Goal: Transaction & Acquisition: Book appointment/travel/reservation

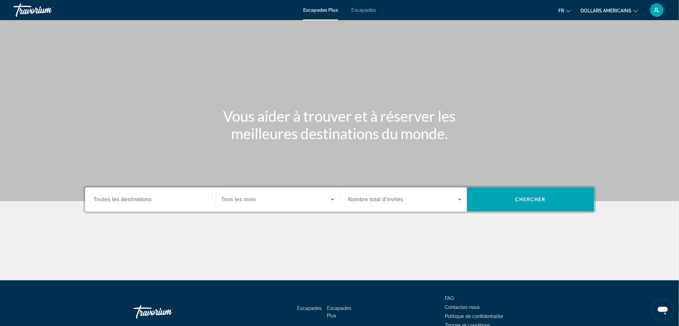
click at [128, 199] on span "Toutes les destinations" at bounding box center [123, 199] width 58 height 6
click at [128, 199] on input "Destination Toutes les destinations" at bounding box center [150, 200] width 113 height 8
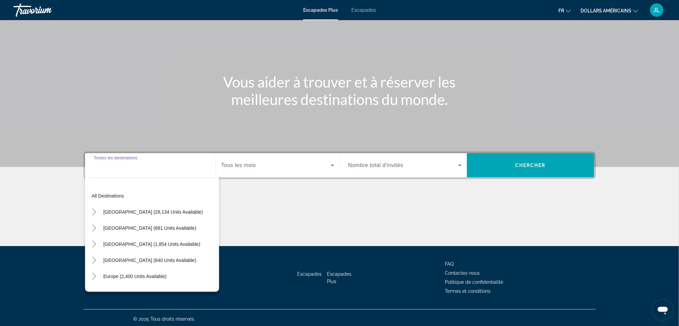
scroll to position [36, 0]
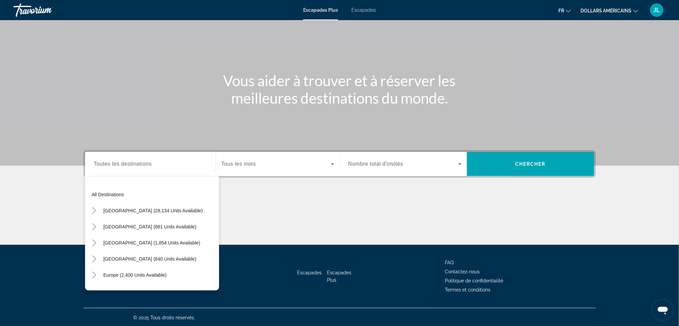
click at [120, 173] on div "All destinations [GEOGRAPHIC_DATA] (28,134 units available) [GEOGRAPHIC_DATA] (…" at bounding box center [152, 232] width 134 height 118
click at [122, 227] on span "[GEOGRAPHIC_DATA] (881 units available)" at bounding box center [150, 226] width 93 height 5
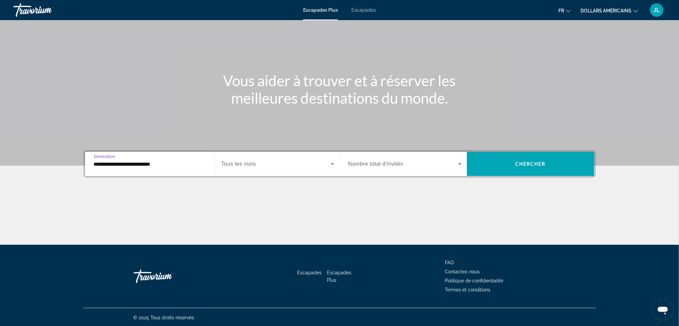
click at [144, 165] on input "**********" at bounding box center [150, 164] width 113 height 8
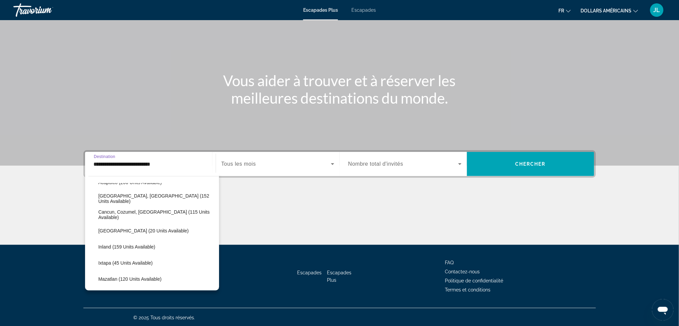
scroll to position [45, 0]
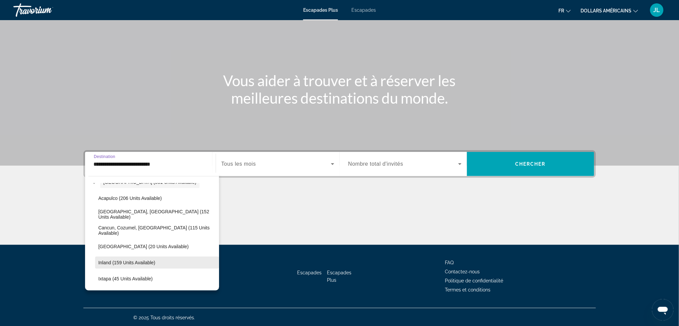
click at [126, 260] on span "Inland (159 units available)" at bounding box center [127, 262] width 57 height 5
type input "**********"
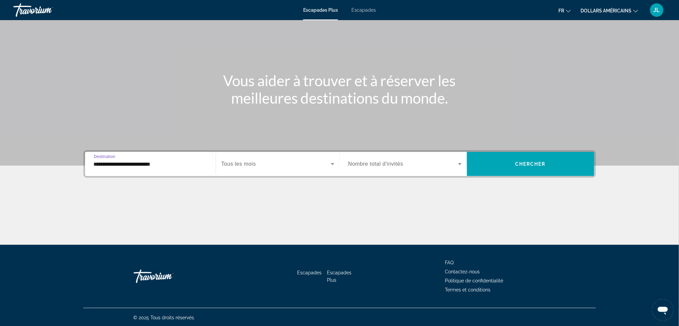
click at [328, 162] on span "Widget de recherche" at bounding box center [277, 164] width 110 height 8
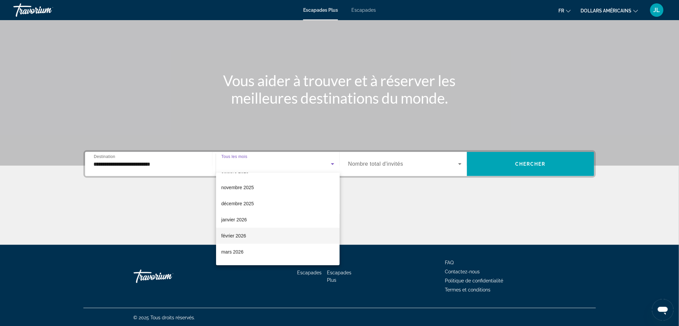
click at [244, 235] on font "février 2026" at bounding box center [234, 235] width 25 height 5
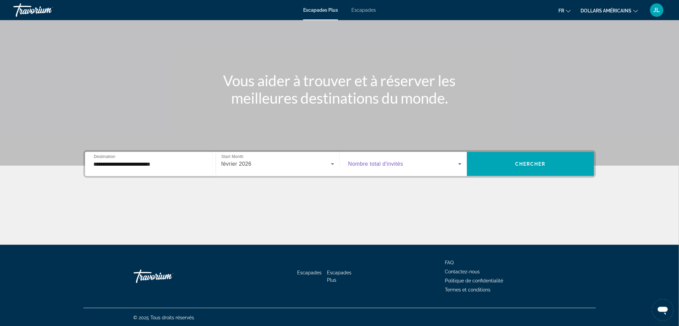
click at [458, 160] on icon "Widget de recherche" at bounding box center [460, 164] width 8 height 8
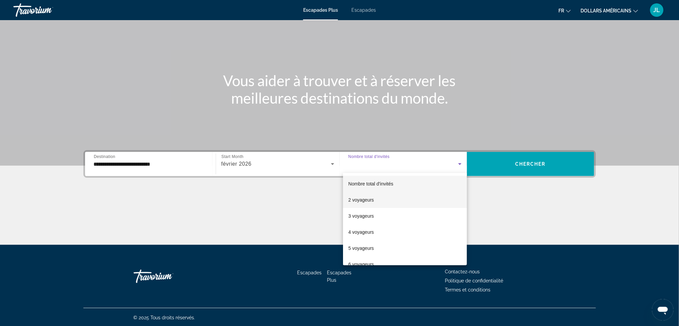
click at [373, 197] on font "2 voyageurs" at bounding box center [361, 199] width 25 height 5
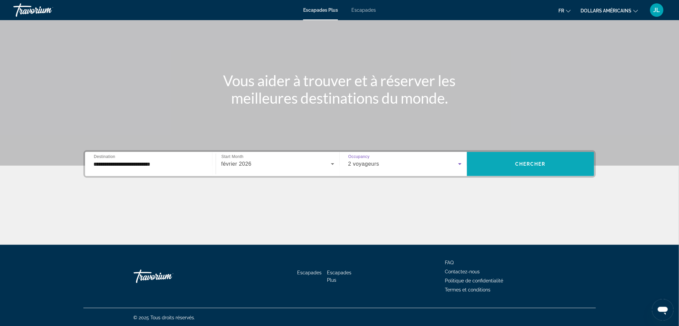
click at [515, 167] on span "Widget de recherche" at bounding box center [530, 164] width 127 height 16
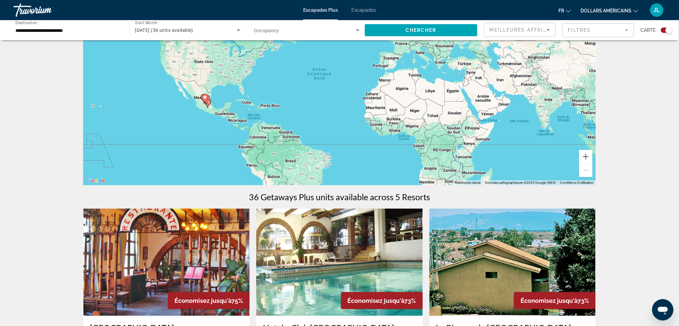
scroll to position [18, 0]
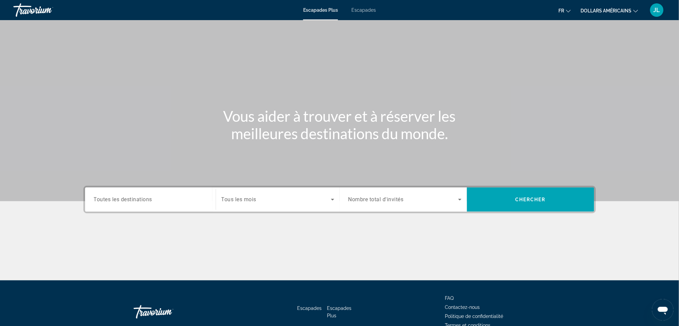
click at [139, 200] on span "Toutes les destinations" at bounding box center [123, 199] width 59 height 6
click at [139, 200] on input "Destination Toutes les destinations" at bounding box center [150, 200] width 113 height 8
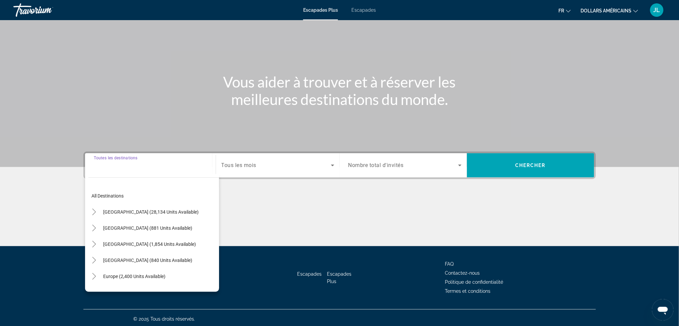
scroll to position [36, 0]
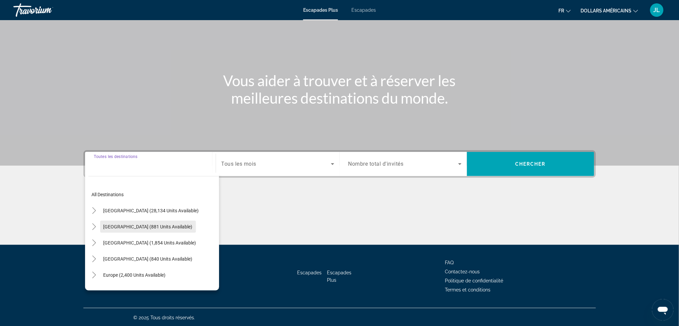
click at [135, 225] on span "[GEOGRAPHIC_DATA] (881 units available)" at bounding box center [148, 226] width 89 height 5
type input "**********"
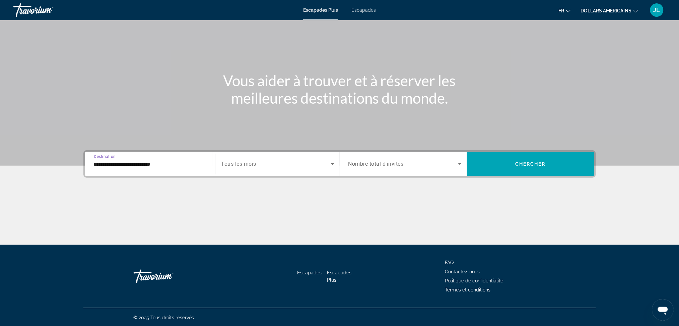
click at [151, 164] on input "**********" at bounding box center [150, 164] width 113 height 8
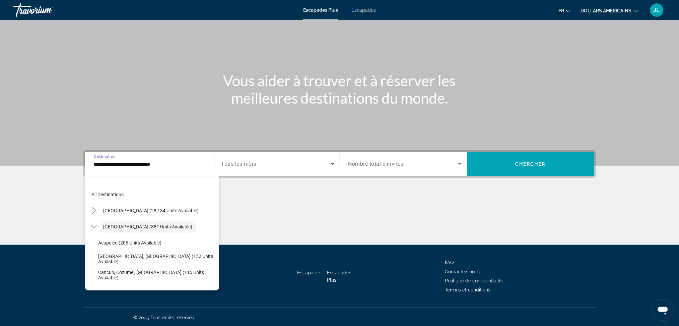
click at [151, 165] on input "**********" at bounding box center [150, 164] width 113 height 8
click at [332, 164] on icon "Search widget" at bounding box center [332, 164] width 3 height 2
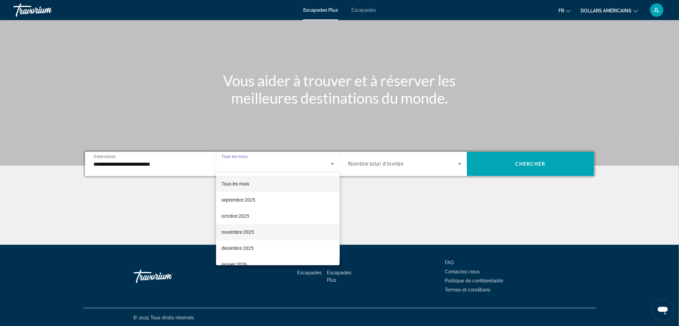
scroll to position [45, 0]
click at [305, 236] on mat-option "février 2026" at bounding box center [278, 236] width 124 height 16
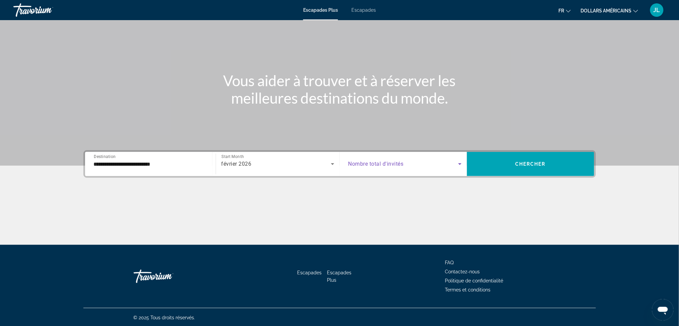
click at [459, 163] on icon "Search widget" at bounding box center [460, 164] width 8 height 8
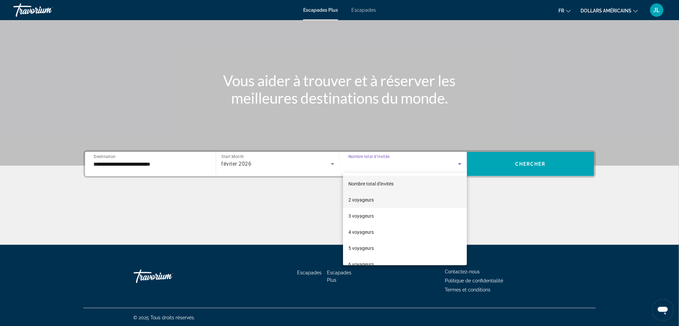
click at [424, 196] on mat-option "2 voyageurs" at bounding box center [405, 200] width 124 height 16
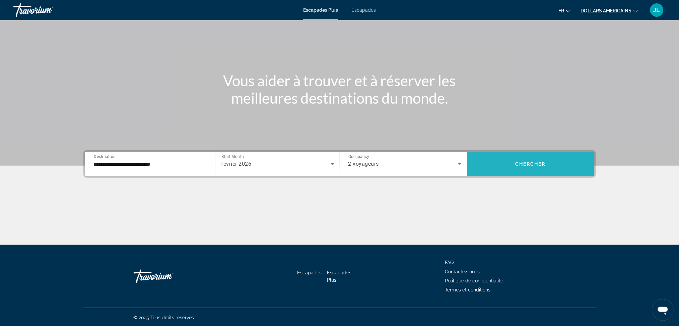
click at [512, 168] on span "Search widget" at bounding box center [530, 164] width 127 height 16
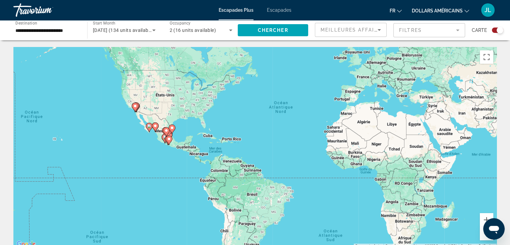
drag, startPoint x: 136, startPoint y: 127, endPoint x: 184, endPoint y: 97, distance: 55.9
click at [184, 97] on div "Pour activer le glissement du marqueur avec le clavier, appuyez sur Alt+Entrée.…" at bounding box center [254, 147] width 483 height 201
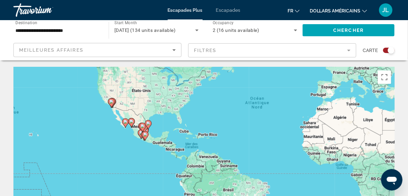
drag, startPoint x: 105, startPoint y: 126, endPoint x: 132, endPoint y: 100, distance: 37.7
click at [132, 100] on div "Pour activer le glissement du marqueur avec le clavier, appuyez sur Alt+Entrée.…" at bounding box center [203, 167] width 381 height 201
click at [124, 122] on image "Contenu principal" at bounding box center [125, 122] width 4 height 4
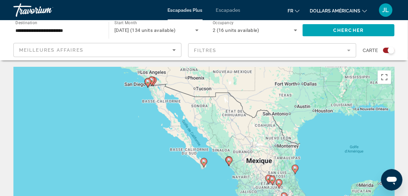
click at [202, 161] on icon "Contenu principal" at bounding box center [204, 162] width 6 height 9
type input "**********"
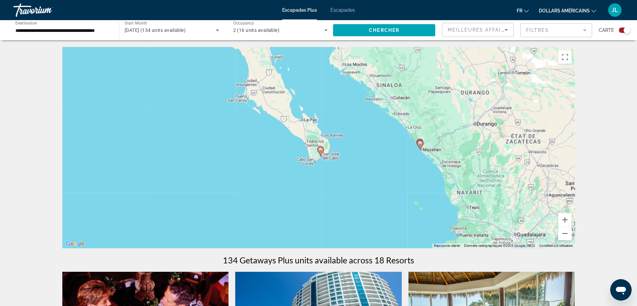
drag, startPoint x: 395, startPoint y: 227, endPoint x: 397, endPoint y: 236, distance: 9.4
click at [397, 236] on div "Pour activer le glissement du marqueur avec le clavier, appuyez sur Alt+Entrée.…" at bounding box center [318, 147] width 513 height 201
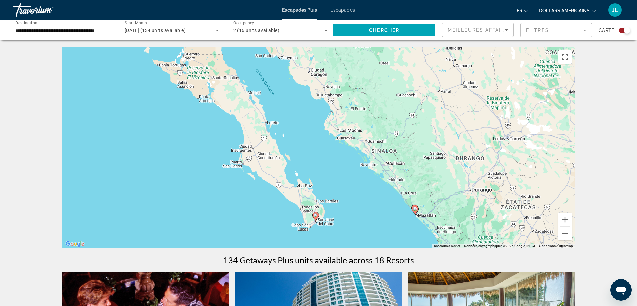
drag, startPoint x: 397, startPoint y: 236, endPoint x: 386, endPoint y: 288, distance: 53.1
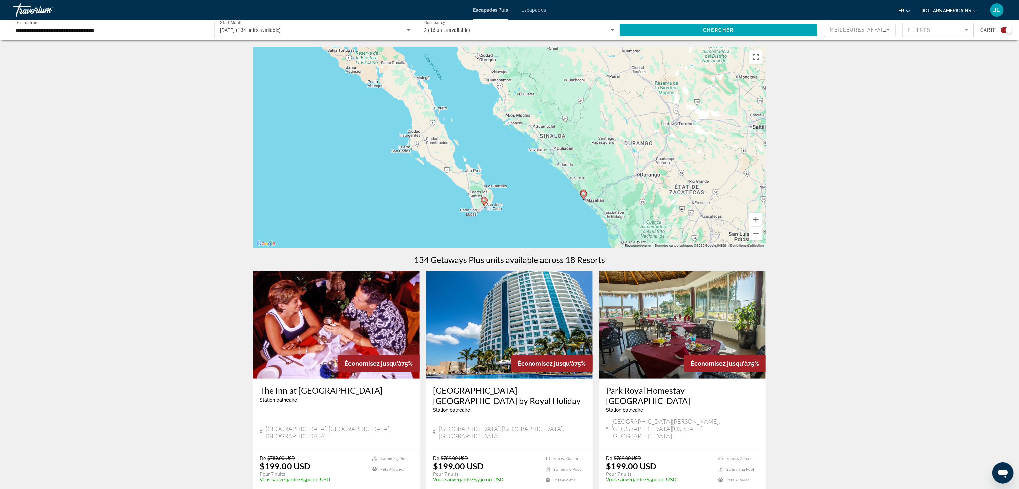
drag, startPoint x: 560, startPoint y: 228, endPoint x: 537, endPoint y: 213, distance: 26.7
click at [537, 213] on div "Pour activer le glissement du marqueur avec le clavier, appuyez sur Alt+Entrée.…" at bounding box center [509, 147] width 513 height 201
click at [642, 237] on div "Pour activer le glissement du marqueur avec le clavier, appuyez sur Alt+Entrée.…" at bounding box center [509, 147] width 513 height 201
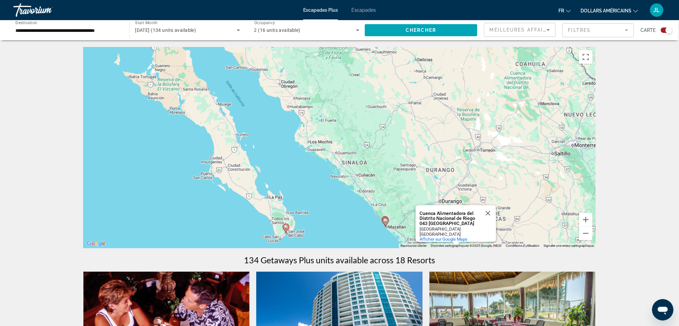
drag, startPoint x: 376, startPoint y: 171, endPoint x: 341, endPoint y: 193, distance: 41.8
click at [349, 198] on div "Pour activer le glissement du marqueur avec le clavier, appuyez sur Alt+Entrée.…" at bounding box center [339, 147] width 513 height 201
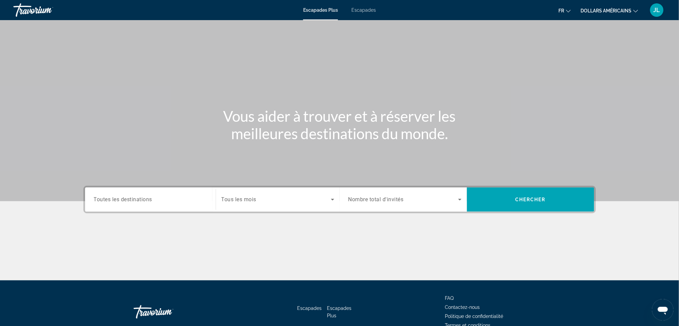
click at [155, 199] on input "Destination Toutes les destinations" at bounding box center [150, 200] width 113 height 8
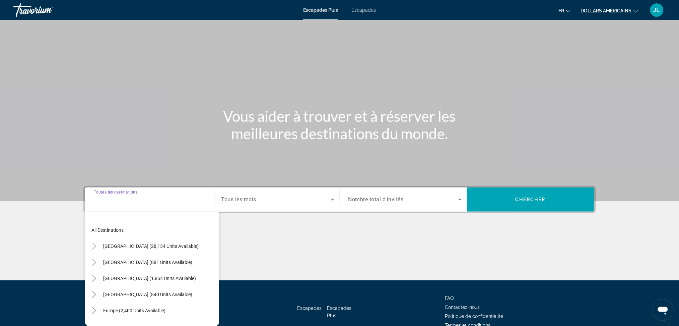
scroll to position [36, 0]
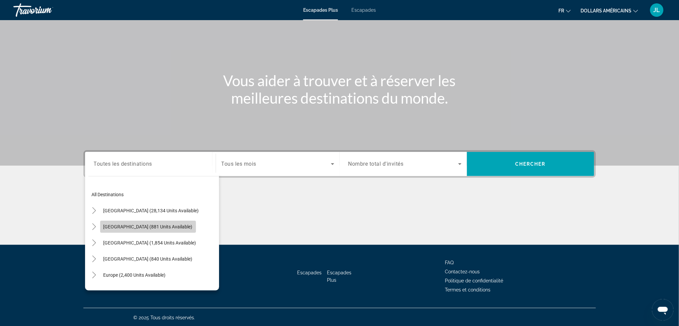
click at [151, 227] on span "[GEOGRAPHIC_DATA] (881 units available)" at bounding box center [148, 226] width 89 height 5
type input "**********"
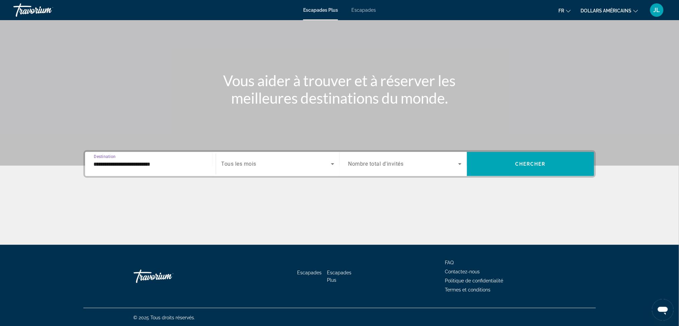
click at [331, 164] on icon "Search widget" at bounding box center [333, 164] width 8 height 8
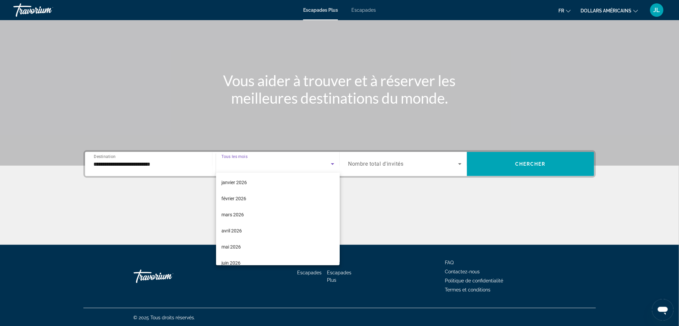
scroll to position [89, 0]
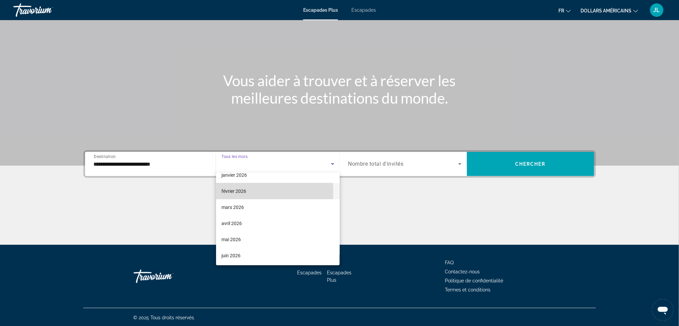
click at [242, 192] on font "février 2026" at bounding box center [234, 190] width 25 height 5
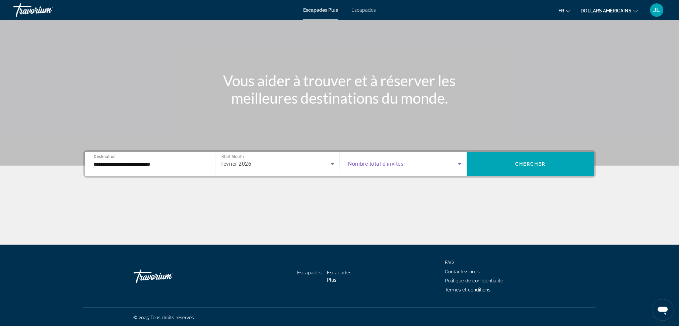
click at [459, 162] on icon "Search widget" at bounding box center [460, 164] width 8 height 8
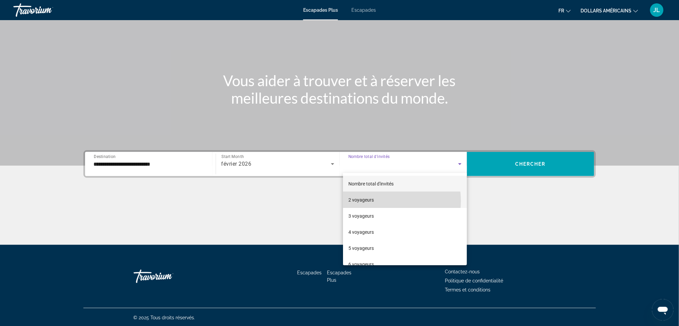
click at [379, 201] on mat-option "2 voyageurs" at bounding box center [405, 200] width 124 height 16
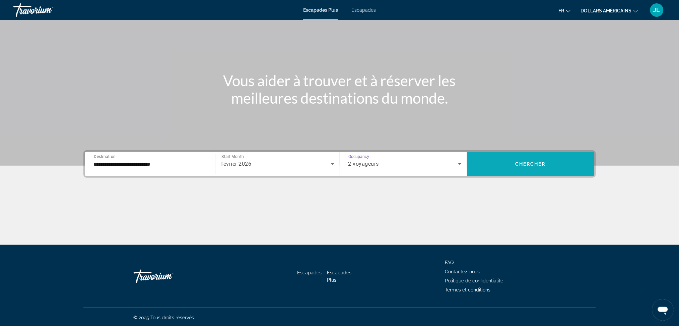
click at [556, 159] on span "Search widget" at bounding box center [530, 164] width 127 height 16
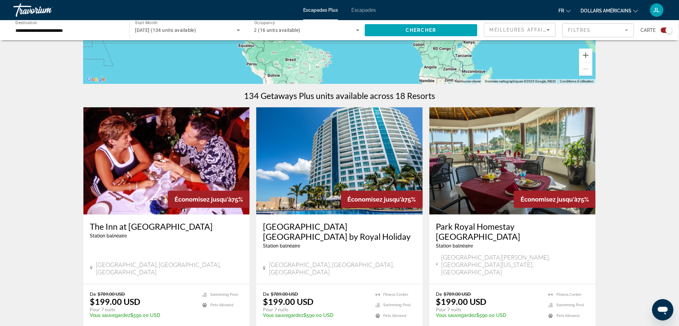
scroll to position [179, 0]
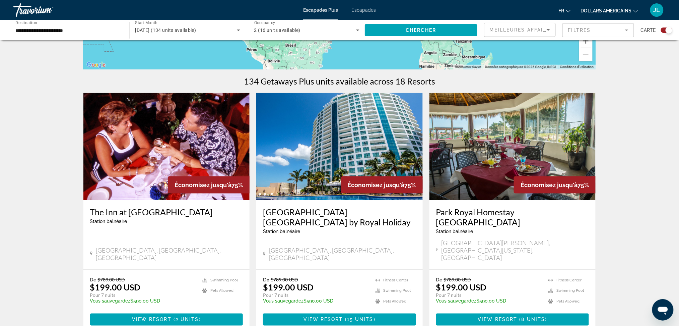
click at [494, 160] on img "Contenu principal" at bounding box center [513, 146] width 167 height 107
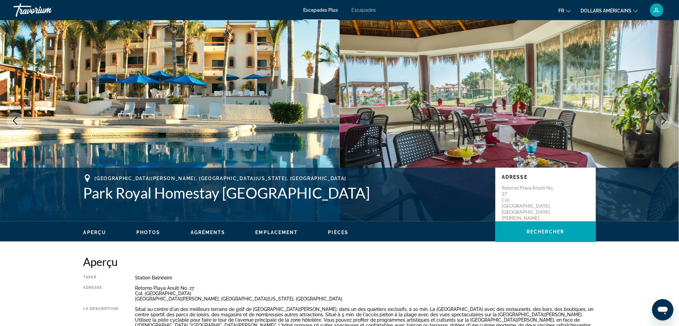
click at [158, 231] on span "Photos" at bounding box center [148, 232] width 24 height 5
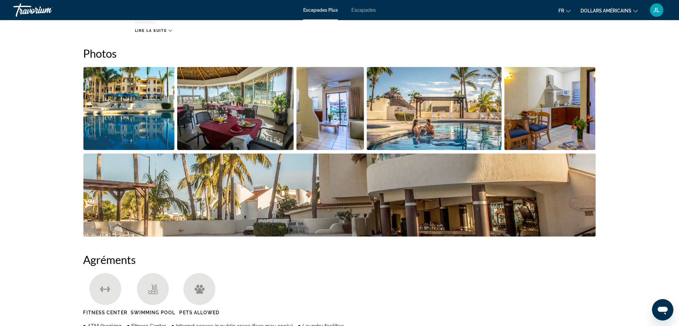
scroll to position [314, 0]
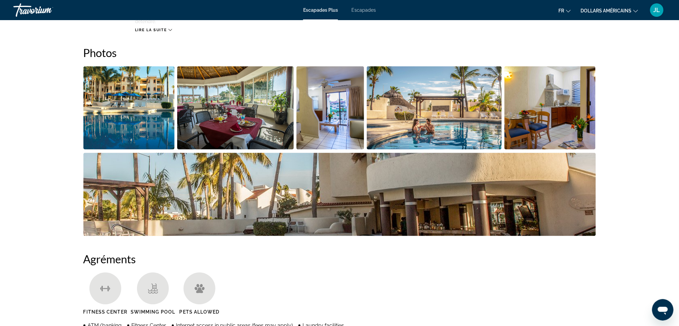
click at [151, 121] on img "Open full-screen image slider" at bounding box center [128, 107] width 91 height 83
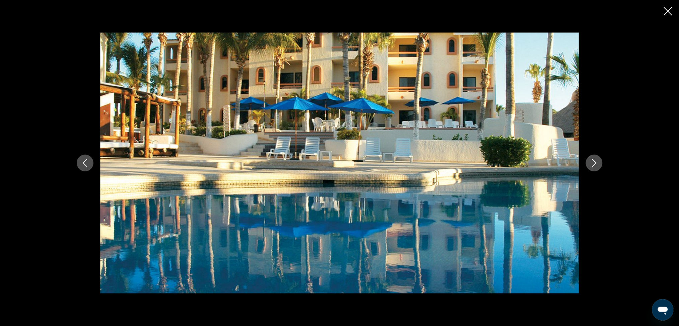
click at [598, 158] on button "Next image" at bounding box center [594, 163] width 17 height 17
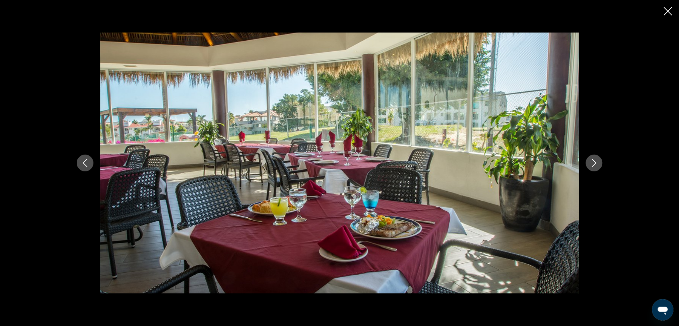
click at [597, 158] on button "Next image" at bounding box center [594, 163] width 17 height 17
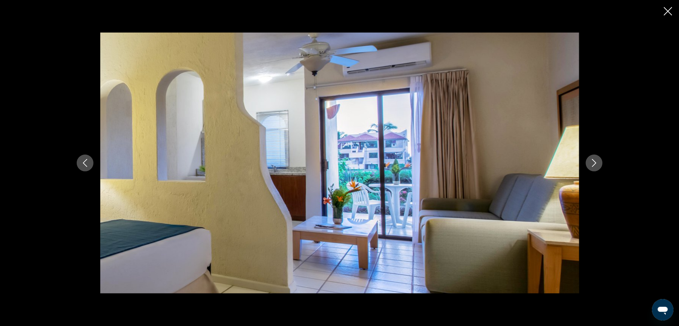
click at [597, 158] on button "Next image" at bounding box center [594, 163] width 17 height 17
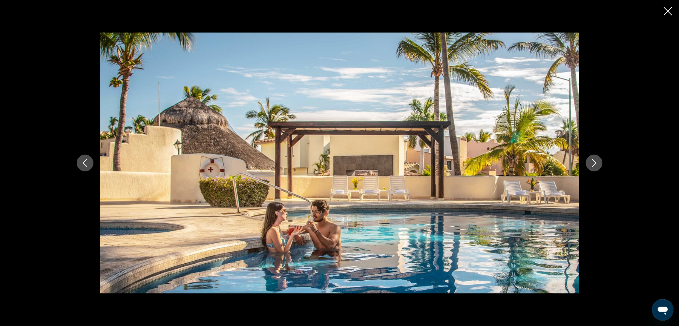
click at [597, 158] on button "Next image" at bounding box center [594, 163] width 17 height 17
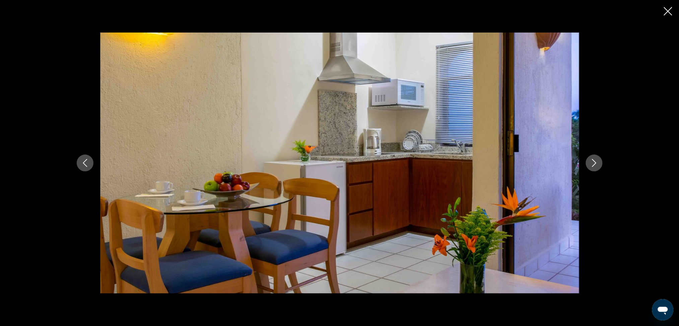
click at [597, 158] on button "Next image" at bounding box center [594, 163] width 17 height 17
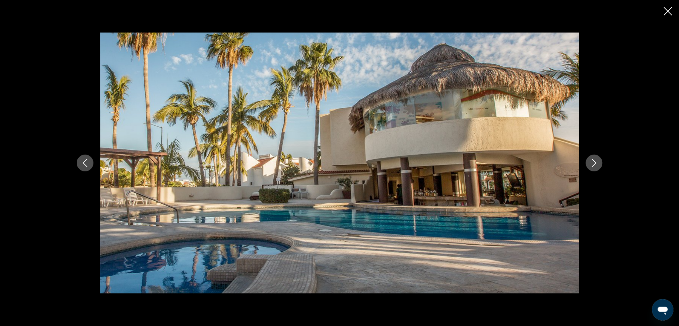
click at [80, 161] on button "Previous image" at bounding box center [85, 163] width 17 height 17
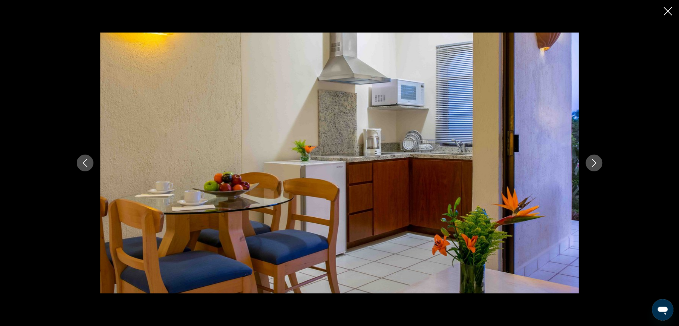
click at [589, 165] on button "Next image" at bounding box center [594, 163] width 17 height 17
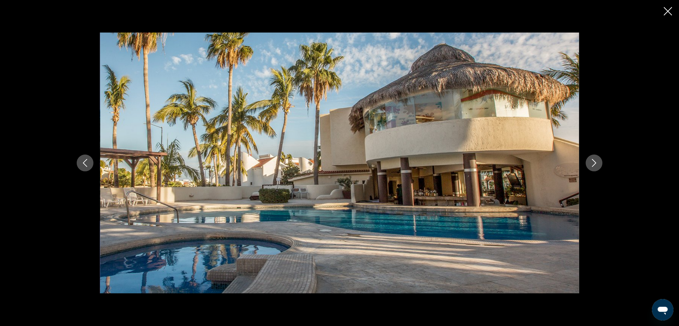
click at [589, 165] on button "Next image" at bounding box center [594, 163] width 17 height 17
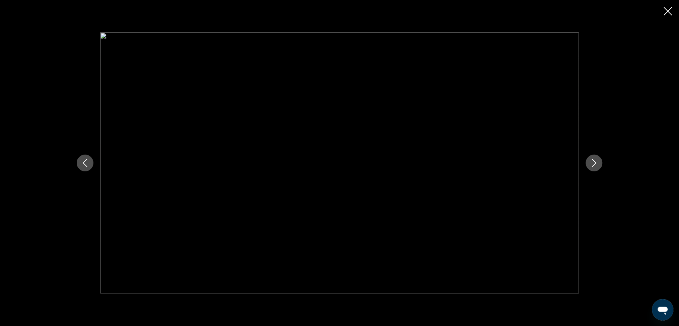
drag, startPoint x: 463, startPoint y: 171, endPoint x: 471, endPoint y: 171, distance: 7.4
click at [464, 171] on img "Contenu principal" at bounding box center [339, 163] width 479 height 261
click at [594, 160] on icon "Next image" at bounding box center [595, 163] width 8 height 8
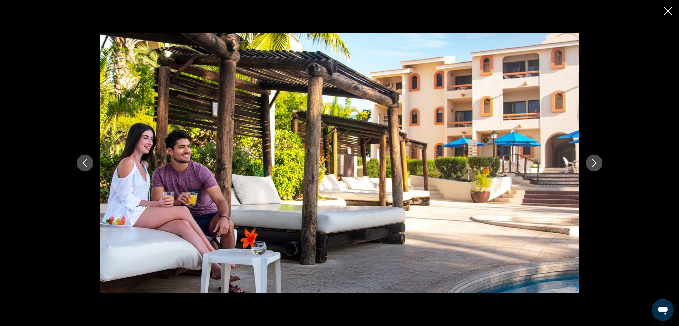
click at [594, 160] on icon "Next image" at bounding box center [595, 163] width 8 height 8
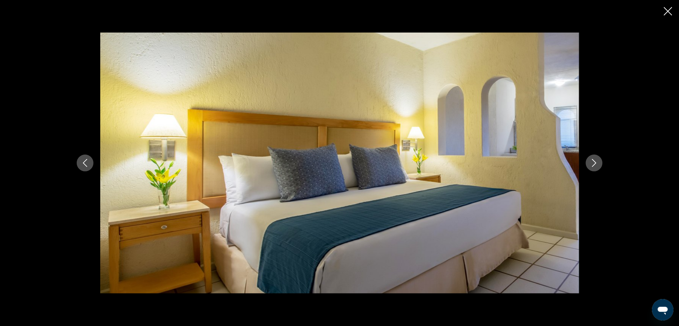
click at [594, 160] on icon "Next image" at bounding box center [595, 163] width 8 height 8
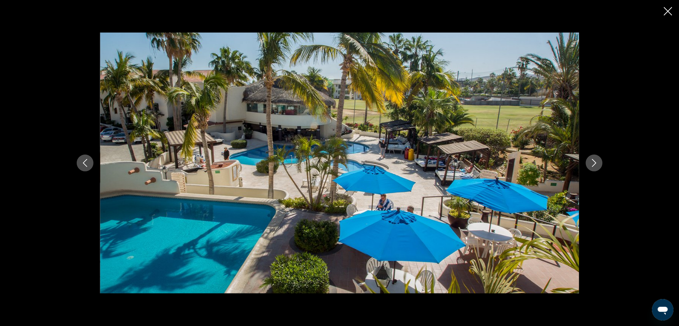
click at [594, 160] on icon "Next image" at bounding box center [595, 163] width 8 height 8
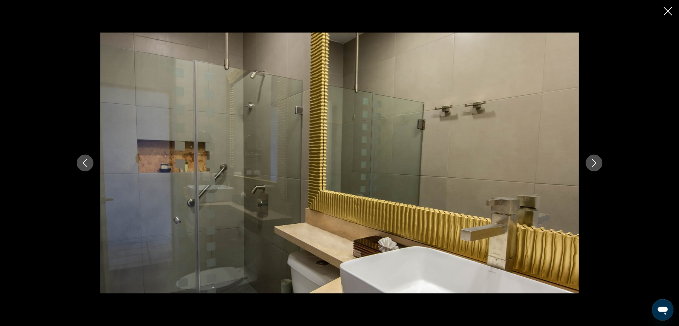
click at [594, 160] on icon "Next image" at bounding box center [595, 163] width 8 height 8
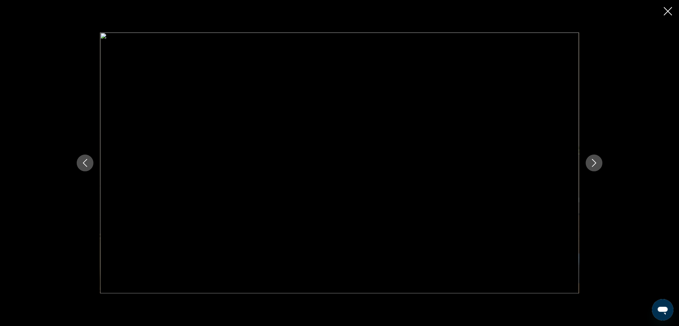
click at [85, 164] on icon "Previous image" at bounding box center [85, 163] width 8 height 8
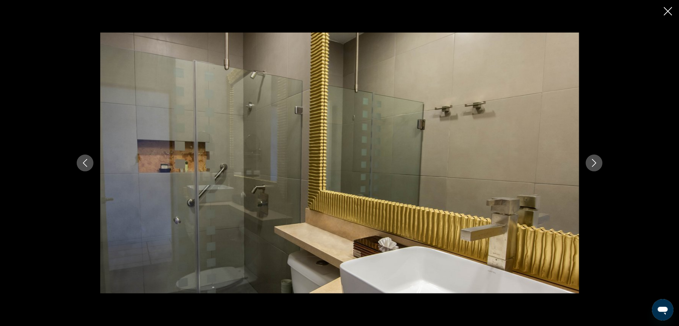
click at [84, 164] on icon "Previous image" at bounding box center [85, 163] width 4 height 8
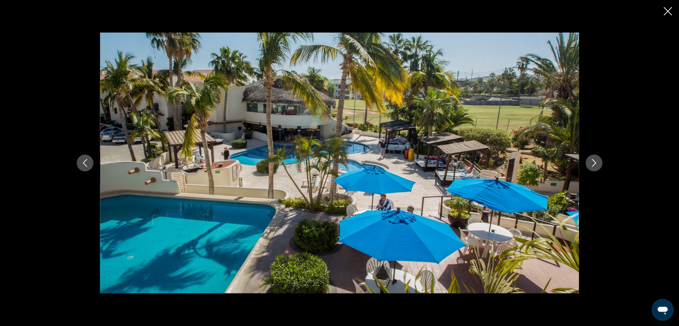
click at [592, 169] on button "Next image" at bounding box center [594, 163] width 17 height 17
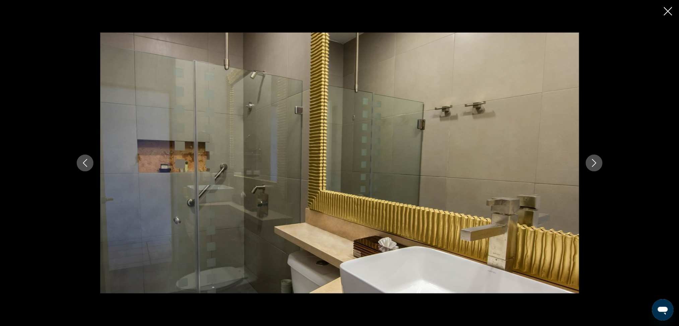
click at [592, 169] on button "Next image" at bounding box center [594, 163] width 17 height 17
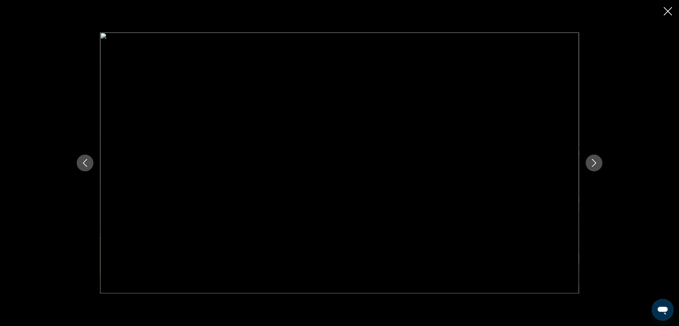
click at [592, 169] on button "Next image" at bounding box center [594, 163] width 17 height 17
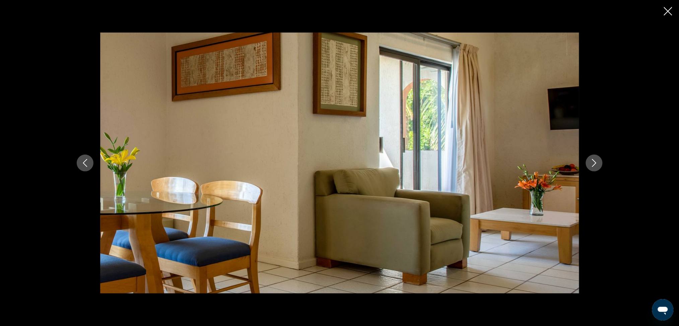
click at [592, 169] on button "Next image" at bounding box center [594, 163] width 17 height 17
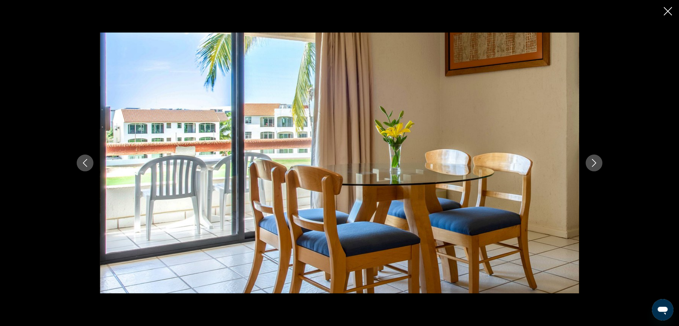
click at [591, 169] on button "Next image" at bounding box center [594, 163] width 17 height 17
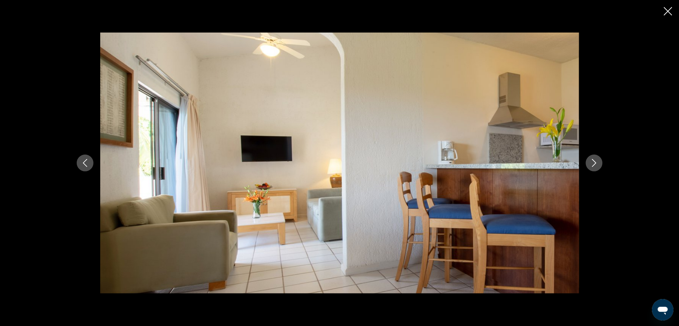
click at [591, 169] on button "Next image" at bounding box center [594, 163] width 17 height 17
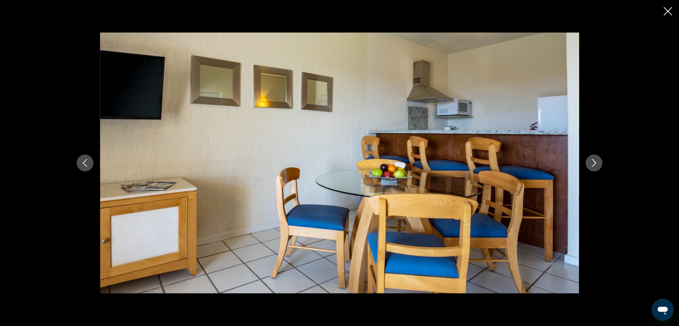
click at [591, 169] on button "Next image" at bounding box center [594, 163] width 17 height 17
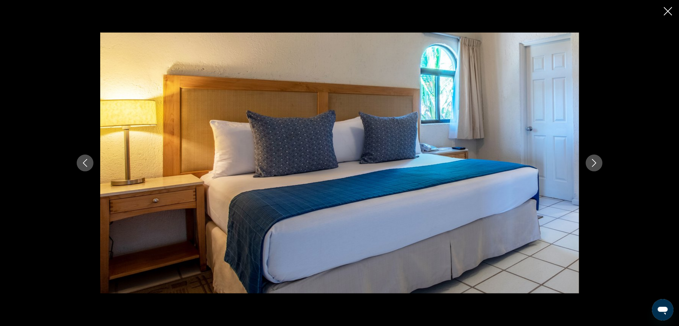
click at [591, 169] on button "Next image" at bounding box center [594, 163] width 17 height 17
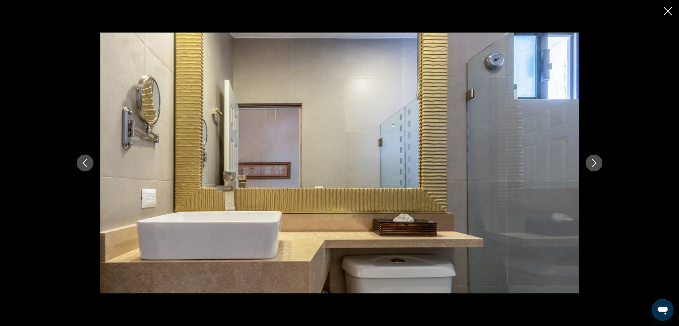
click at [591, 169] on button "Next image" at bounding box center [594, 163] width 17 height 17
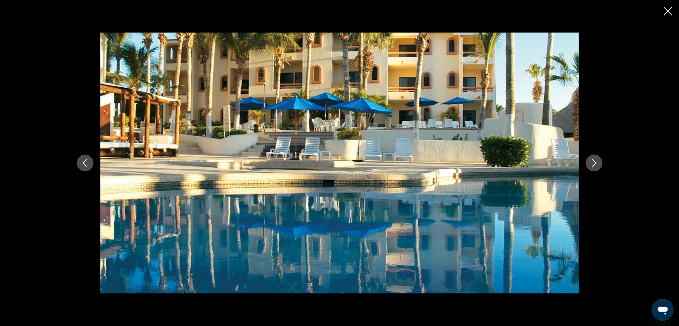
click at [591, 169] on button "Next image" at bounding box center [594, 163] width 17 height 17
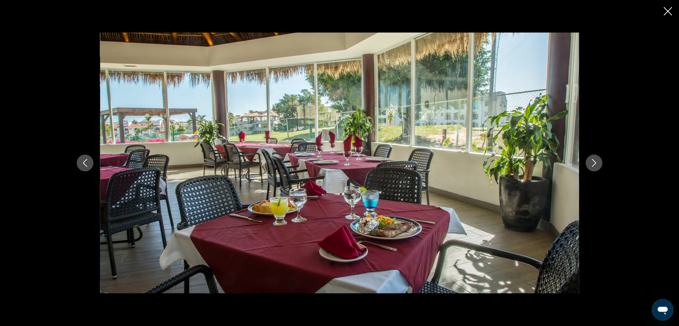
click at [667, 11] on icon "Close slideshow" at bounding box center [668, 11] width 8 height 8
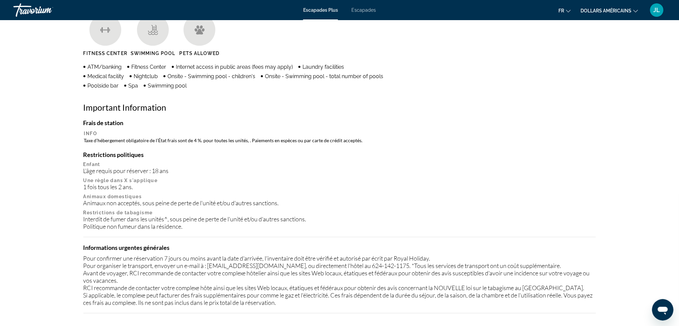
scroll to position [404, 0]
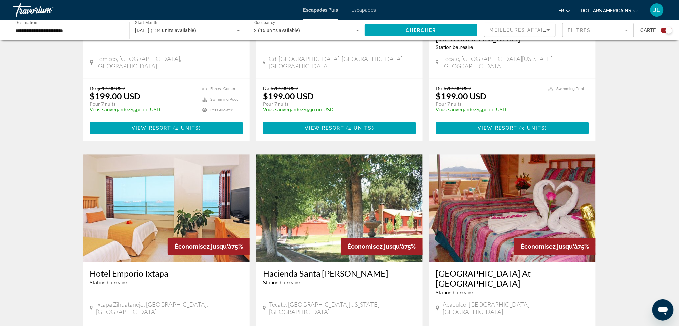
scroll to position [625, 0]
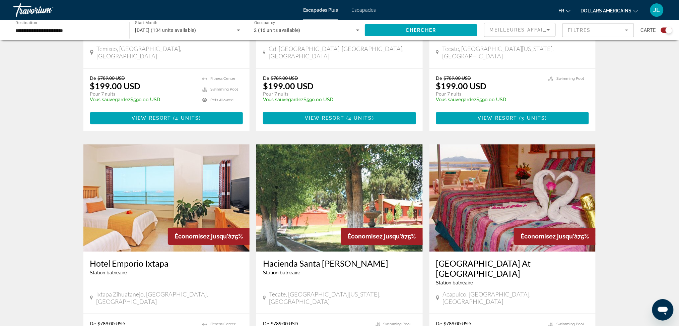
click at [157, 191] on img "Contenu principal" at bounding box center [166, 197] width 167 height 107
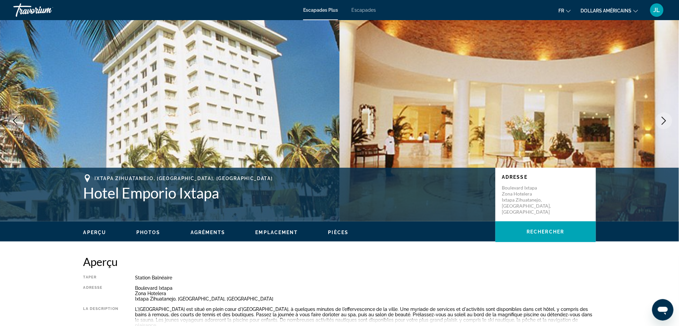
click at [666, 120] on icon "Next image" at bounding box center [664, 121] width 4 height 8
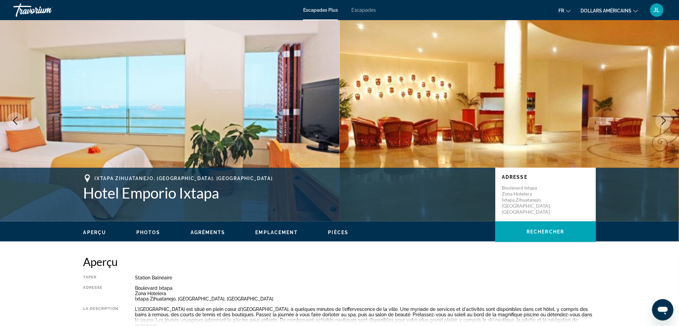
click at [550, 119] on img "Contenu principal" at bounding box center [510, 120] width 340 height 201
click at [663, 124] on icon "Next image" at bounding box center [664, 121] width 4 height 8
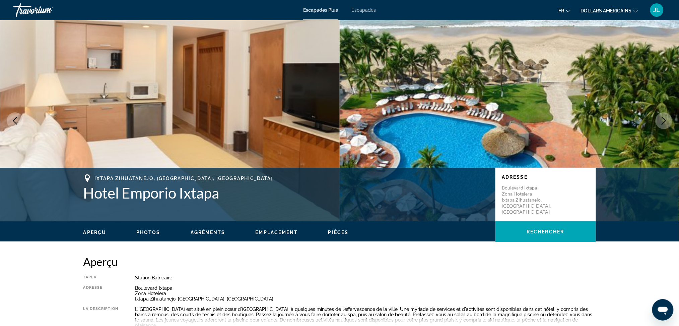
click at [662, 123] on icon "Next image" at bounding box center [664, 121] width 8 height 8
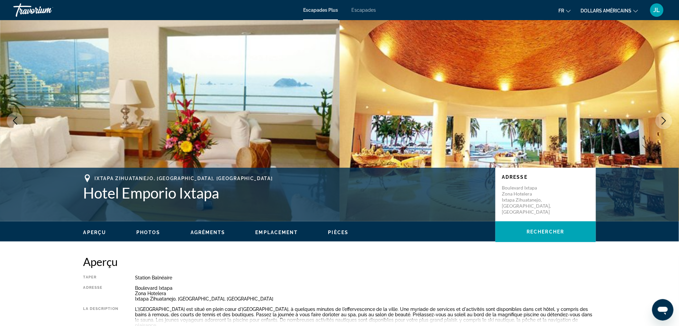
click at [157, 229] on button "Photos" at bounding box center [148, 232] width 24 height 6
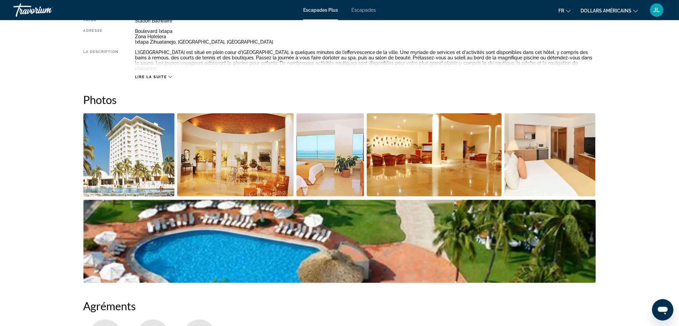
scroll to position [304, 0]
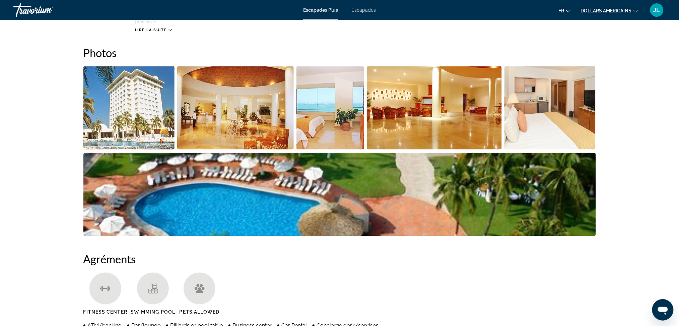
click at [146, 124] on img "Open full-screen image slider" at bounding box center [128, 107] width 91 height 83
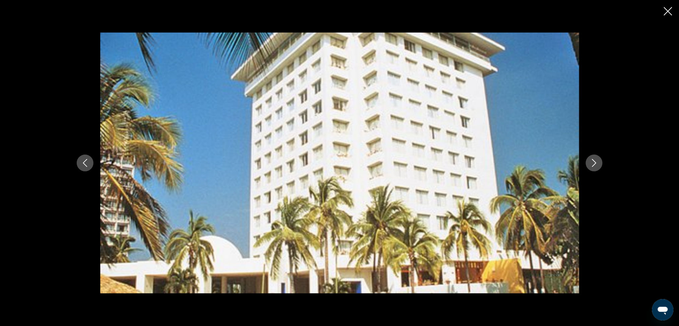
click at [598, 161] on icon "Next image" at bounding box center [595, 163] width 8 height 8
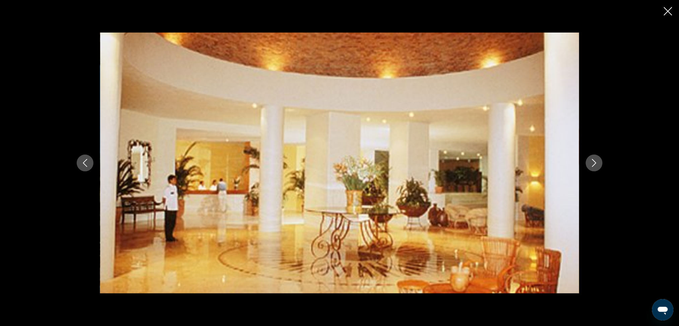
click at [597, 162] on icon "Next image" at bounding box center [595, 163] width 8 height 8
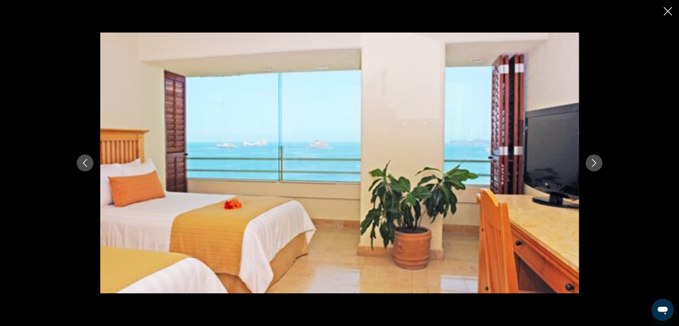
click at [597, 162] on icon "Next image" at bounding box center [595, 163] width 8 height 8
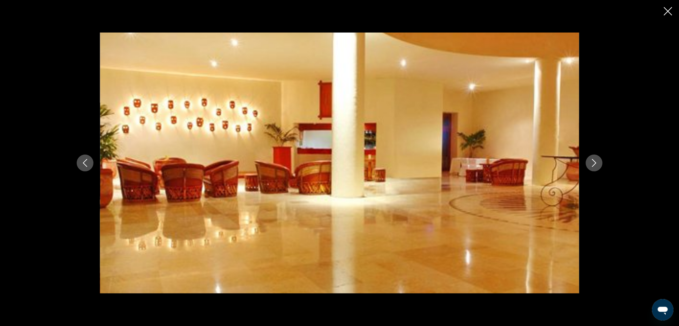
click at [597, 162] on icon "Next image" at bounding box center [595, 163] width 8 height 8
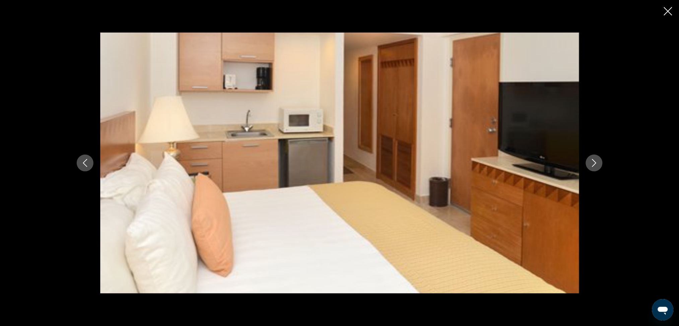
click at [597, 162] on icon "Next image" at bounding box center [595, 163] width 8 height 8
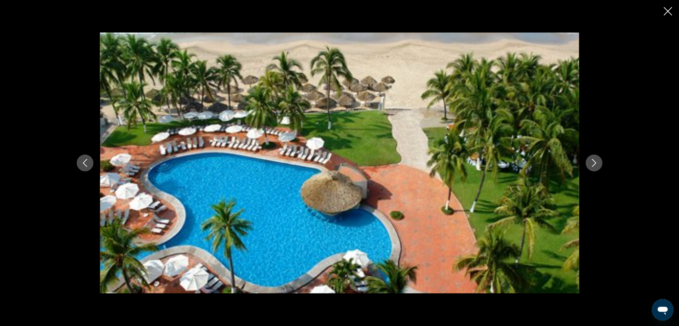
click at [597, 162] on icon "Next image" at bounding box center [595, 163] width 8 height 8
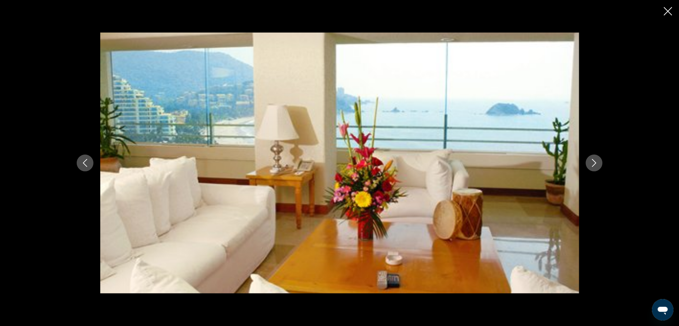
click at [597, 162] on icon "Next image" at bounding box center [595, 163] width 8 height 8
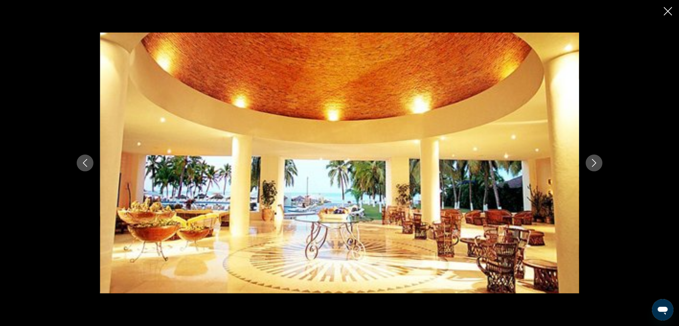
click at [597, 162] on icon "Next image" at bounding box center [595, 163] width 8 height 8
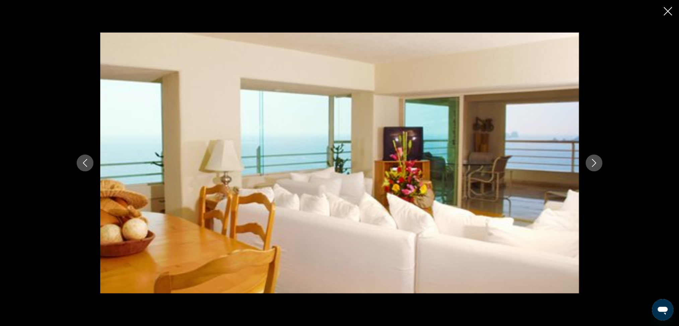
click at [597, 162] on icon "Next image" at bounding box center [595, 163] width 8 height 8
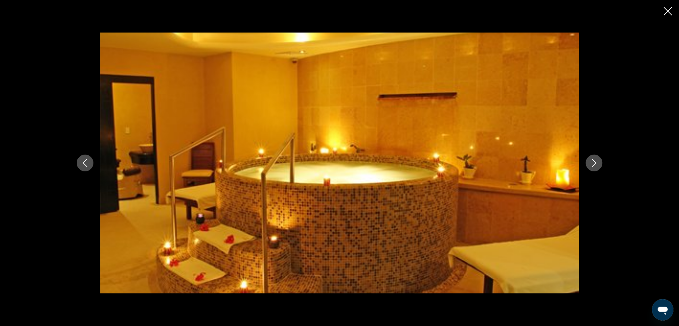
click at [597, 162] on icon "Next image" at bounding box center [595, 163] width 8 height 8
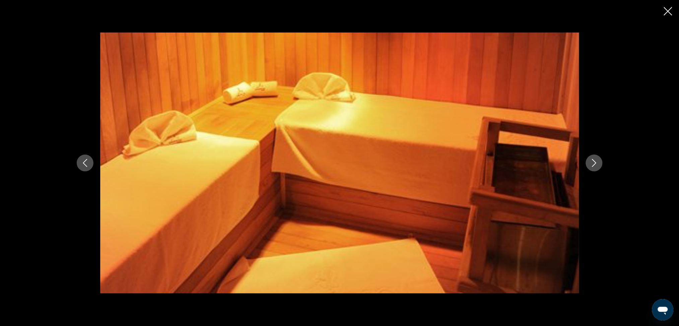
click at [597, 162] on icon "Next image" at bounding box center [595, 163] width 8 height 8
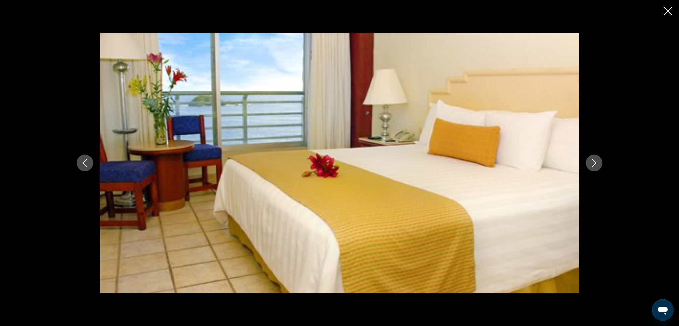
click at [597, 162] on icon "Next image" at bounding box center [595, 163] width 8 height 8
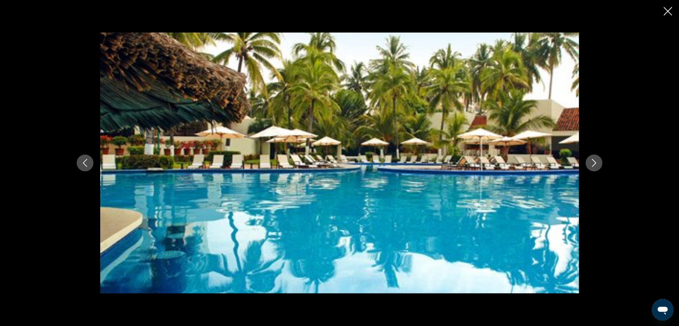
click at [594, 161] on icon "Next image" at bounding box center [594, 163] width 4 height 8
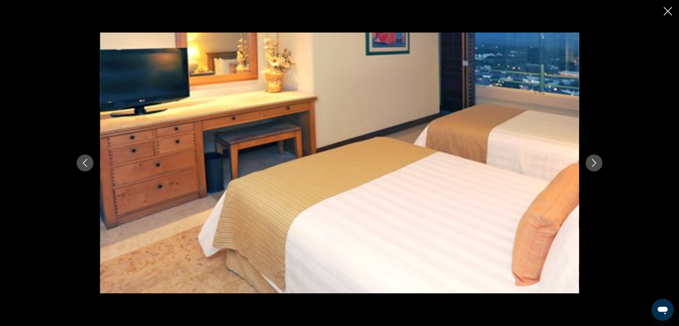
click at [594, 161] on icon "Next image" at bounding box center [594, 163] width 4 height 8
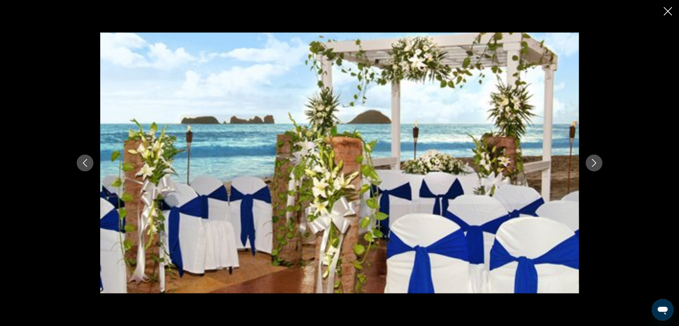
click at [594, 161] on icon "Next image" at bounding box center [594, 163] width 4 height 8
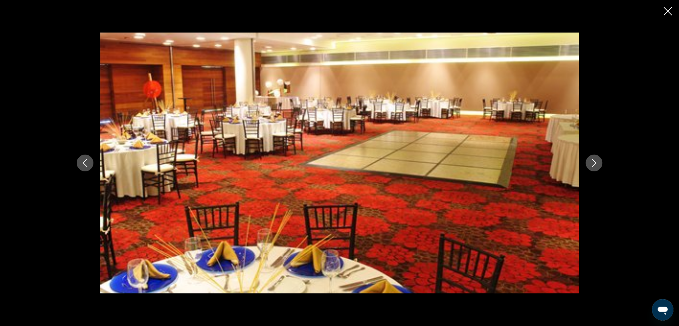
click at [594, 161] on icon "Next image" at bounding box center [594, 163] width 4 height 8
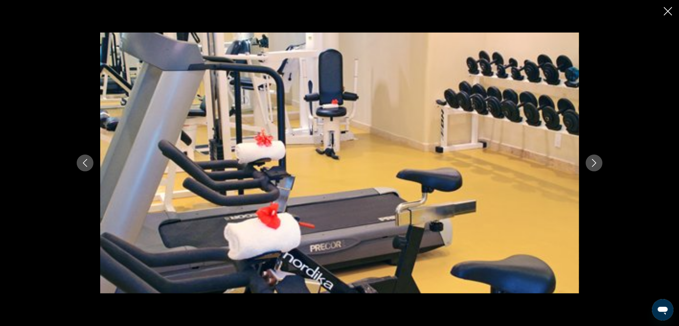
click at [594, 161] on icon "Next image" at bounding box center [594, 163] width 4 height 8
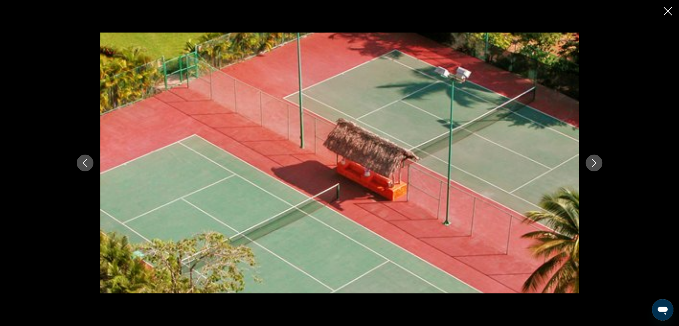
click at [594, 161] on icon "Next image" at bounding box center [594, 163] width 4 height 8
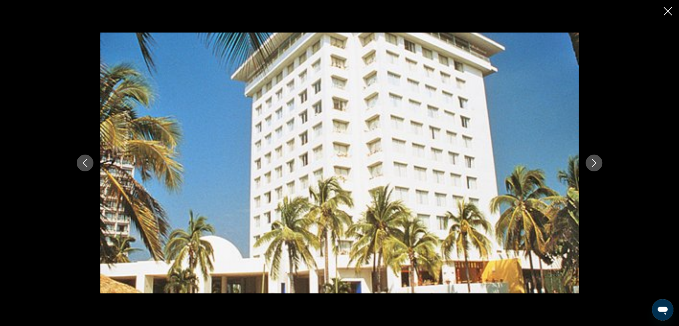
click at [594, 161] on icon "Next image" at bounding box center [594, 163] width 4 height 8
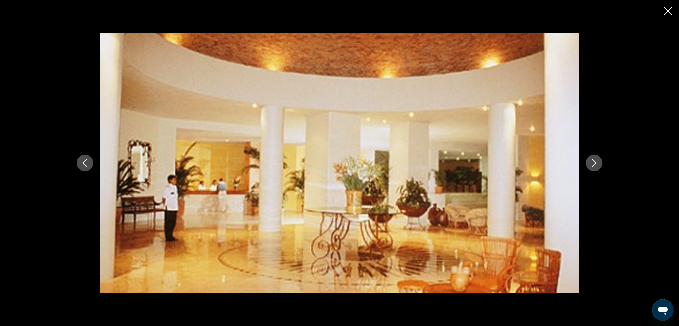
click at [594, 161] on icon "Next image" at bounding box center [594, 163] width 4 height 8
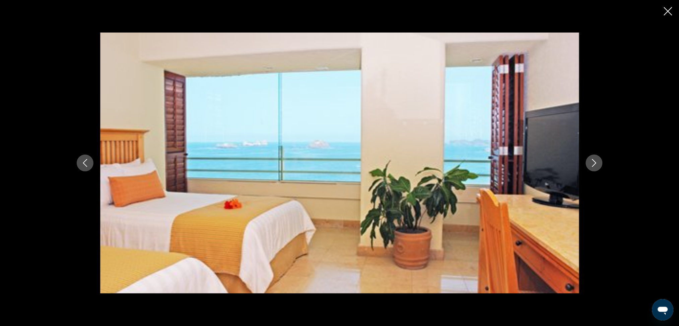
click at [594, 161] on icon "Next image" at bounding box center [594, 163] width 4 height 8
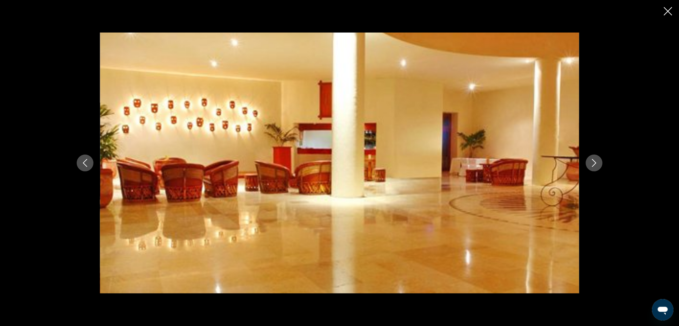
click at [593, 157] on button "Next image" at bounding box center [594, 163] width 17 height 17
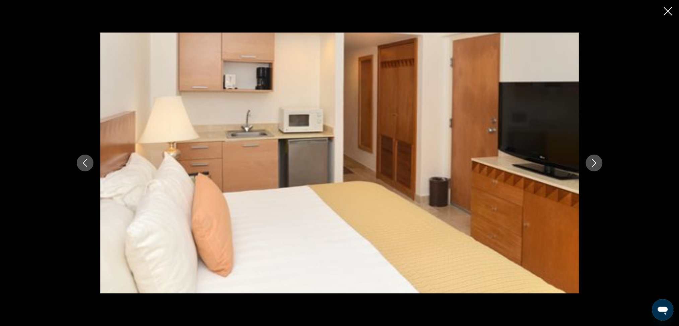
click at [593, 157] on button "Next image" at bounding box center [594, 163] width 17 height 17
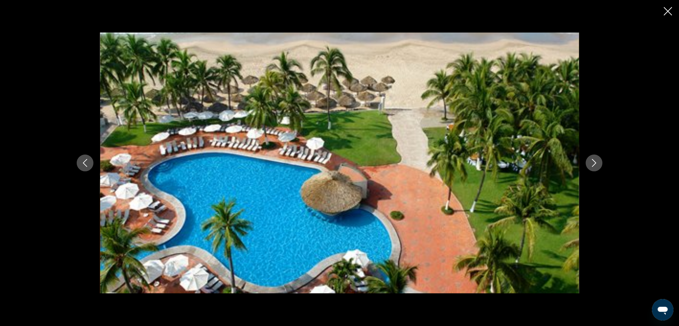
click at [672, 10] on icon "Close slideshow" at bounding box center [668, 11] width 8 height 8
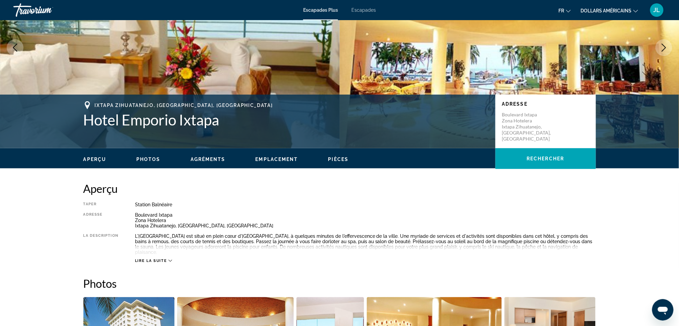
scroll to position [89, 0]
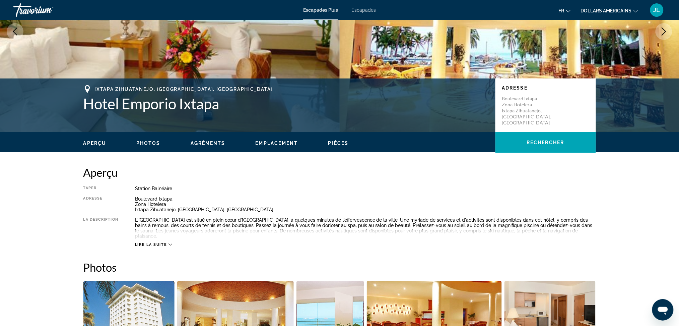
click at [219, 142] on span "Agréments" at bounding box center [208, 142] width 35 height 5
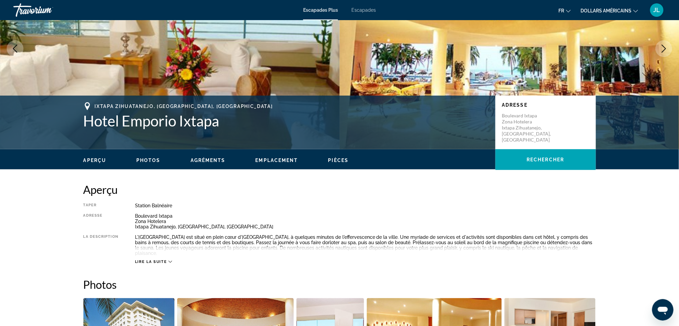
scroll to position [63, 0]
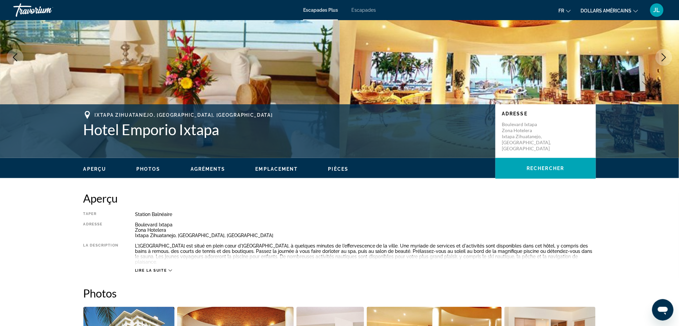
click at [281, 166] on span "Emplacement" at bounding box center [277, 168] width 43 height 5
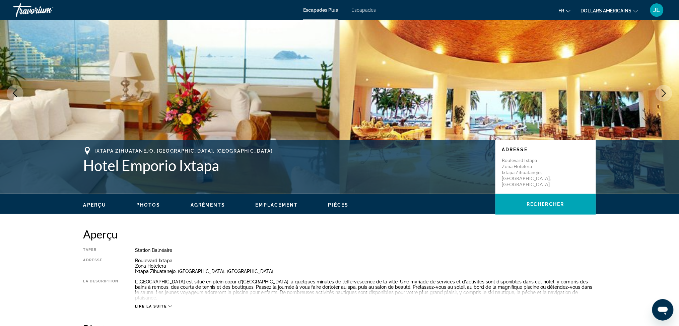
scroll to position [7, 0]
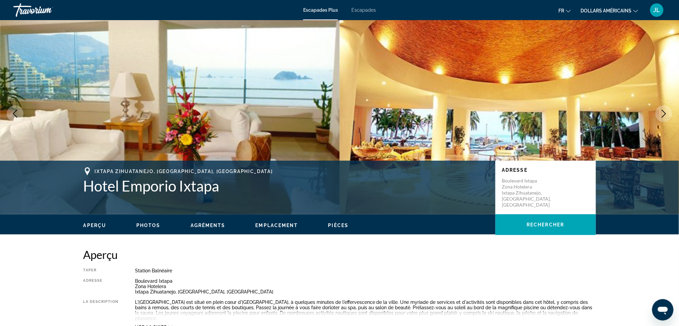
click at [343, 226] on span "Pièces" at bounding box center [338, 225] width 20 height 5
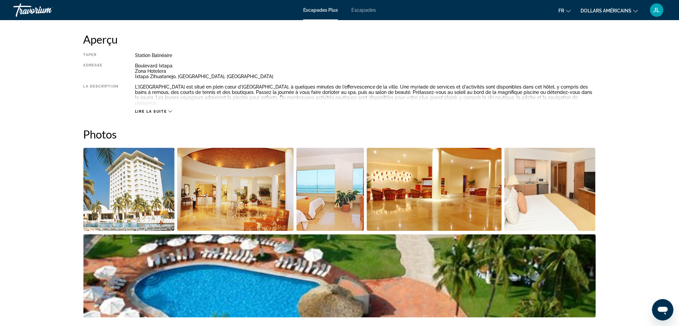
scroll to position [213, 0]
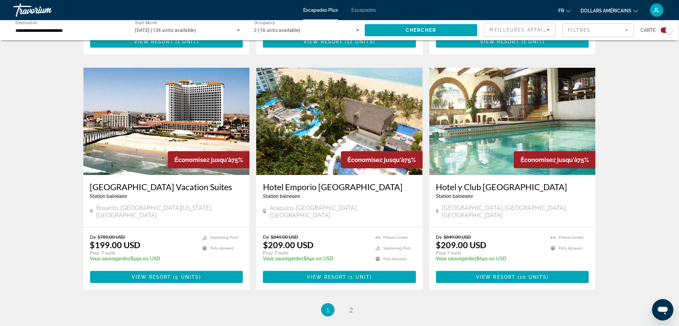
scroll to position [931, 0]
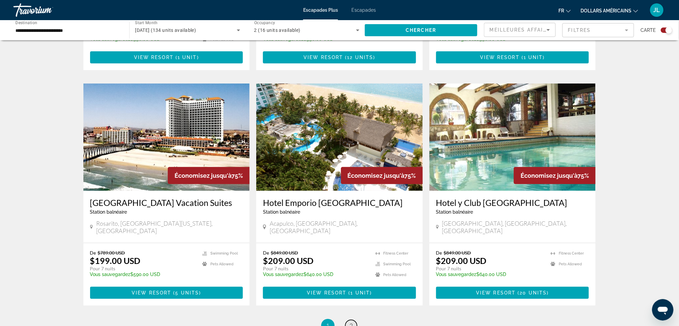
click at [354, 320] on link "page 2" at bounding box center [352, 326] width 12 height 12
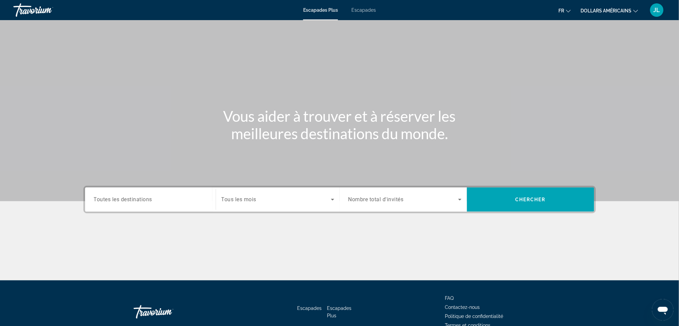
click at [165, 204] on div "Search widget" at bounding box center [150, 199] width 113 height 19
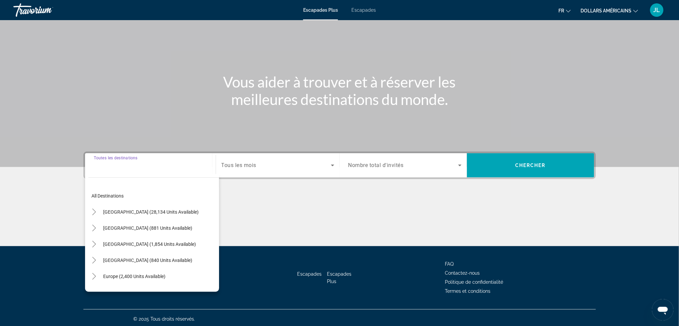
scroll to position [36, 0]
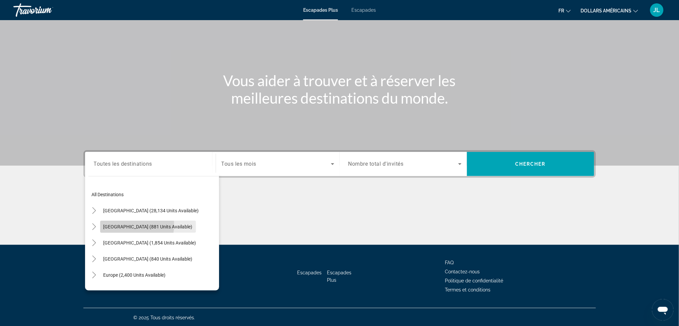
click at [137, 225] on span "[GEOGRAPHIC_DATA] (881 units available)" at bounding box center [148, 226] width 89 height 5
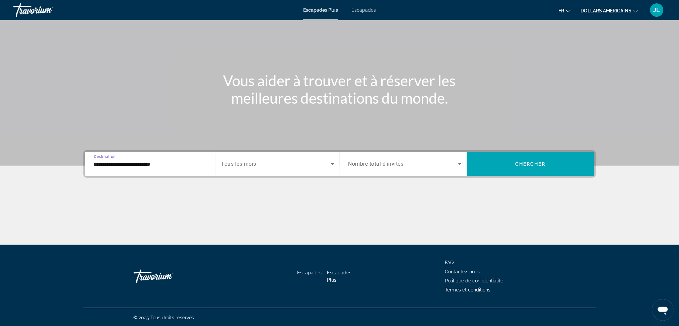
click at [139, 164] on input "**********" at bounding box center [150, 164] width 113 height 8
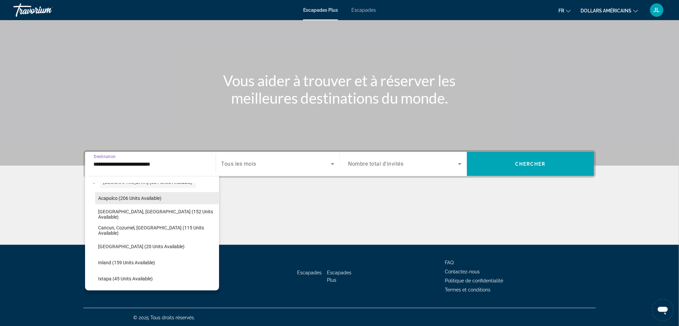
scroll to position [89, 0]
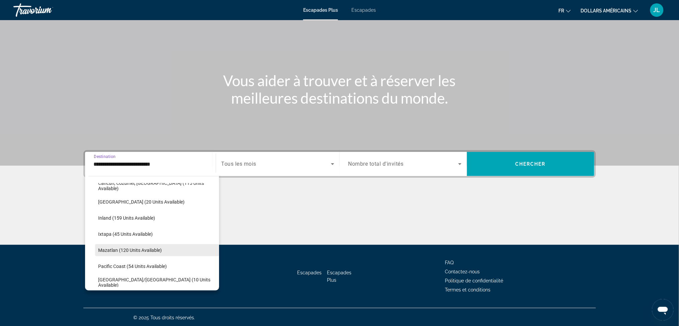
click at [148, 251] on span "Mazatlan (120 units available)" at bounding box center [131, 249] width 64 height 5
type input "**********"
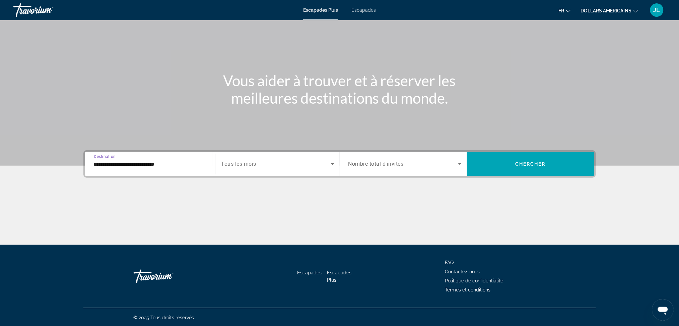
click at [331, 161] on icon "Search widget" at bounding box center [333, 164] width 8 height 8
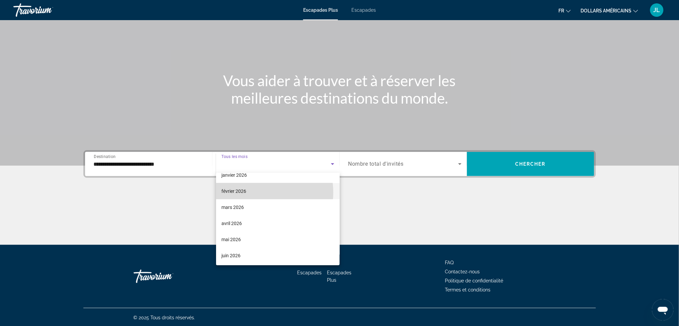
click at [247, 192] on mat-option "février 2026" at bounding box center [278, 191] width 124 height 16
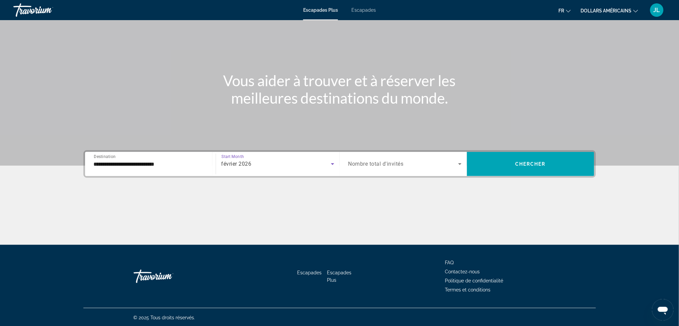
click at [460, 162] on icon "Search widget" at bounding box center [460, 164] width 8 height 8
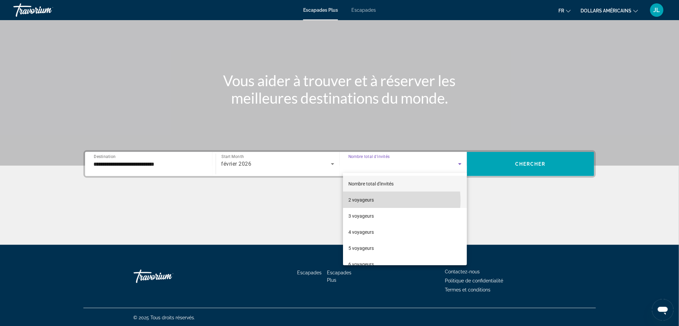
click at [379, 200] on mat-option "2 voyageurs" at bounding box center [405, 200] width 124 height 16
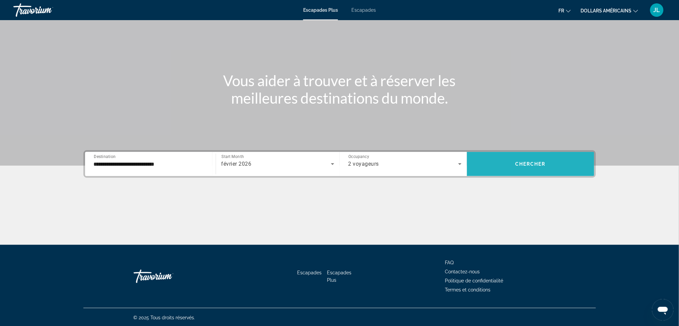
click at [553, 167] on span "Search widget" at bounding box center [530, 164] width 127 height 16
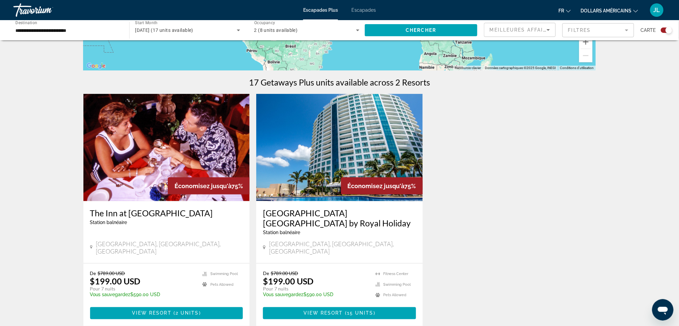
scroll to position [179, 0]
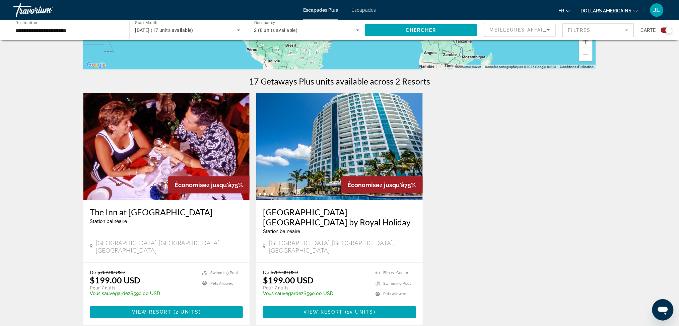
click at [360, 158] on img "Contenu principal" at bounding box center [339, 146] width 167 height 107
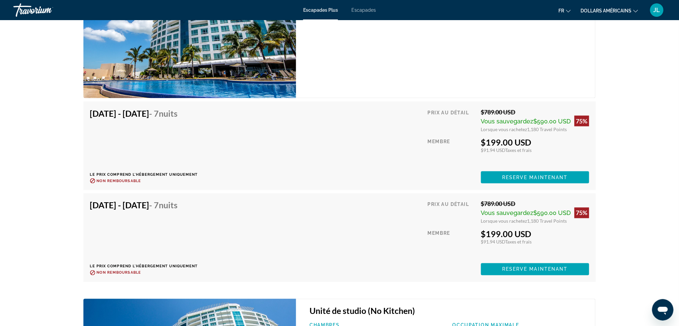
scroll to position [1207, 0]
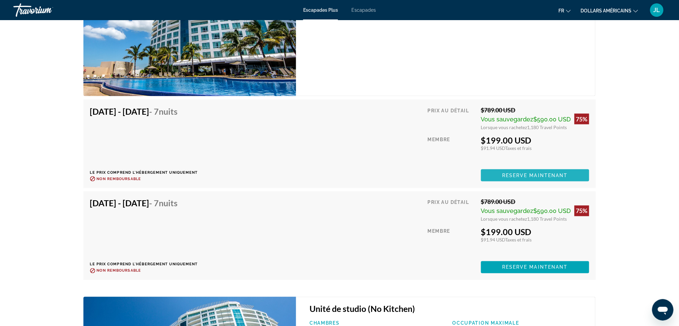
click at [528, 175] on span "Reserve maintenant" at bounding box center [535, 175] width 66 height 5
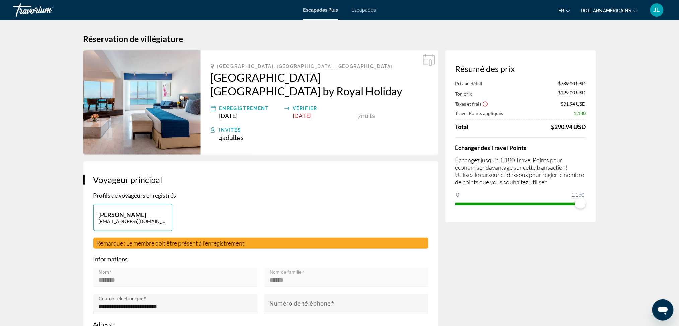
click at [636, 12] on icon "Changer de devise" at bounding box center [636, 11] width 5 height 3
click at [621, 42] on button "CAD (Can$)" at bounding box center [616, 44] width 33 height 9
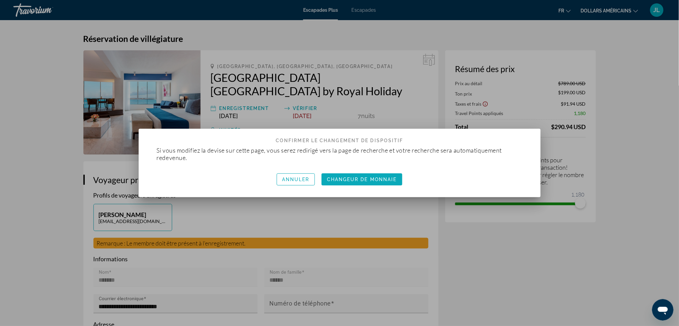
click at [368, 180] on font "Changeur de monnaie" at bounding box center [362, 179] width 70 height 5
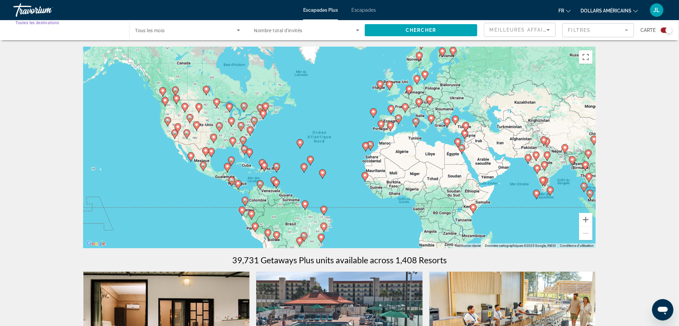
click at [56, 34] on input "Destination Toutes les destinations" at bounding box center [67, 30] width 105 height 8
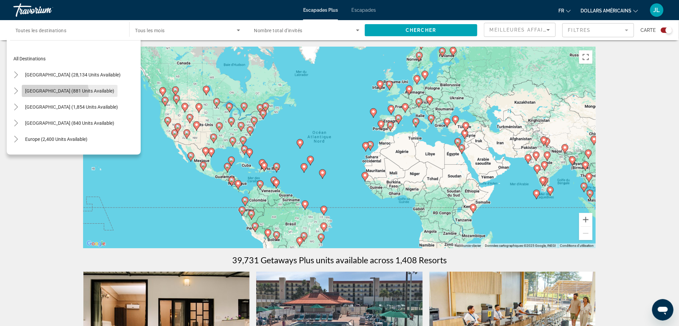
click at [46, 94] on span "Search widget" at bounding box center [70, 91] width 96 height 16
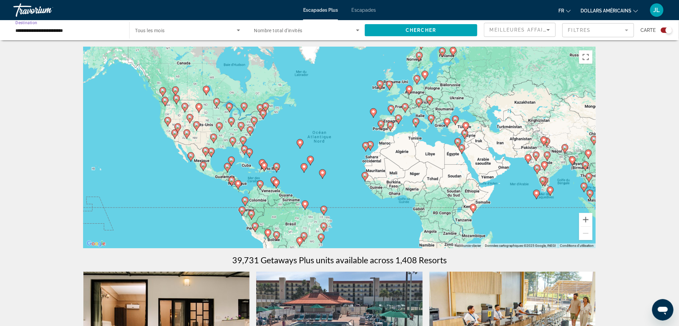
click at [56, 30] on input "**********" at bounding box center [67, 30] width 105 height 8
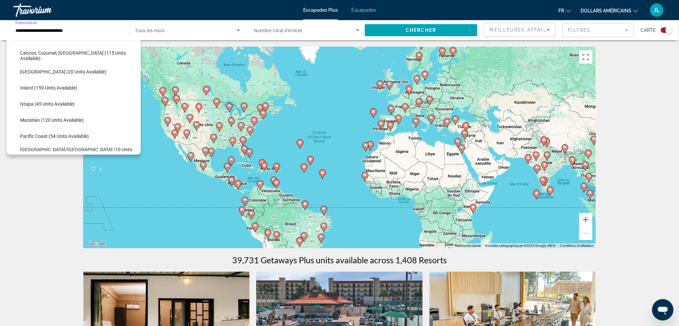
scroll to position [89, 0]
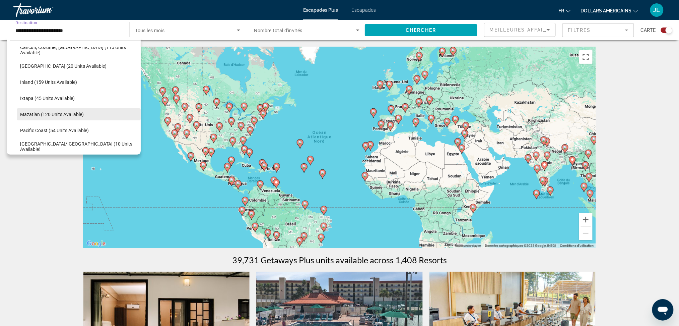
click at [65, 117] on span "Search widget" at bounding box center [79, 114] width 124 height 16
type input "**********"
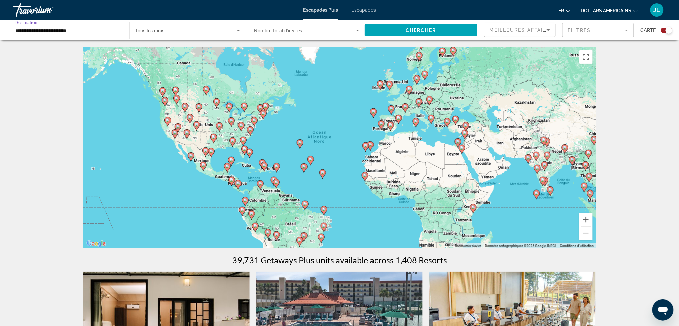
click at [239, 31] on icon "Search widget" at bounding box center [239, 30] width 8 height 8
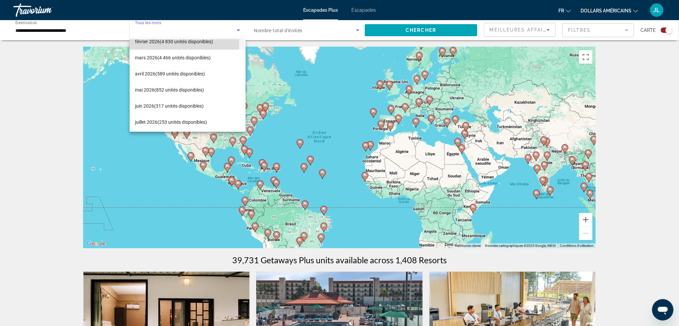
click at [172, 43] on font "(4 830 unités disponibles)" at bounding box center [186, 41] width 53 height 5
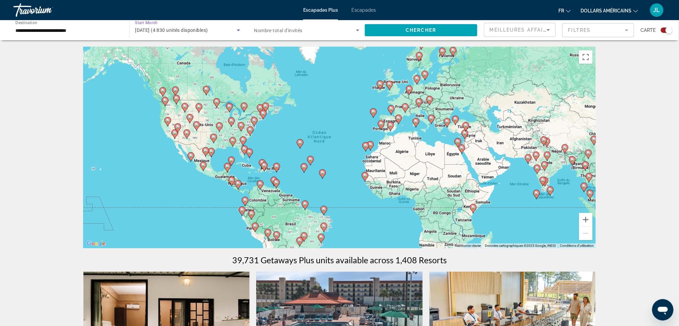
click at [356, 30] on icon "Search widget" at bounding box center [358, 30] width 8 height 8
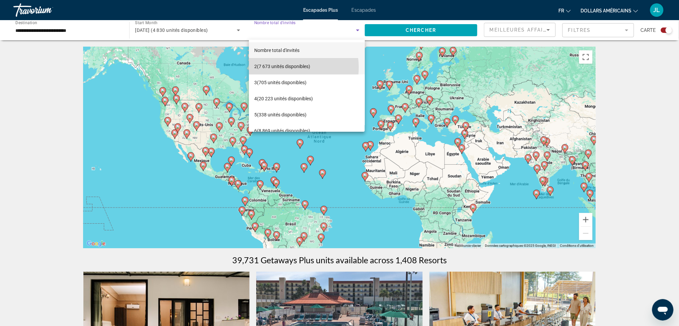
click at [289, 67] on font "(7 673 unités disponibles)" at bounding box center [283, 66] width 53 height 5
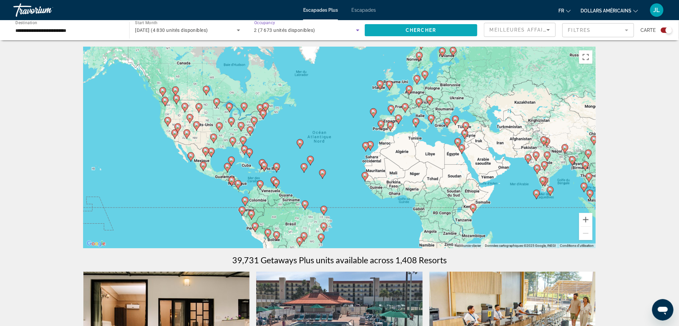
click at [409, 31] on span "Chercher" at bounding box center [421, 29] width 30 height 5
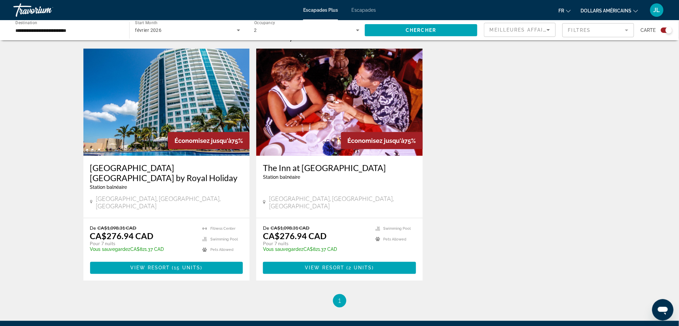
scroll to position [223, 0]
click at [186, 92] on img "Contenu principal" at bounding box center [166, 101] width 167 height 107
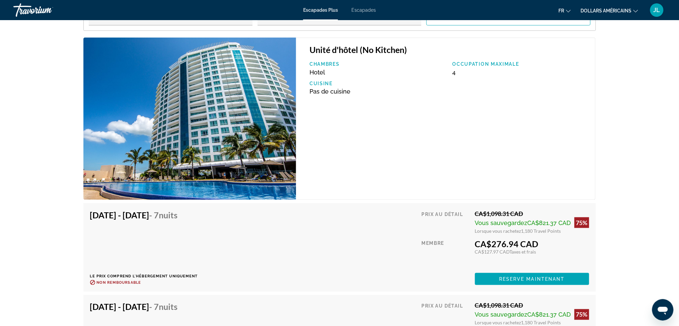
scroll to position [1117, 0]
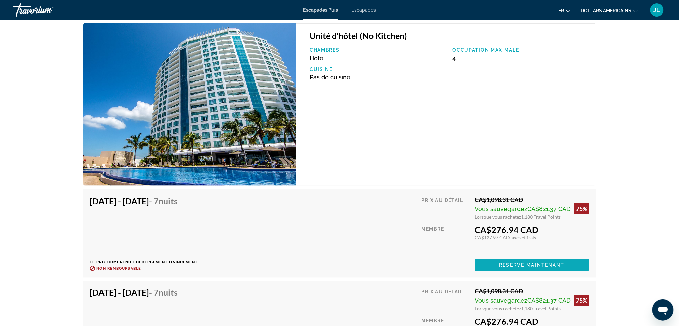
click at [521, 264] on span "Reserve maintenant" at bounding box center [532, 264] width 66 height 5
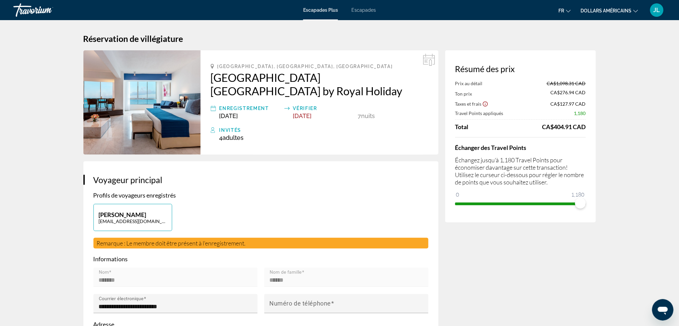
click at [658, 8] on font "JL" at bounding box center [657, 9] width 7 height 7
click at [362, 12] on font "Escapades" at bounding box center [364, 9] width 24 height 5
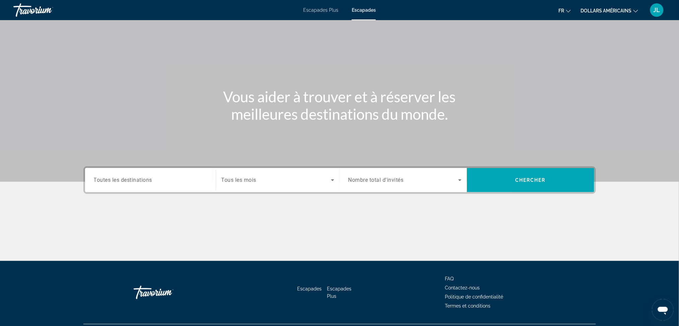
scroll to position [36, 0]
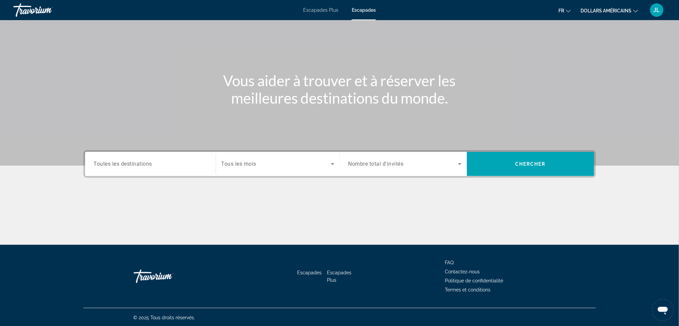
click at [178, 161] on input "Destination Toutes les destinations" at bounding box center [150, 164] width 113 height 8
click at [145, 157] on div "Search widget" at bounding box center [150, 164] width 113 height 19
click at [122, 155] on div "Destination Toutes les destinations" at bounding box center [150, 164] width 113 height 19
click at [267, 167] on span "Search widget" at bounding box center [277, 164] width 110 height 8
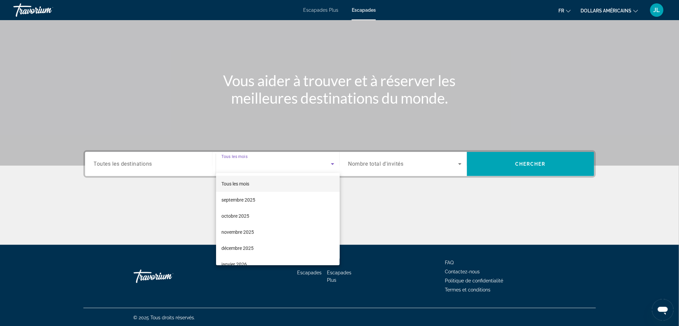
click at [174, 168] on div at bounding box center [339, 163] width 679 height 326
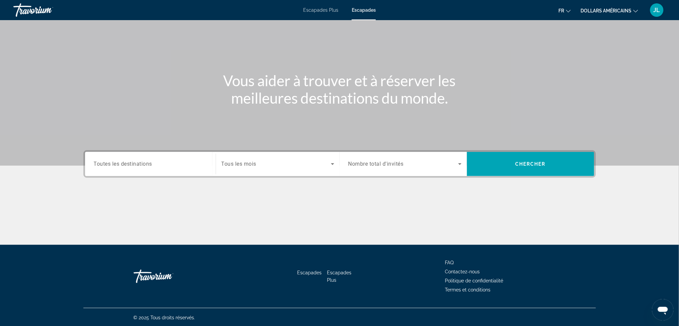
click at [136, 165] on span "Toutes les destinations" at bounding box center [123, 164] width 59 height 6
click at [136, 165] on input "Destination Toutes les destinations" at bounding box center [150, 164] width 113 height 8
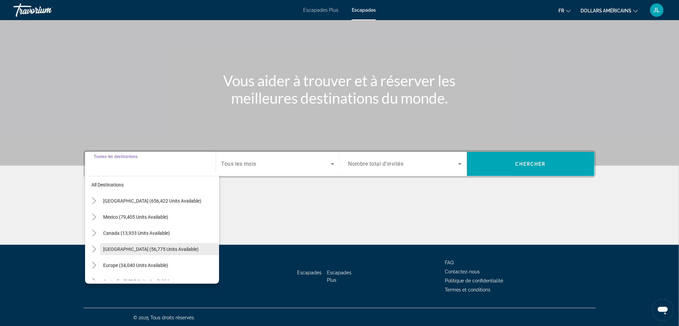
scroll to position [0, 0]
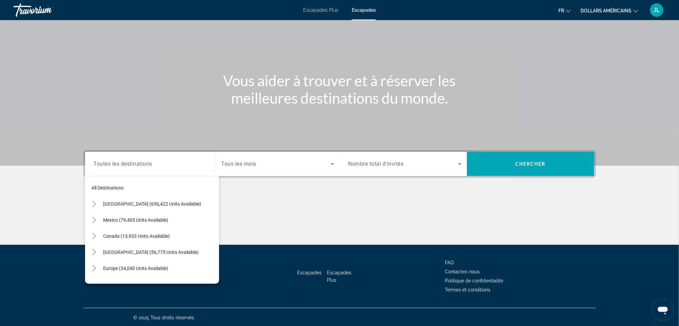
click at [317, 10] on font "Escapades Plus" at bounding box center [320, 9] width 35 height 5
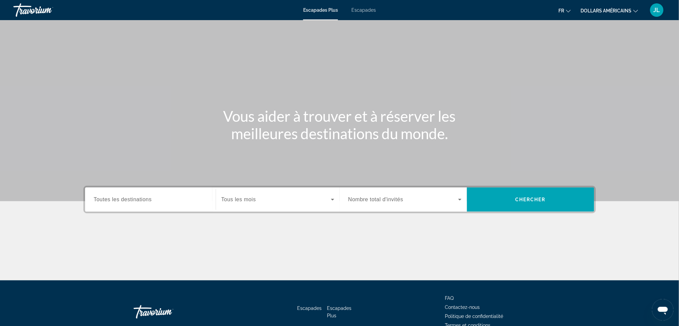
click at [638, 11] on icon "Changer de devise" at bounding box center [636, 11] width 5 height 5
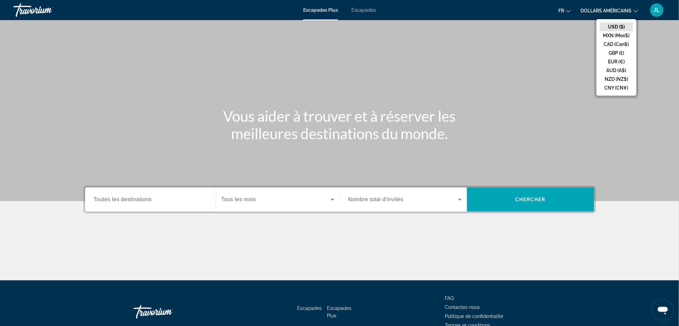
click at [615, 42] on button "CAD (Can$)" at bounding box center [616, 44] width 33 height 9
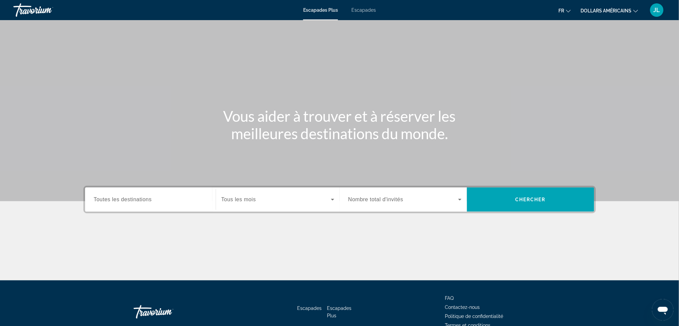
click at [656, 8] on font "JL" at bounding box center [657, 9] width 7 height 7
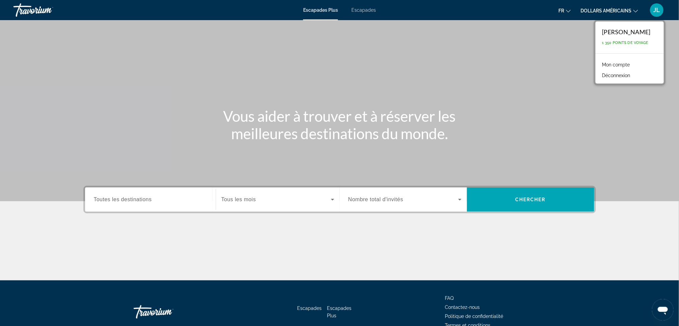
click at [369, 11] on font "Escapades" at bounding box center [364, 9] width 24 height 5
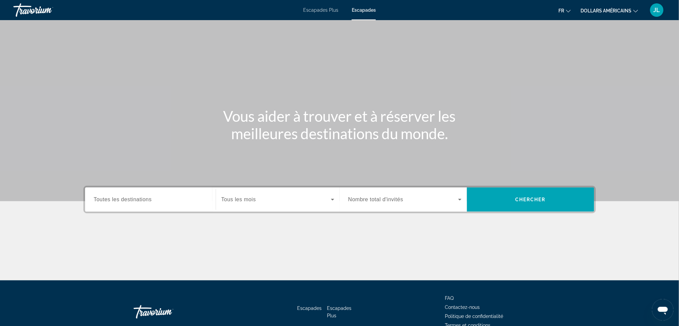
click at [324, 13] on div "Escapades Plus Escapades fr English Español Français Italiano Português русский…" at bounding box center [339, 9] width 679 height 17
click at [326, 14] on div "Escapades Plus Escapades fr English Español Français Italiano Português русский…" at bounding box center [339, 9] width 679 height 17
click at [318, 10] on font "Escapades Plus" at bounding box center [320, 9] width 35 height 5
click at [631, 10] on font "dollars américains" at bounding box center [606, 10] width 51 height 5
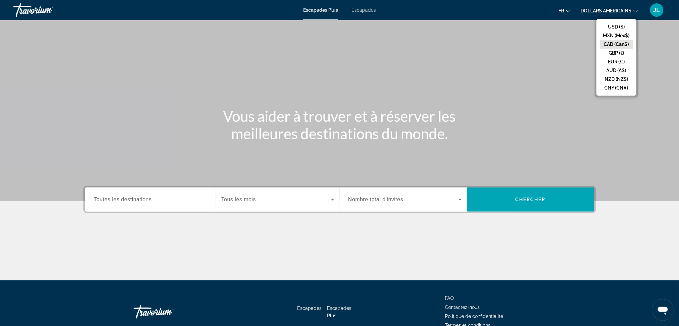
click at [620, 45] on button "CAD (Can$)" at bounding box center [616, 44] width 33 height 9
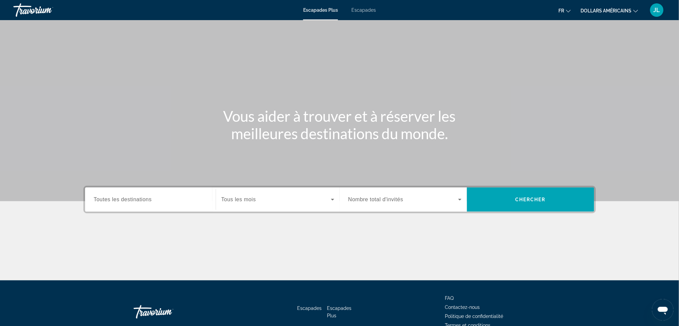
click at [143, 200] on span "Toutes les destinations" at bounding box center [123, 199] width 58 height 6
click at [143, 200] on input "Destination Toutes les destinations" at bounding box center [150, 200] width 113 height 8
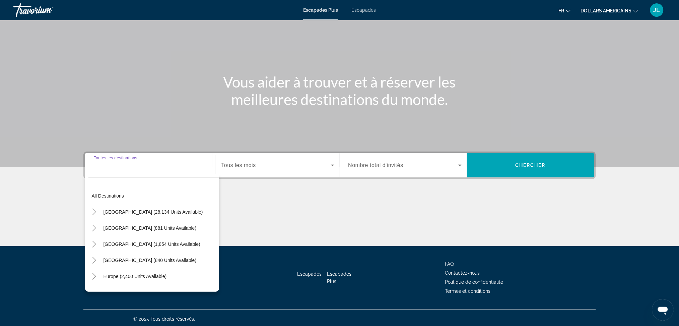
scroll to position [36, 0]
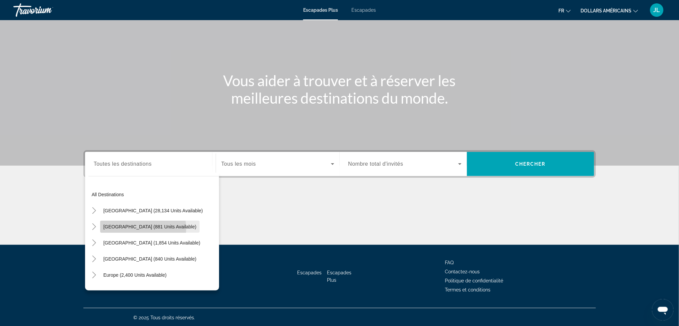
click at [143, 228] on span "[GEOGRAPHIC_DATA] (881 units available)" at bounding box center [150, 226] width 93 height 5
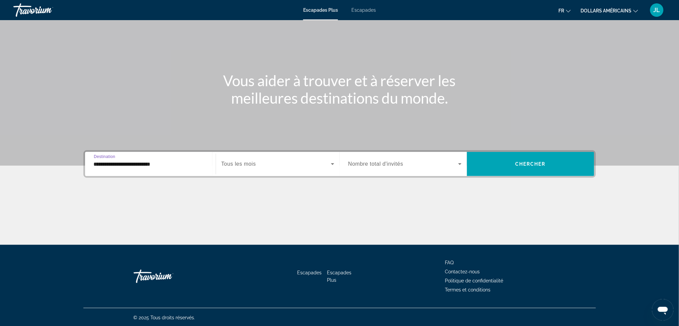
click at [147, 163] on input "**********" at bounding box center [150, 164] width 113 height 8
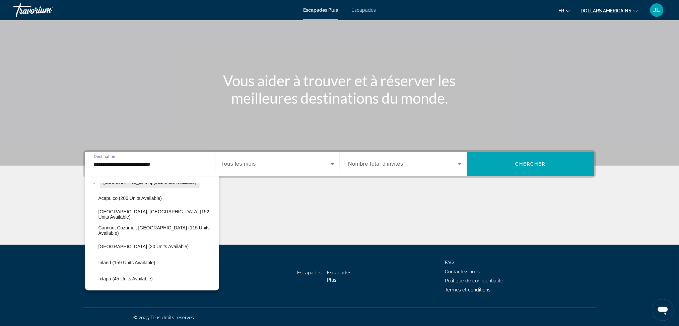
scroll to position [0, 0]
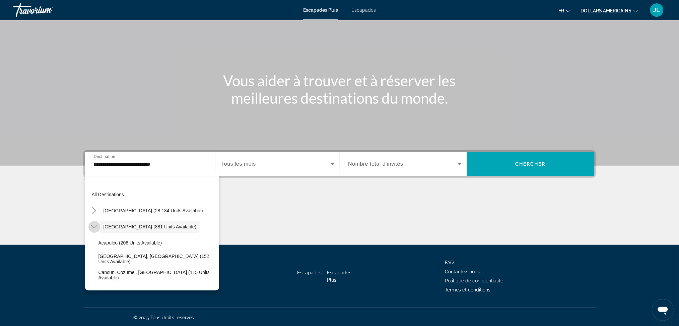
click at [97, 226] on icon "Toggle Mexico (881 units available)" at bounding box center [94, 226] width 7 height 7
click at [154, 258] on span "[GEOGRAPHIC_DATA] (840 units available)" at bounding box center [150, 258] width 93 height 5
type input "**********"
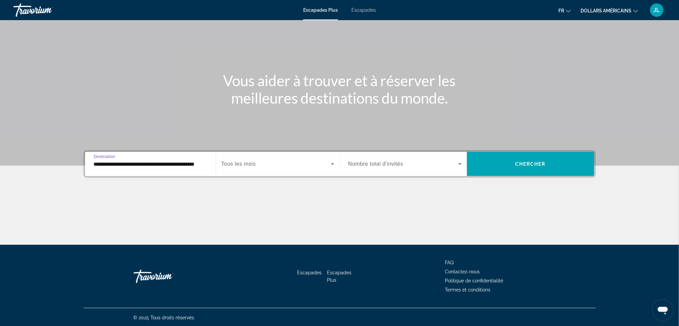
click at [332, 165] on icon "Search widget" at bounding box center [333, 164] width 8 height 8
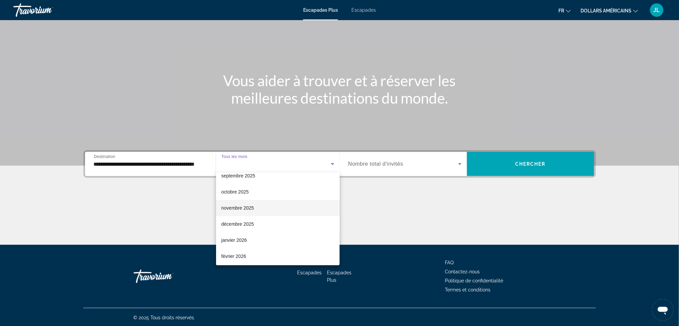
scroll to position [45, 0]
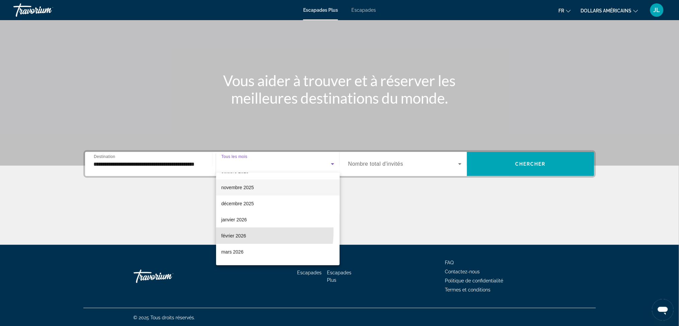
click at [237, 232] on span "février 2026" at bounding box center [234, 236] width 25 height 8
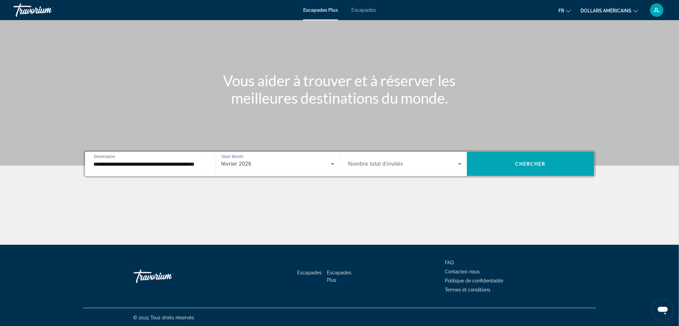
click at [462, 163] on icon "Search widget" at bounding box center [460, 164] width 8 height 8
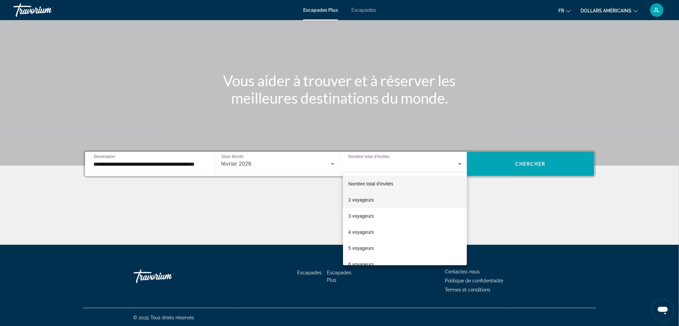
click at [373, 203] on span "2 voyageurs" at bounding box center [361, 200] width 25 height 8
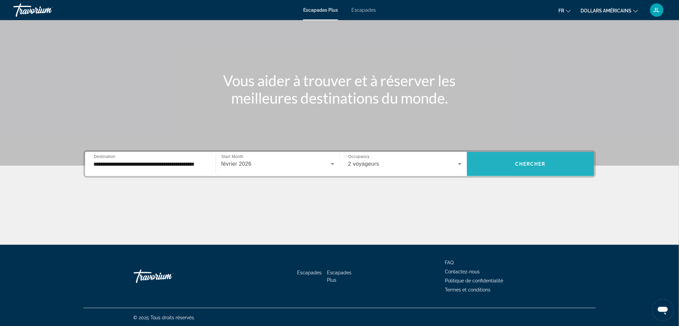
click at [508, 167] on span "Search widget" at bounding box center [530, 164] width 127 height 16
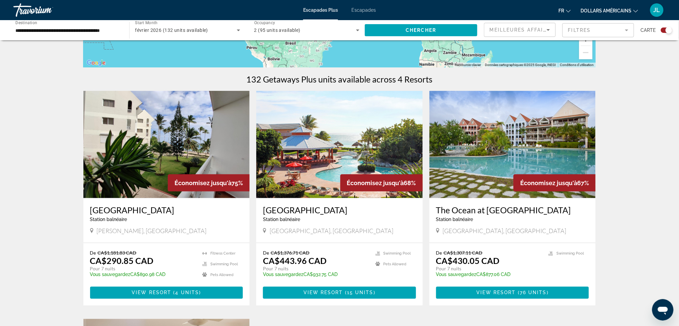
scroll to position [179, 0]
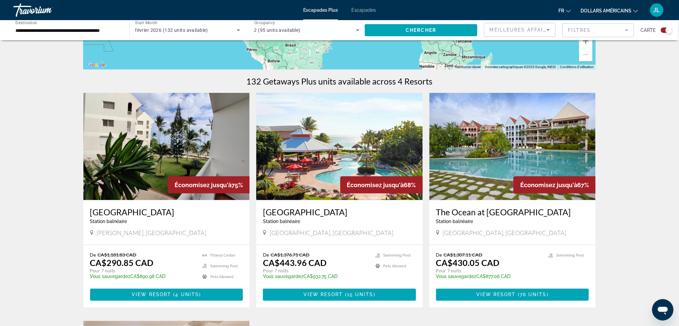
click at [355, 146] on img "Contenu principal" at bounding box center [339, 146] width 167 height 107
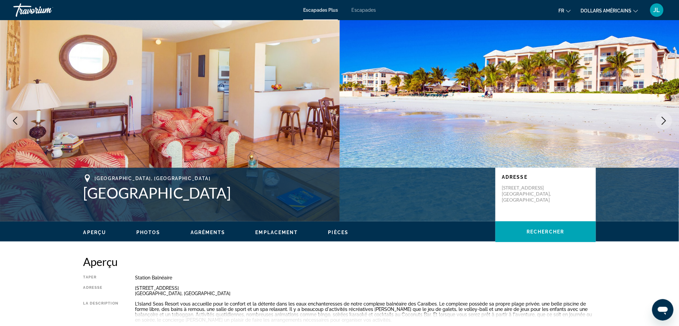
click at [665, 120] on icon "Next image" at bounding box center [664, 121] width 8 height 8
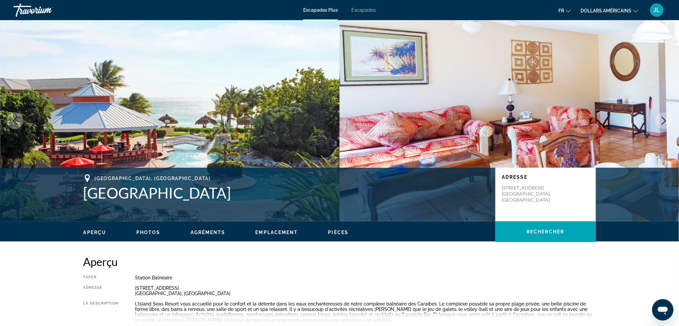
click at [664, 120] on icon "Next image" at bounding box center [664, 121] width 8 height 8
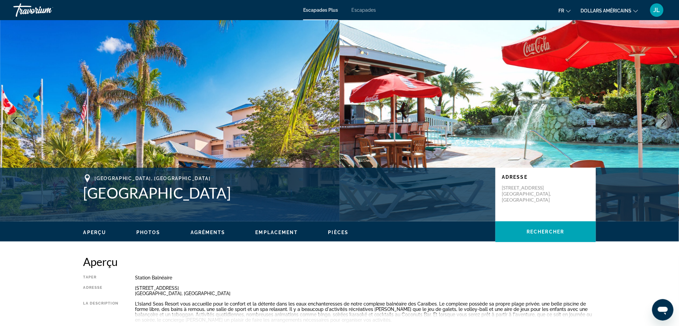
click at [143, 231] on span "Photos" at bounding box center [148, 232] width 24 height 5
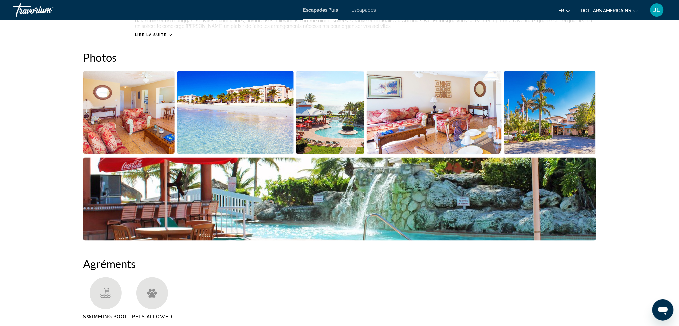
scroll to position [304, 0]
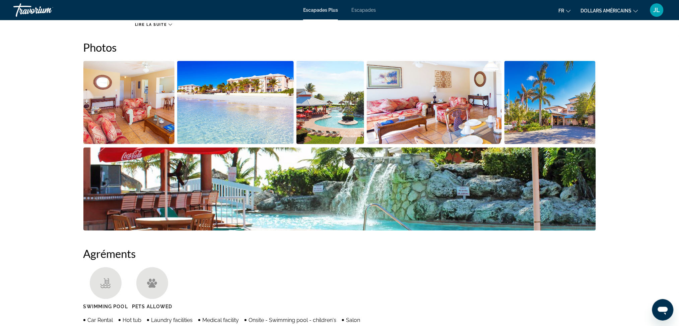
click at [141, 119] on img "Open full-screen image slider" at bounding box center [128, 102] width 91 height 83
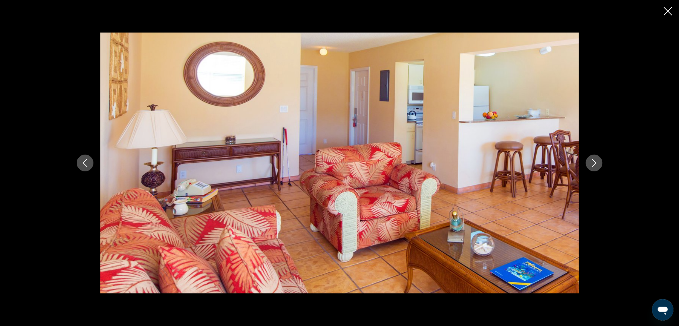
click at [594, 158] on button "Next image" at bounding box center [594, 163] width 17 height 17
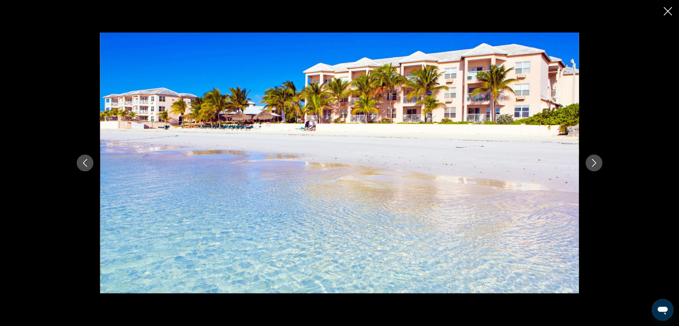
click at [594, 158] on button "Next image" at bounding box center [594, 163] width 17 height 17
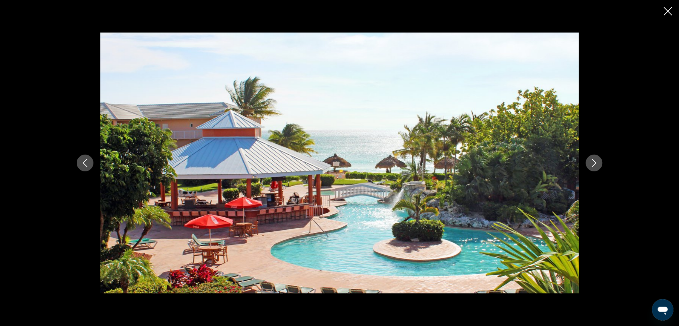
click at [594, 158] on button "Next image" at bounding box center [594, 163] width 17 height 17
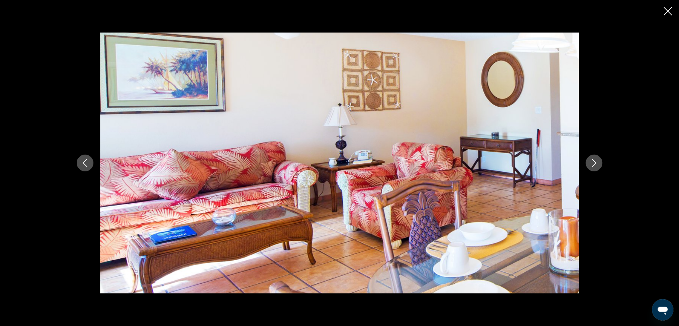
click at [594, 158] on button "Next image" at bounding box center [594, 163] width 17 height 17
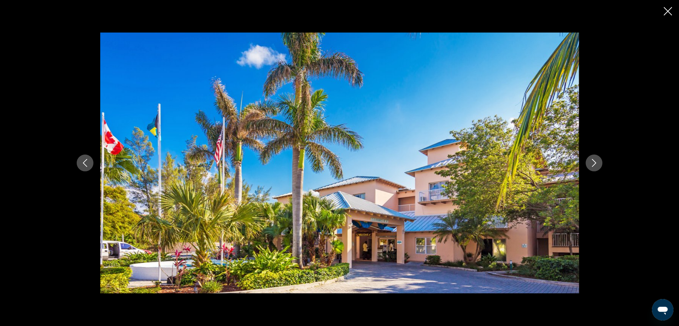
click at [594, 158] on button "Next image" at bounding box center [594, 163] width 17 height 17
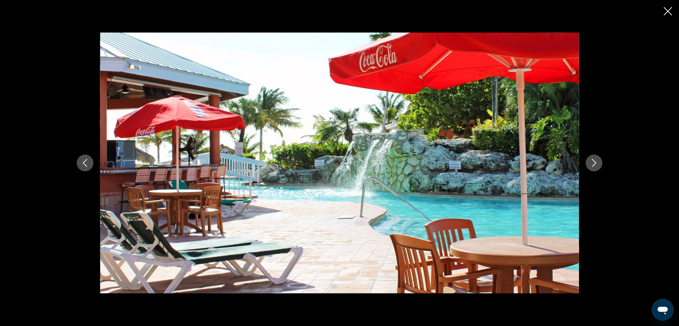
click at [594, 158] on button "Next image" at bounding box center [594, 163] width 17 height 17
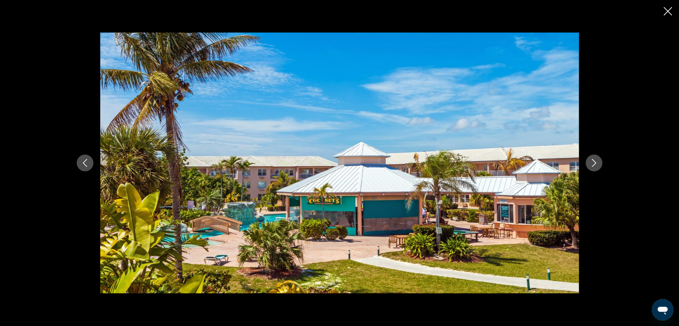
click at [594, 158] on button "Next image" at bounding box center [594, 163] width 17 height 17
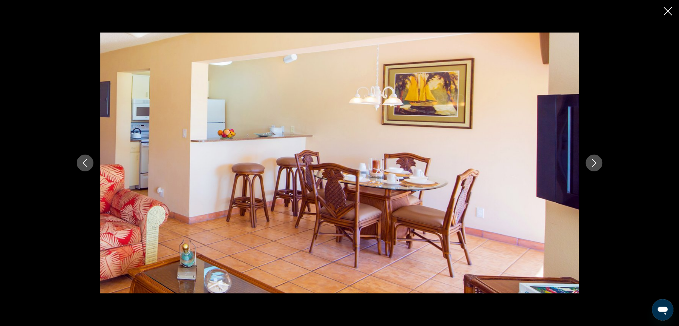
click at [594, 158] on button "Next image" at bounding box center [594, 163] width 17 height 17
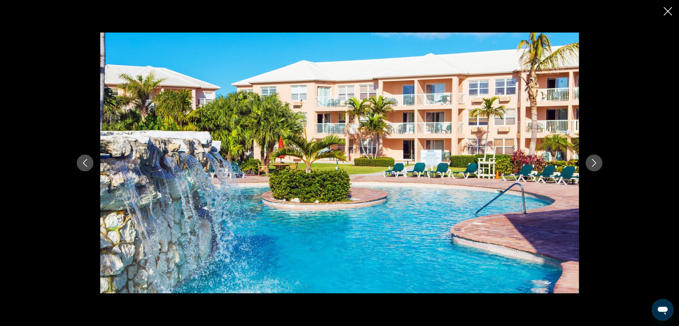
click at [594, 158] on button "Next image" at bounding box center [594, 163] width 17 height 17
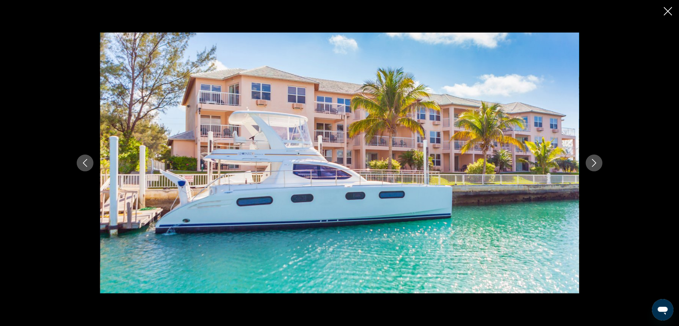
click at [594, 158] on button "Next image" at bounding box center [594, 163] width 17 height 17
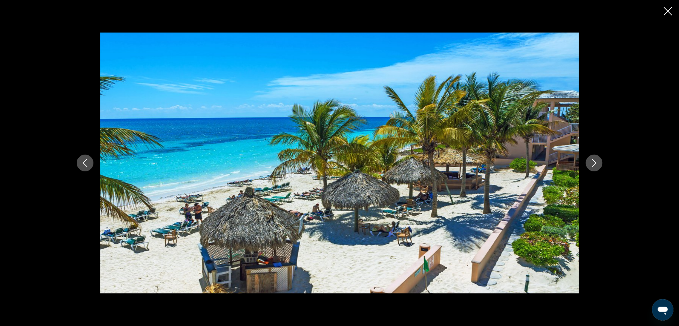
click at [594, 158] on button "Next image" at bounding box center [594, 163] width 17 height 17
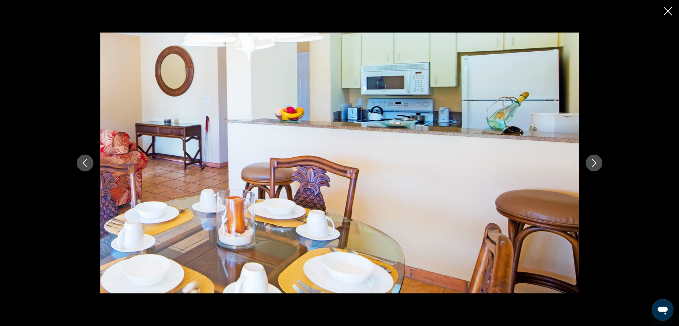
click at [594, 158] on button "Next image" at bounding box center [594, 163] width 17 height 17
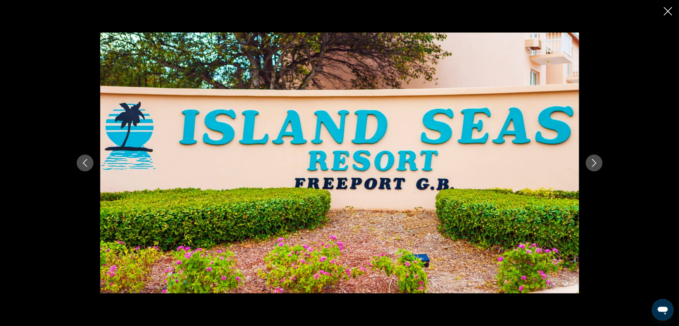
click at [594, 158] on button "Next image" at bounding box center [594, 163] width 17 height 17
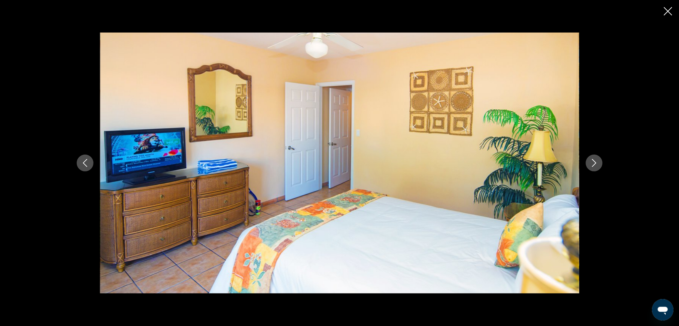
click at [594, 158] on button "Next image" at bounding box center [594, 163] width 17 height 17
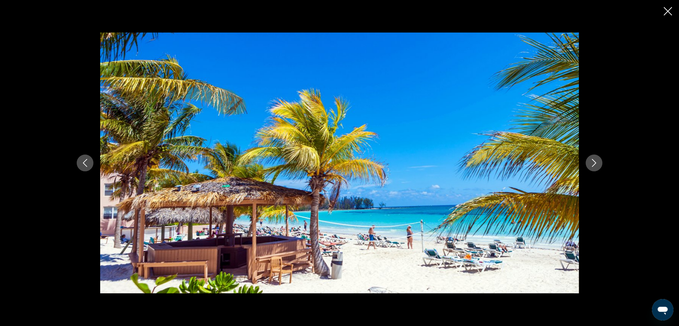
click at [594, 158] on button "Next image" at bounding box center [594, 163] width 17 height 17
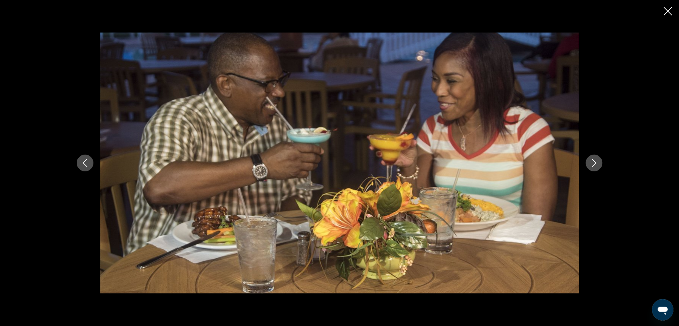
click at [594, 158] on button "Next image" at bounding box center [594, 163] width 17 height 17
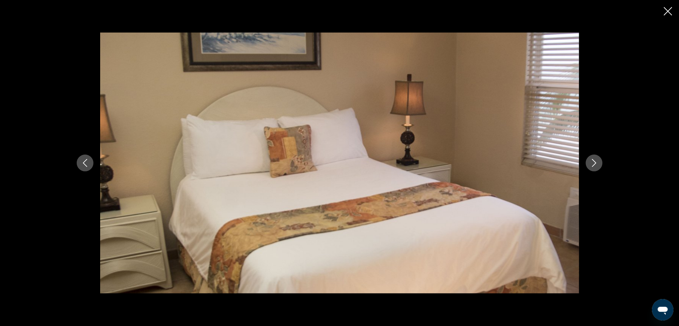
click at [594, 158] on button "Next image" at bounding box center [594, 163] width 17 height 17
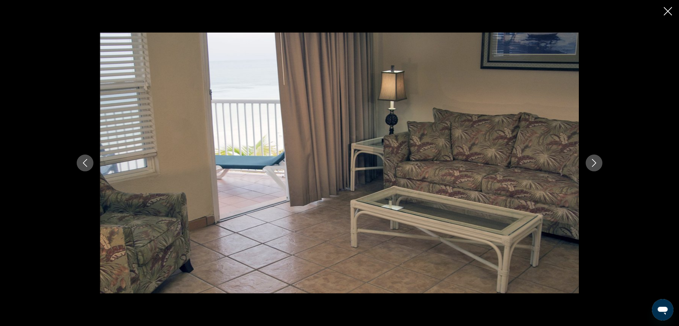
click at [594, 158] on button "Next image" at bounding box center [594, 163] width 17 height 17
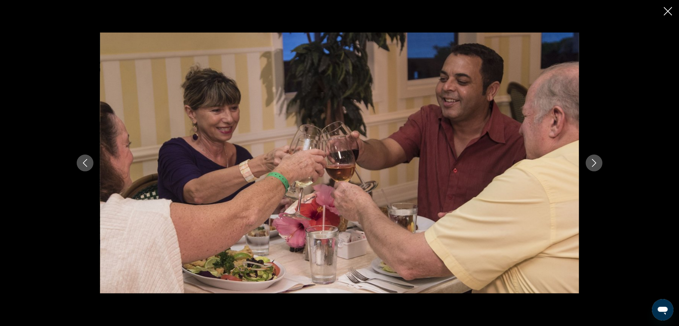
click at [594, 158] on button "Next image" at bounding box center [594, 163] width 17 height 17
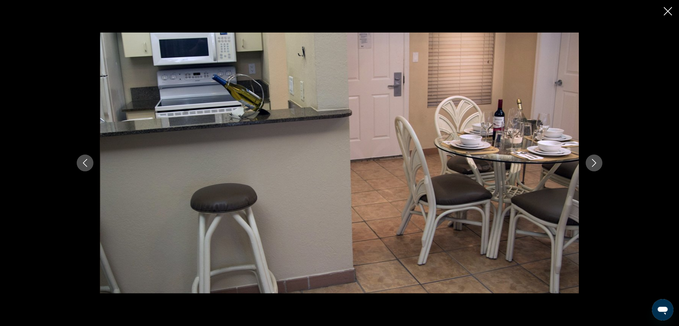
click at [594, 158] on button "Next image" at bounding box center [594, 163] width 17 height 17
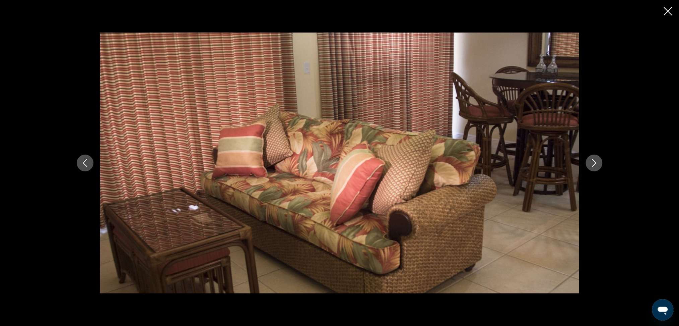
click at [594, 158] on button "Next image" at bounding box center [594, 163] width 17 height 17
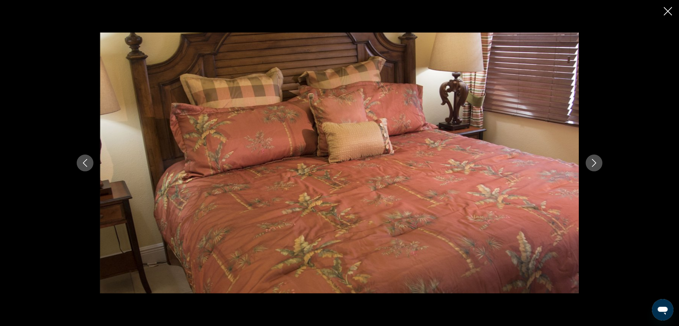
click at [594, 158] on button "Next image" at bounding box center [594, 163] width 17 height 17
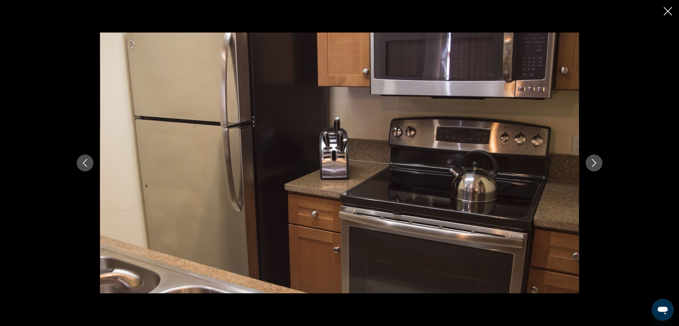
click at [594, 158] on button "Next image" at bounding box center [594, 163] width 17 height 17
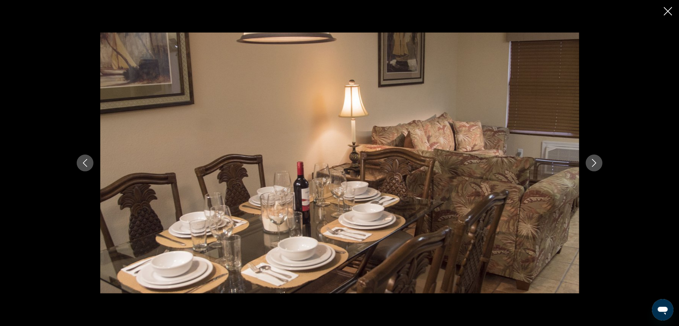
click at [594, 160] on icon "Next image" at bounding box center [595, 163] width 8 height 8
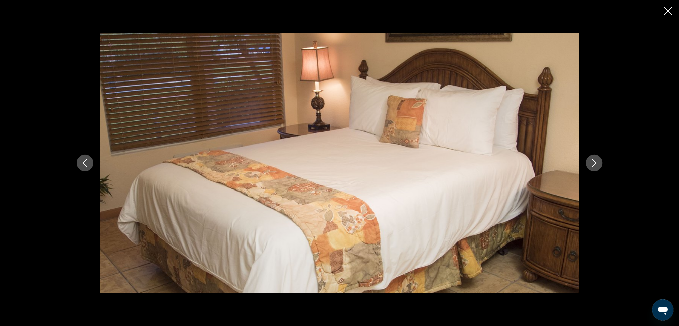
click at [593, 160] on icon "Next image" at bounding box center [594, 163] width 4 height 8
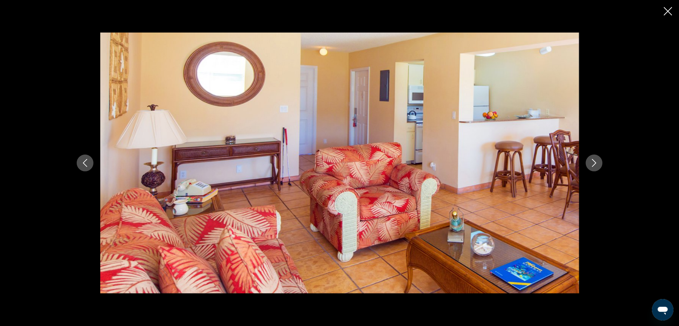
click at [593, 160] on icon "Next image" at bounding box center [594, 163] width 4 height 8
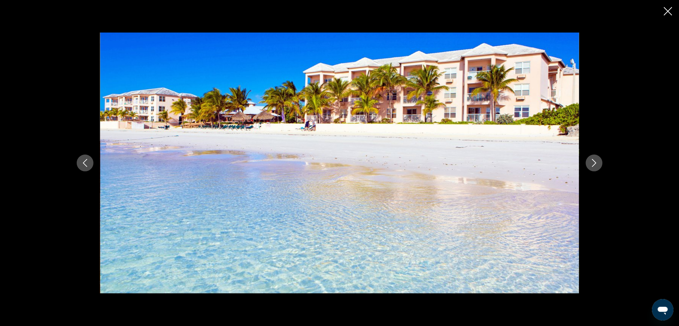
click at [593, 160] on icon "Next image" at bounding box center [594, 163] width 4 height 8
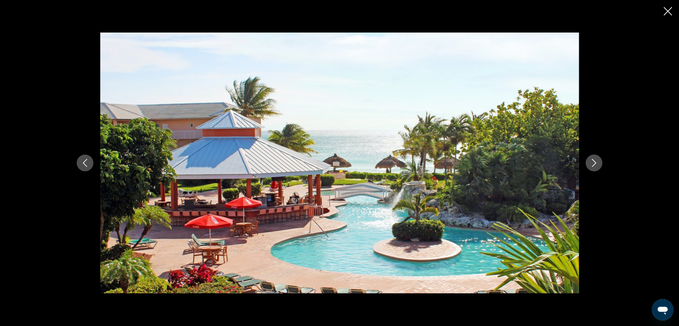
click at [593, 160] on icon "Next image" at bounding box center [594, 163] width 4 height 8
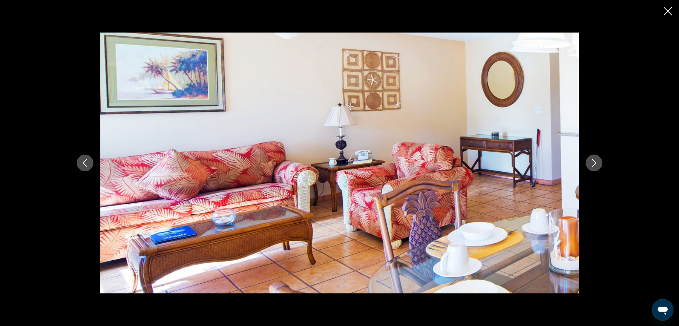
click at [593, 160] on icon "Next image" at bounding box center [594, 163] width 4 height 8
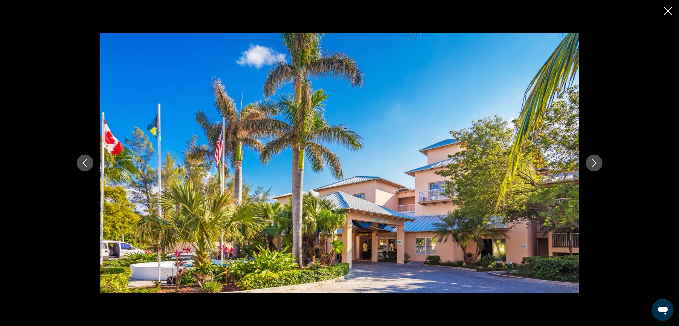
click at [668, 17] on div "prev next" at bounding box center [339, 163] width 679 height 326
click at [667, 14] on icon "Close slideshow" at bounding box center [668, 11] width 8 height 8
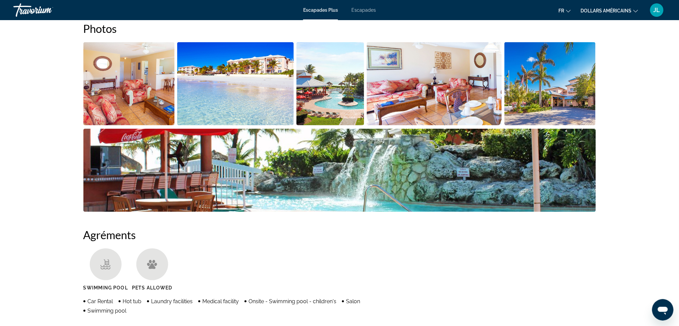
scroll to position [214, 0]
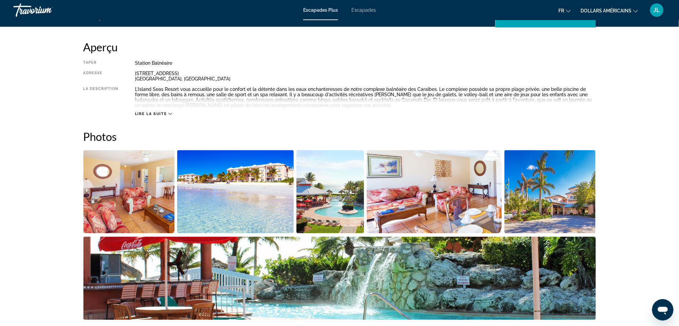
click at [156, 196] on img "Open full-screen image slider" at bounding box center [128, 191] width 91 height 83
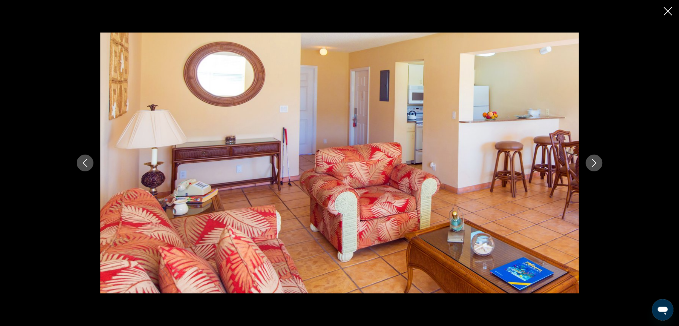
click at [593, 160] on icon "Next image" at bounding box center [595, 163] width 8 height 8
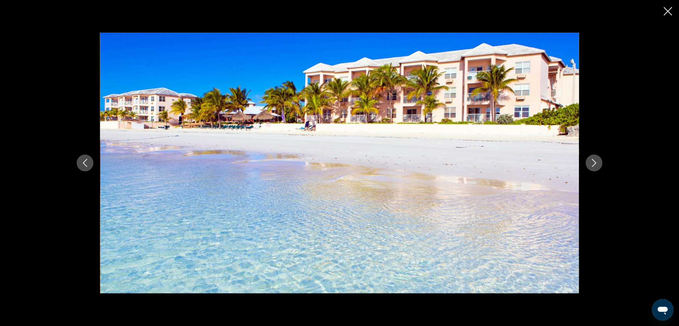
click at [594, 162] on icon "Next image" at bounding box center [595, 163] width 8 height 8
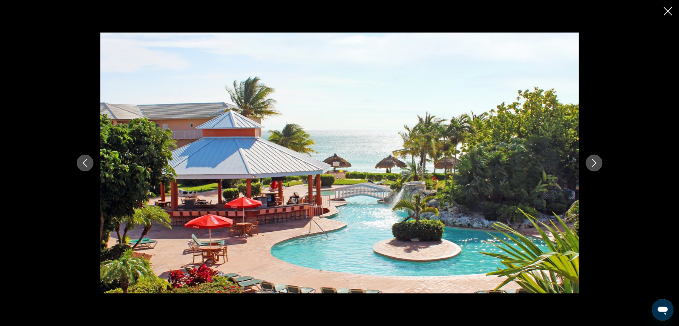
click at [594, 162] on icon "Next image" at bounding box center [595, 163] width 8 height 8
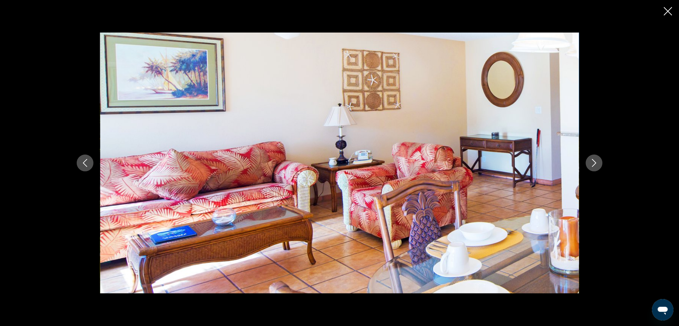
click at [594, 162] on icon "Next image" at bounding box center [595, 163] width 8 height 8
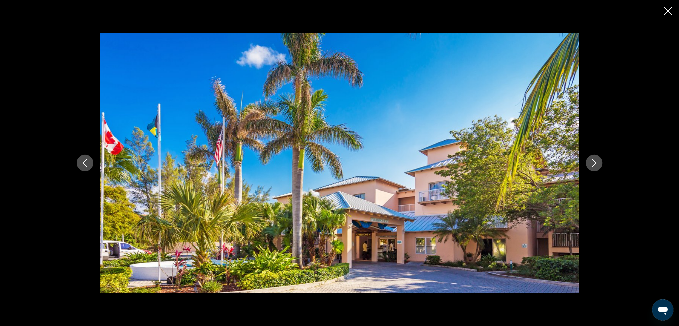
click at [594, 162] on icon "Next image" at bounding box center [595, 163] width 8 height 8
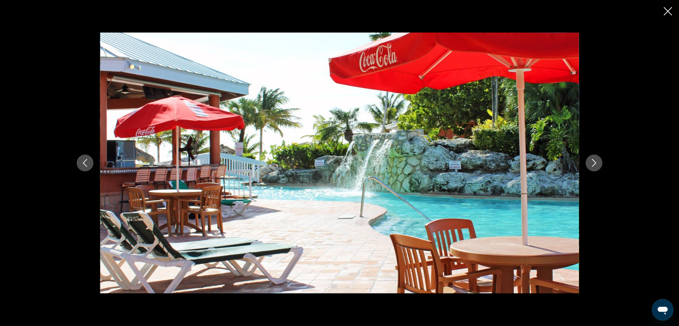
click at [594, 162] on icon "Next image" at bounding box center [595, 163] width 8 height 8
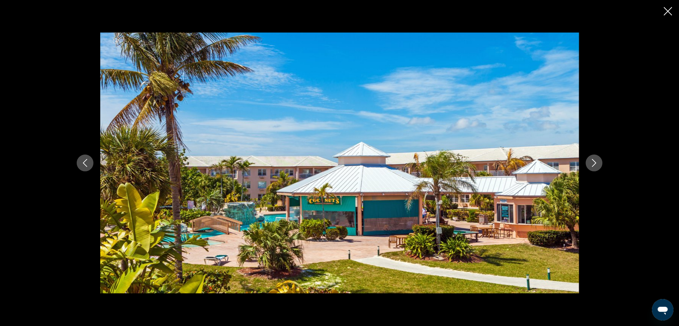
click at [594, 162] on icon "Next image" at bounding box center [595, 163] width 8 height 8
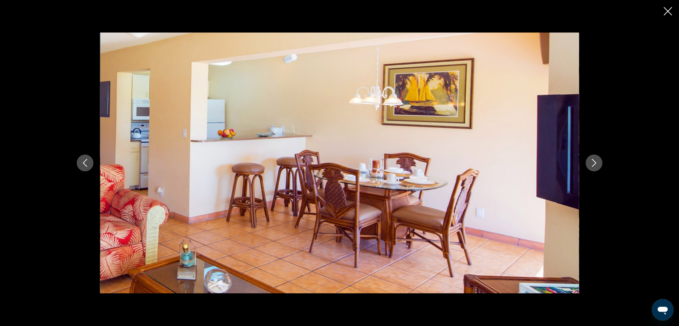
click at [594, 162] on icon "Next image" at bounding box center [595, 163] width 8 height 8
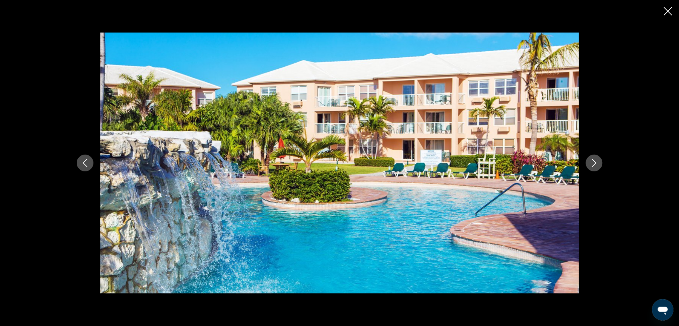
click at [594, 162] on icon "Next image" at bounding box center [595, 163] width 8 height 8
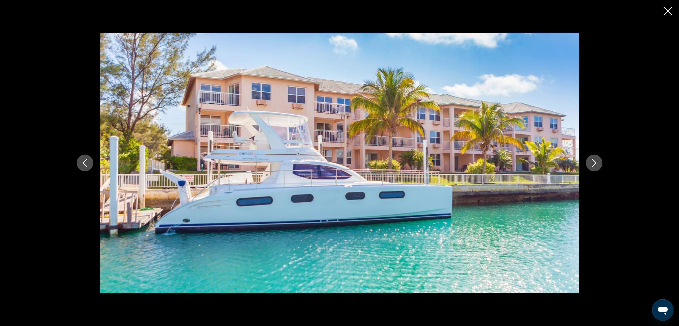
click at [594, 162] on icon "Next image" at bounding box center [595, 163] width 8 height 8
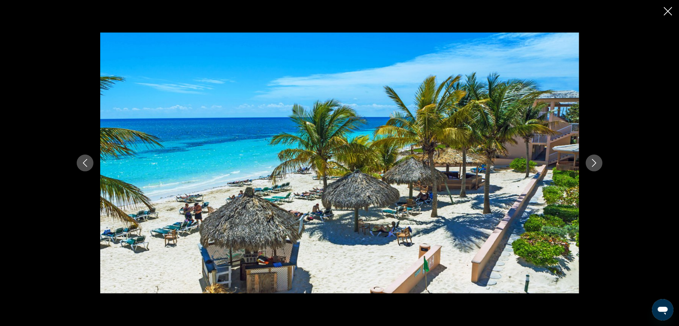
click at [594, 162] on icon "Next image" at bounding box center [595, 163] width 8 height 8
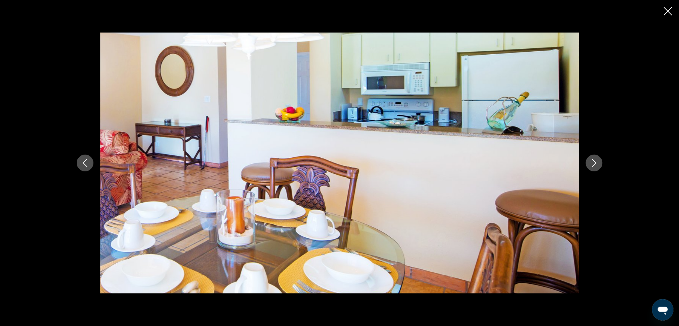
click at [594, 162] on icon "Next image" at bounding box center [595, 163] width 8 height 8
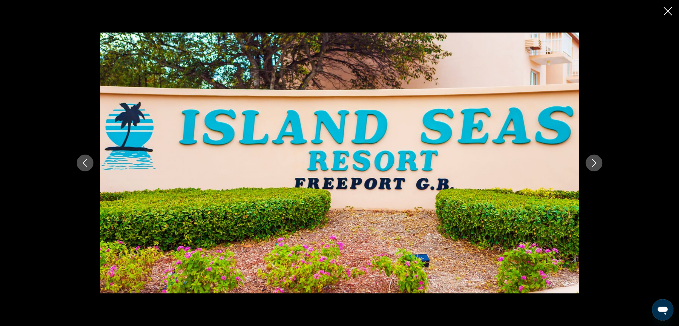
click at [594, 162] on icon "Next image" at bounding box center [595, 163] width 8 height 8
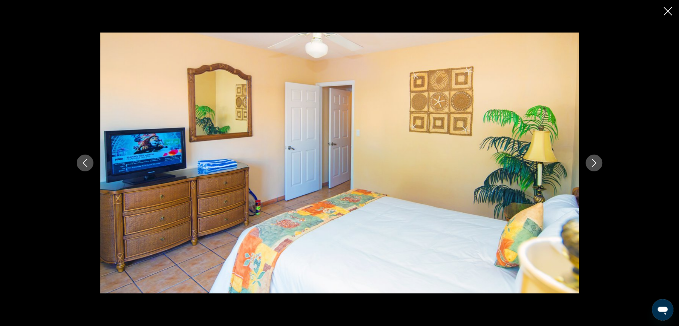
click at [594, 162] on icon "Next image" at bounding box center [595, 163] width 8 height 8
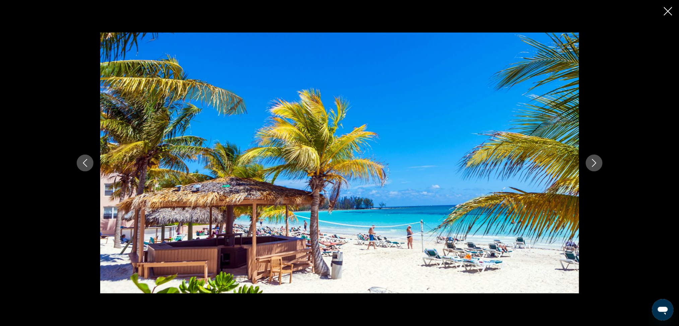
click at [594, 162] on icon "Next image" at bounding box center [595, 163] width 8 height 8
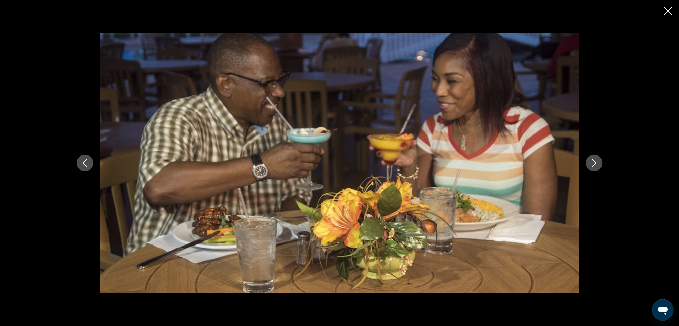
click at [594, 162] on icon "Next image" at bounding box center [595, 163] width 8 height 8
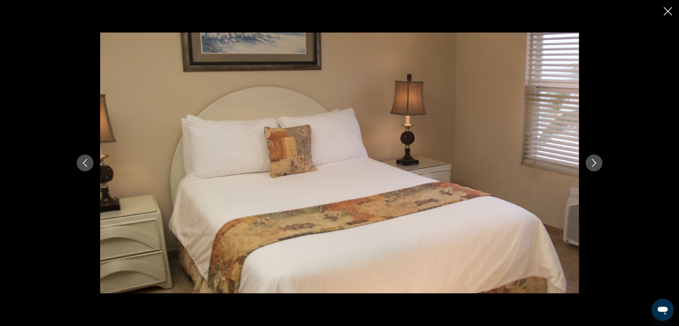
click at [594, 162] on icon "Next image" at bounding box center [595, 163] width 8 height 8
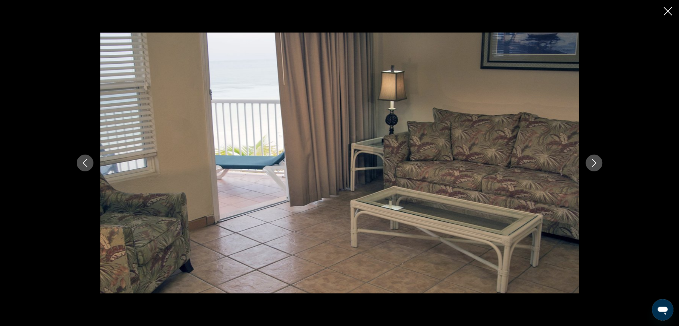
click at [594, 162] on icon "Next image" at bounding box center [595, 163] width 8 height 8
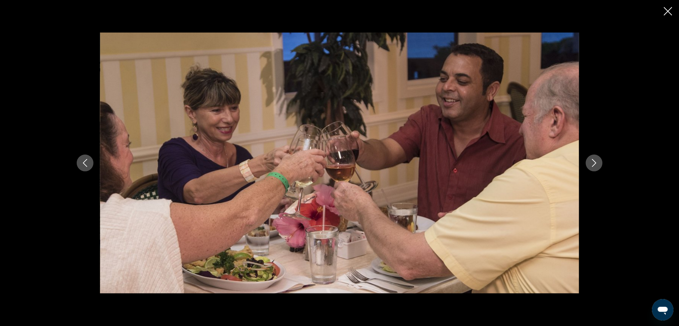
click at [594, 162] on icon "Next image" at bounding box center [595, 163] width 8 height 8
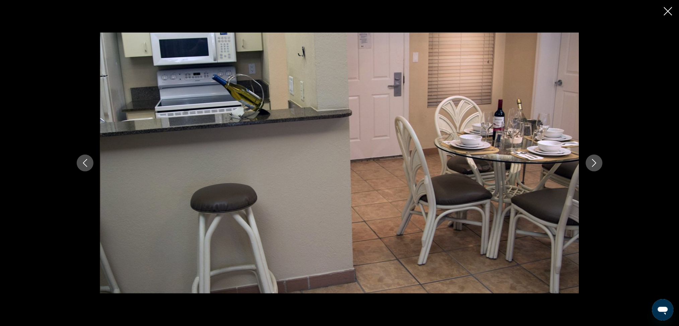
click at [594, 162] on icon "Next image" at bounding box center [595, 163] width 8 height 8
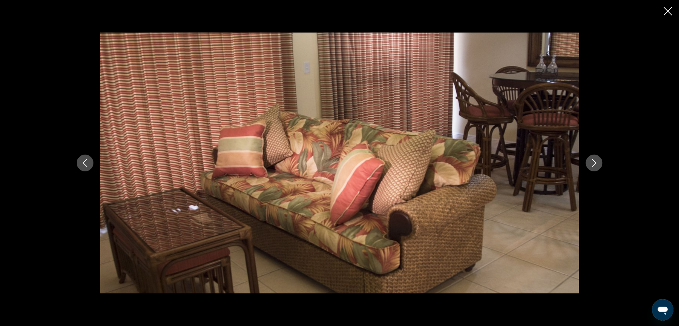
click at [594, 162] on icon "Next image" at bounding box center [595, 163] width 8 height 8
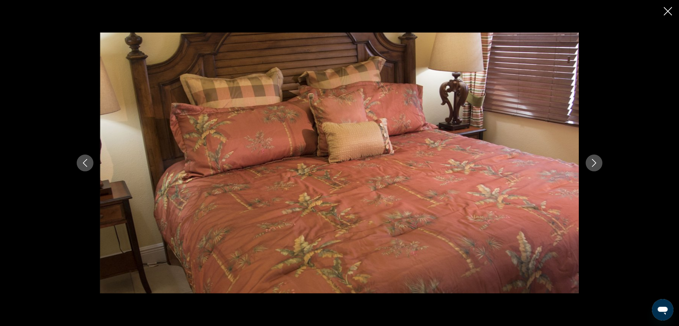
click at [594, 162] on icon "Next image" at bounding box center [595, 163] width 8 height 8
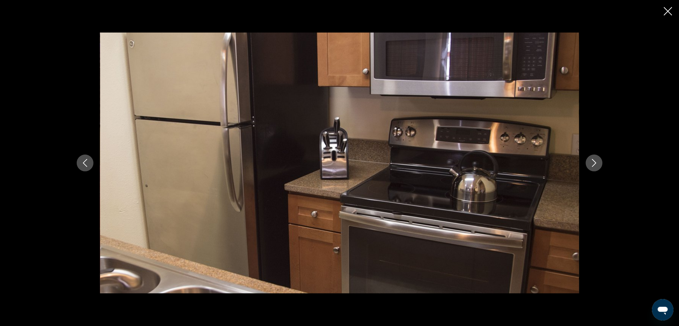
click at [594, 162] on icon "Next image" at bounding box center [595, 163] width 8 height 8
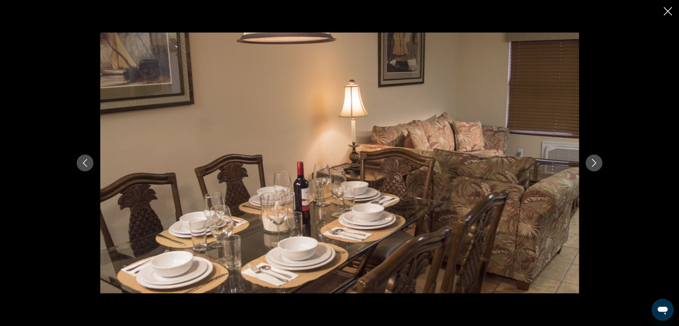
click at [594, 162] on icon "Next image" at bounding box center [595, 163] width 8 height 8
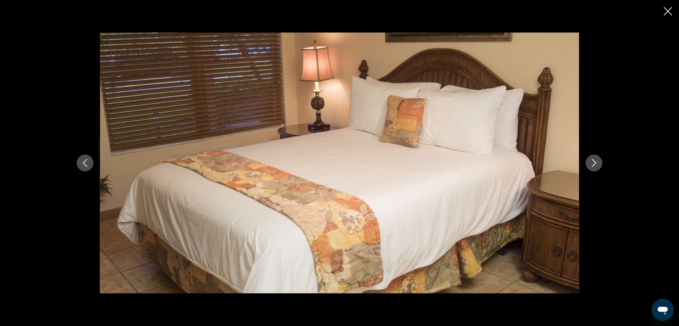
click at [594, 162] on icon "Next image" at bounding box center [595, 163] width 8 height 8
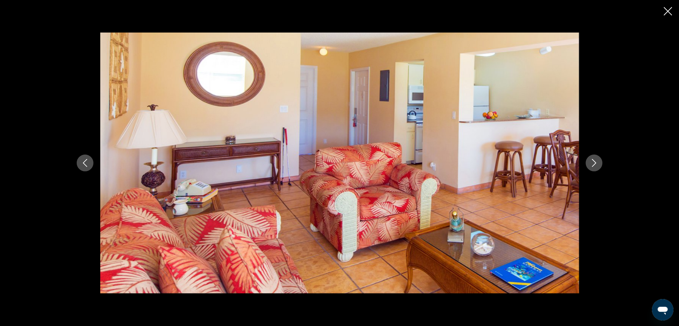
click at [594, 162] on icon "Next image" at bounding box center [595, 163] width 8 height 8
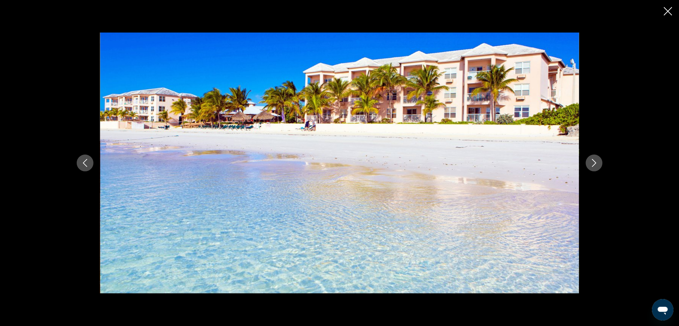
click at [669, 10] on icon "Close slideshow" at bounding box center [668, 11] width 8 height 8
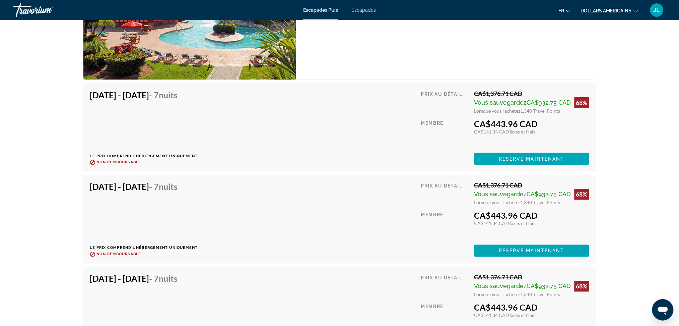
scroll to position [1242, 0]
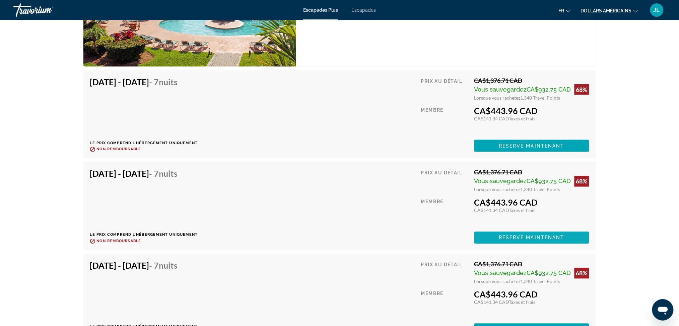
click at [512, 240] on span "Reserve maintenant" at bounding box center [532, 237] width 66 height 5
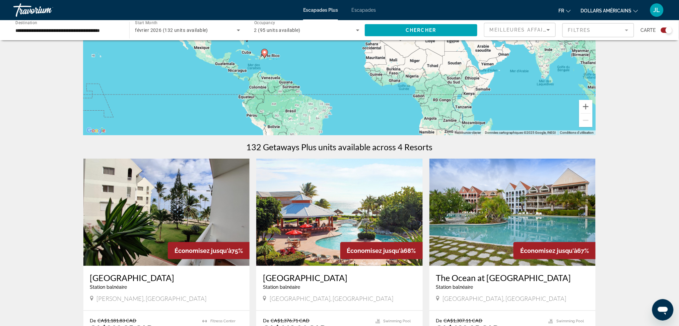
scroll to position [134, 0]
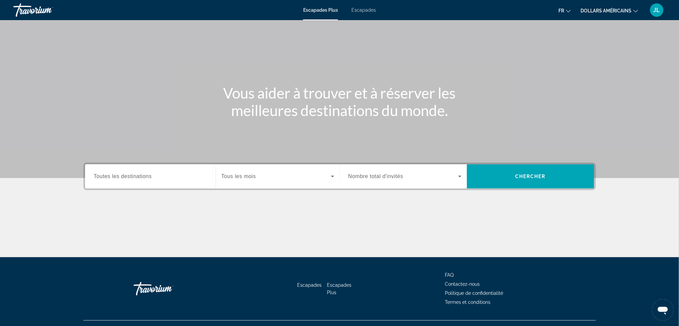
scroll to position [36, 0]
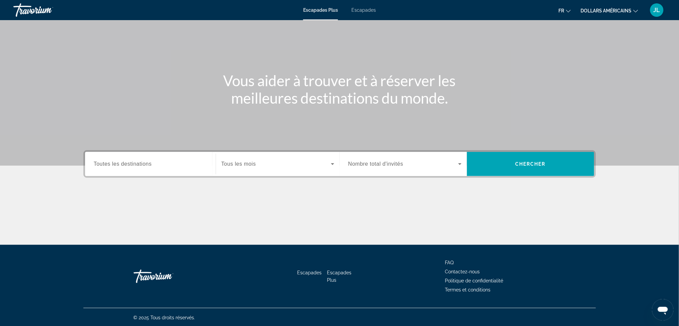
click at [177, 163] on input "Destination Toutes les destinations" at bounding box center [150, 164] width 113 height 8
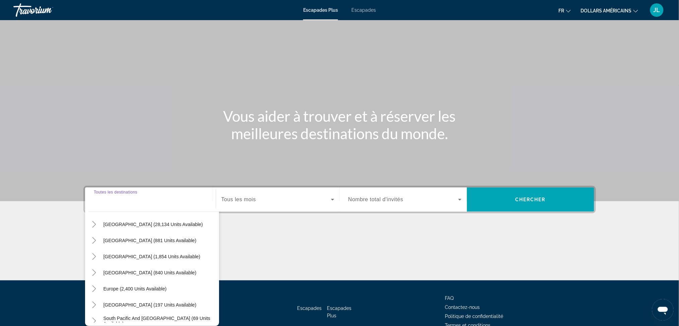
scroll to position [0, 0]
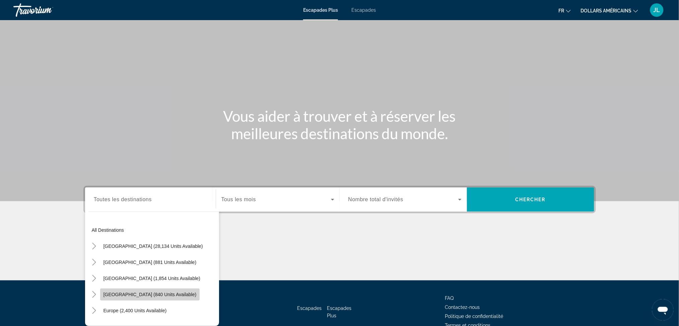
click at [131, 294] on span "[GEOGRAPHIC_DATA] (840 units available)" at bounding box center [150, 294] width 93 height 5
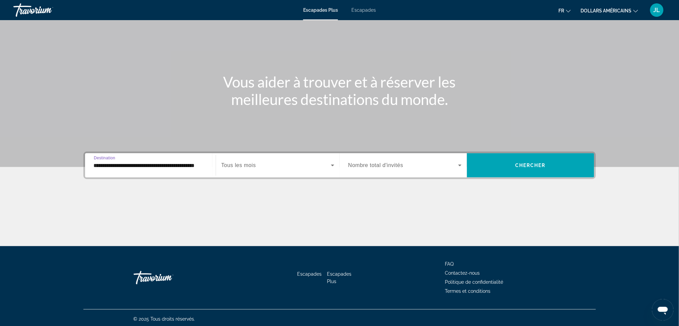
scroll to position [36, 0]
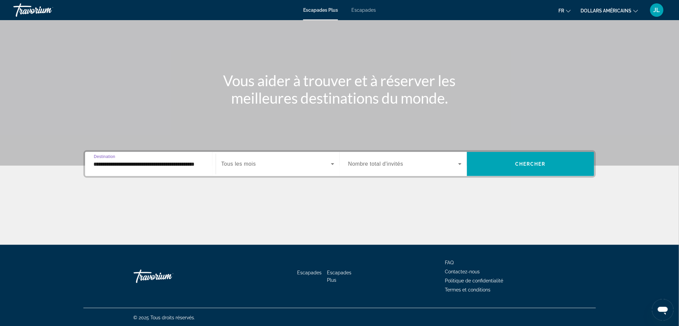
click at [158, 164] on input "**********" at bounding box center [150, 164] width 113 height 8
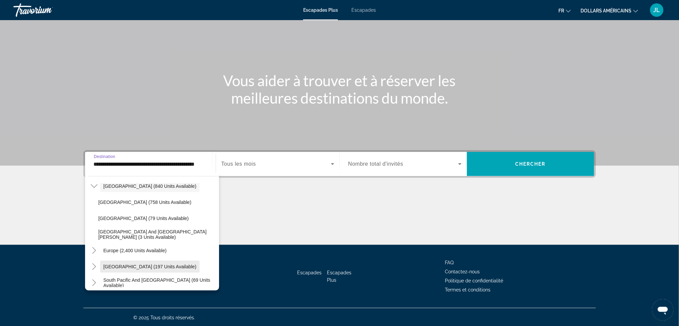
scroll to position [0, 0]
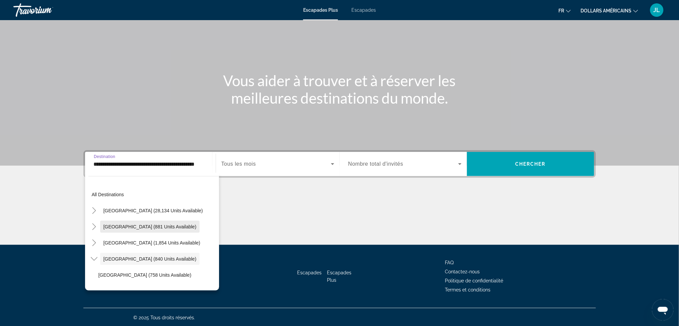
click at [143, 227] on span "[GEOGRAPHIC_DATA] (881 units available)" at bounding box center [150, 226] width 93 height 5
type input "**********"
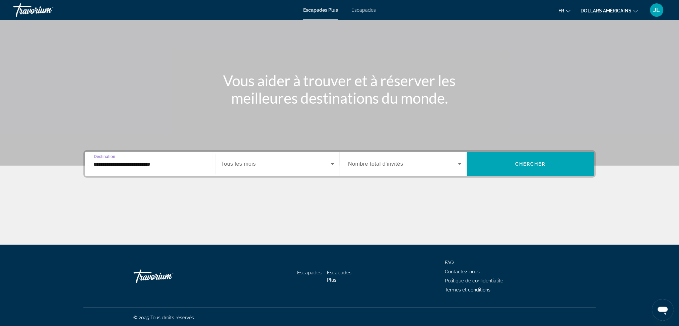
click at [149, 162] on input "**********" at bounding box center [150, 164] width 113 height 8
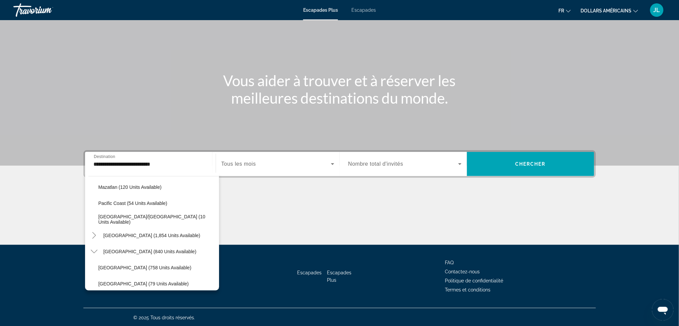
scroll to position [161, 0]
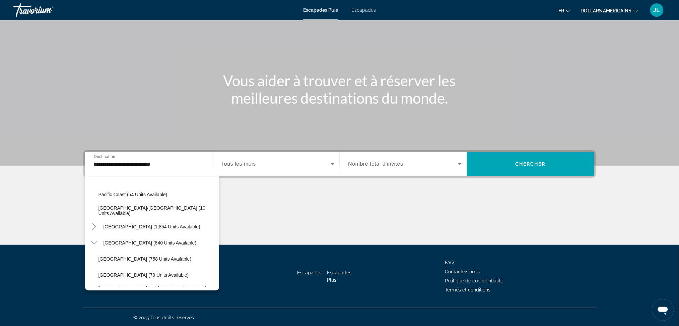
click at [363, 11] on font "Escapades" at bounding box center [364, 9] width 24 height 5
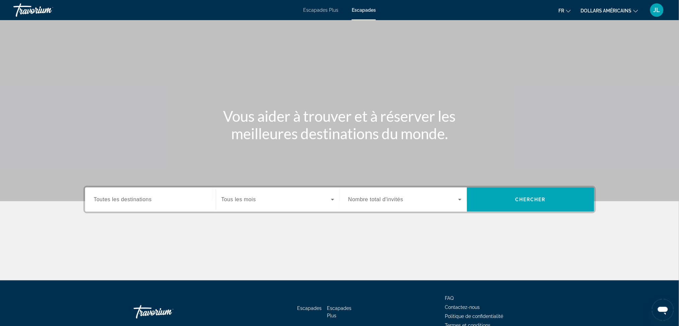
click at [146, 200] on span "Toutes les destinations" at bounding box center [123, 199] width 58 height 6
click at [146, 200] on input "Destination Toutes les destinations" at bounding box center [150, 200] width 113 height 8
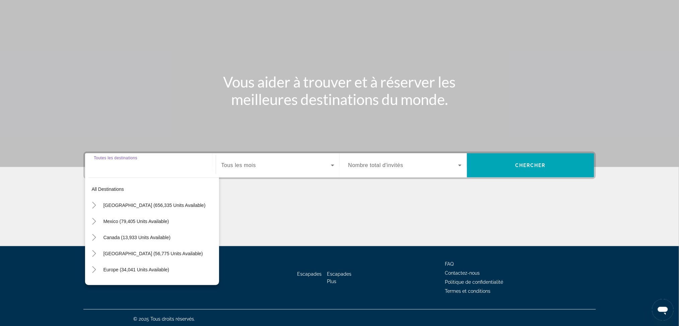
scroll to position [36, 0]
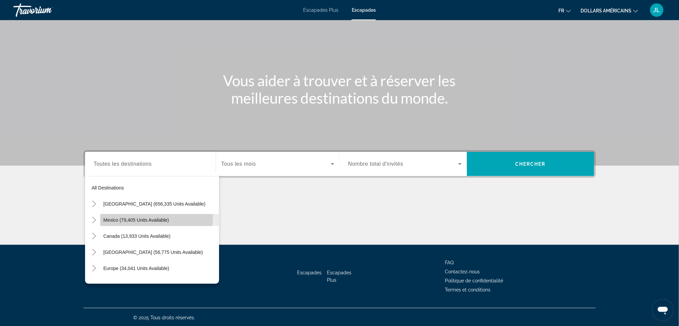
click at [154, 216] on span "Search widget" at bounding box center [159, 220] width 119 height 16
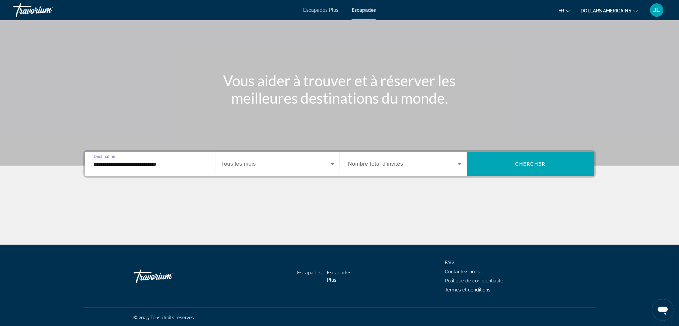
click at [171, 164] on input "**********" at bounding box center [150, 164] width 113 height 8
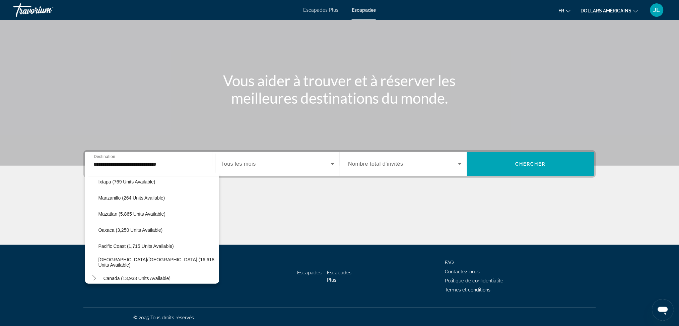
scroll to position [143, 0]
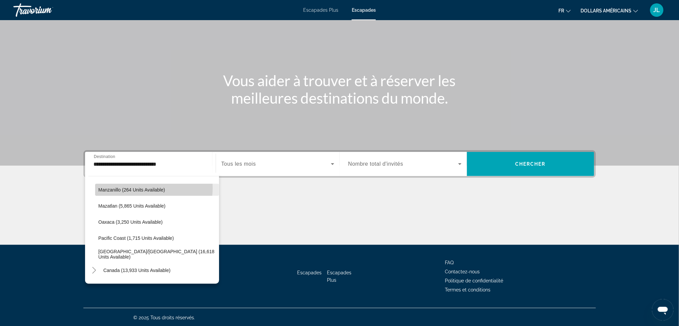
click at [143, 187] on span "Manzanillo (264 units available)" at bounding box center [132, 189] width 67 height 5
type input "**********"
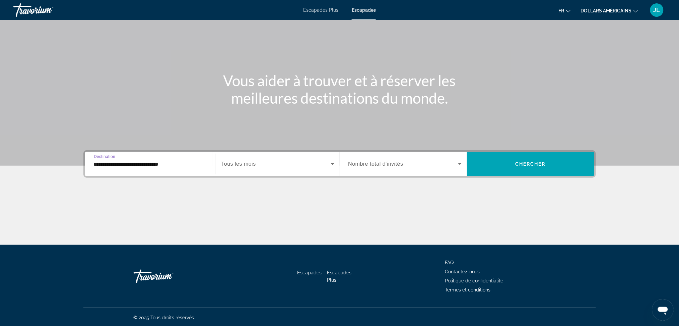
click at [335, 163] on icon "Search widget" at bounding box center [333, 164] width 8 height 8
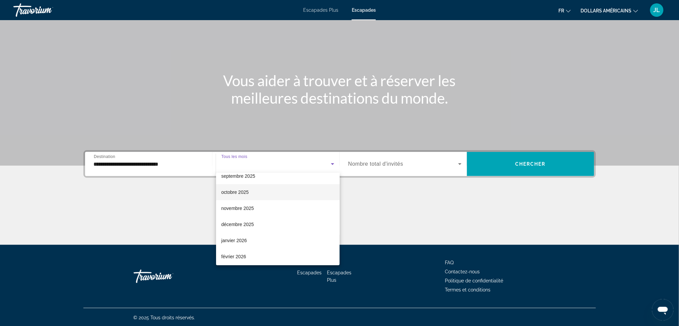
scroll to position [45, 0]
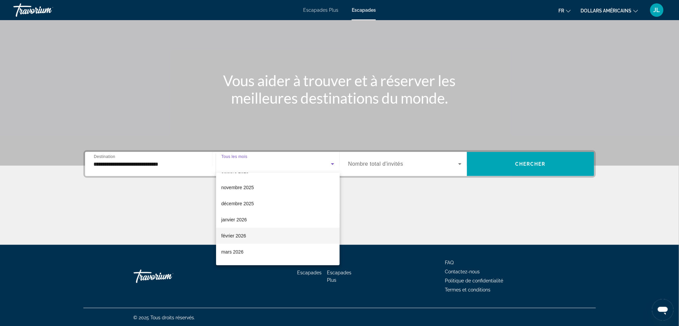
click at [251, 235] on mat-option "février 2026" at bounding box center [278, 236] width 124 height 16
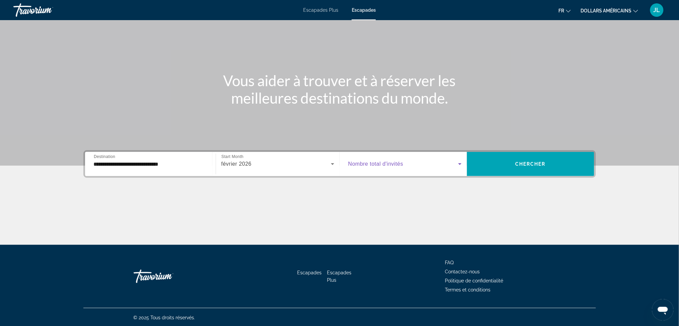
click at [459, 164] on icon "Search widget" at bounding box center [460, 164] width 8 height 8
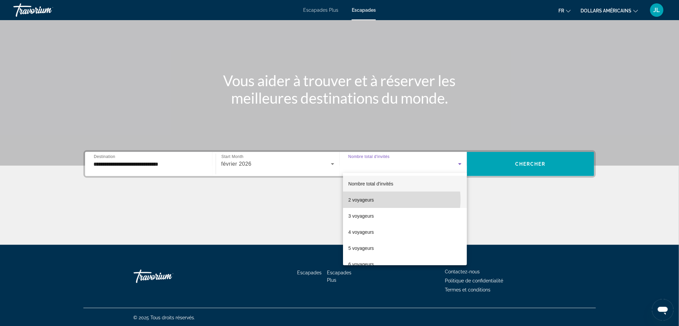
click at [390, 199] on mat-option "2 voyageurs" at bounding box center [405, 200] width 124 height 16
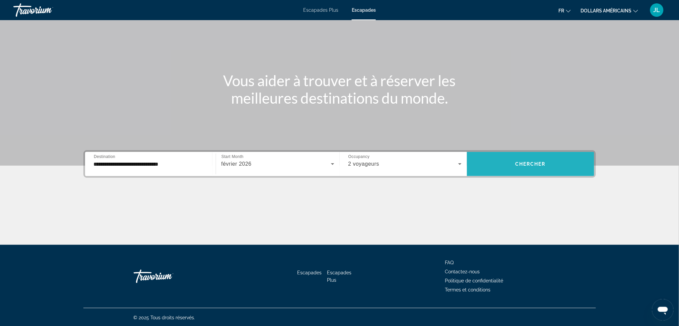
click at [533, 164] on span "Chercher" at bounding box center [530, 163] width 30 height 5
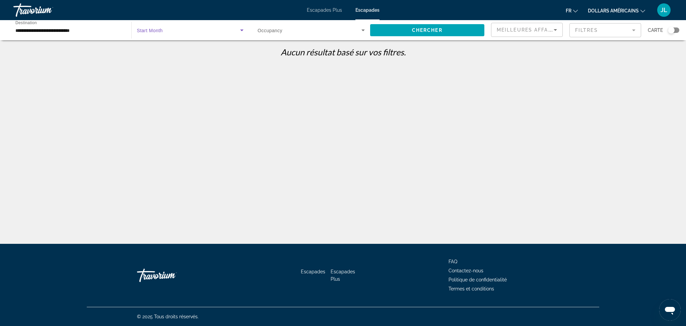
click at [243, 29] on icon "Search widget" at bounding box center [242, 30] width 8 height 8
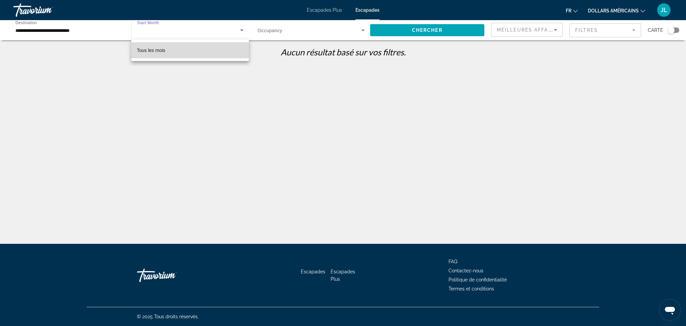
click at [160, 49] on font "Tous les mois" at bounding box center [151, 50] width 28 height 5
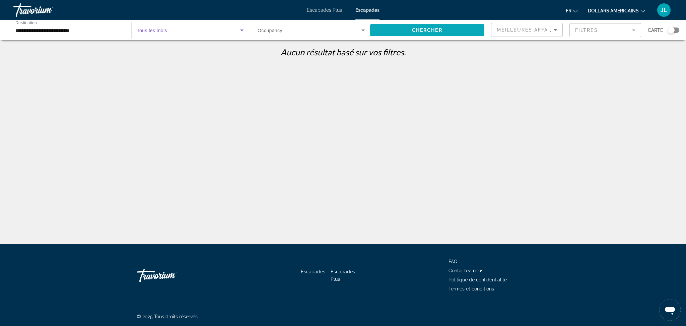
click at [423, 32] on span "Chercher" at bounding box center [427, 29] width 30 height 5
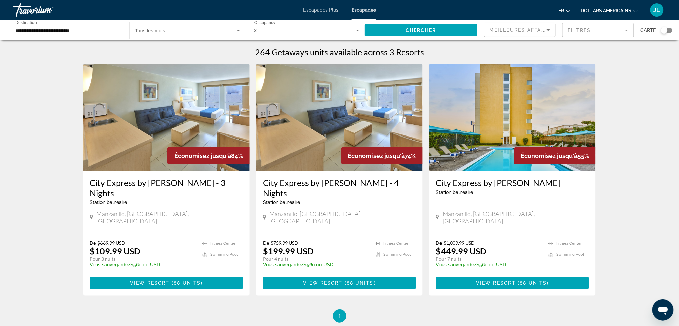
click at [234, 117] on img "Contenu principal" at bounding box center [166, 117] width 167 height 107
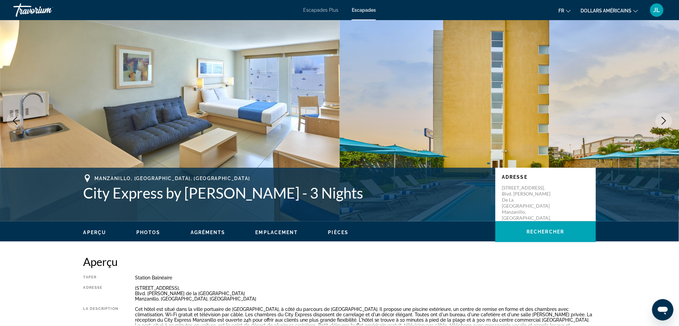
click at [156, 230] on span "Photos" at bounding box center [148, 232] width 24 height 5
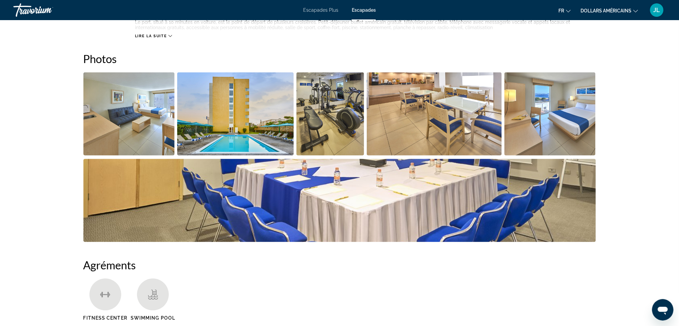
scroll to position [314, 0]
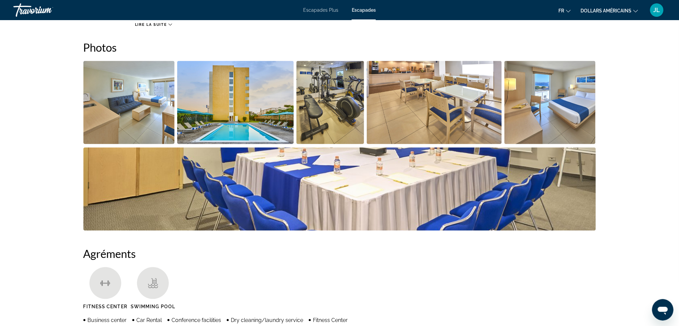
click at [549, 99] on img "Open full-screen image slider" at bounding box center [550, 102] width 91 height 83
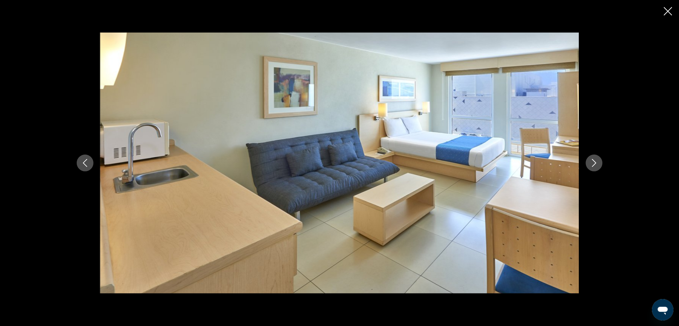
click at [597, 172] on div "prev next" at bounding box center [340, 163] width 540 height 261
click at [595, 164] on icon "Next image" at bounding box center [594, 163] width 4 height 8
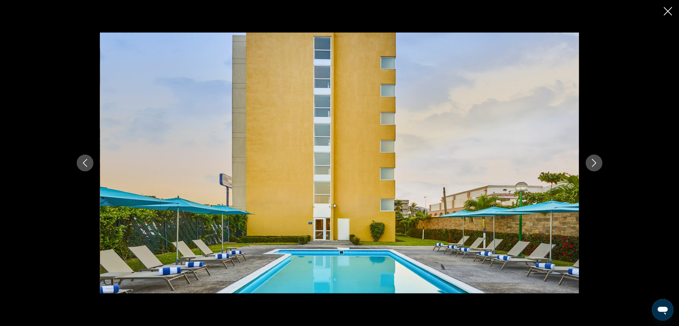
click at [595, 164] on icon "Next image" at bounding box center [594, 163] width 4 height 8
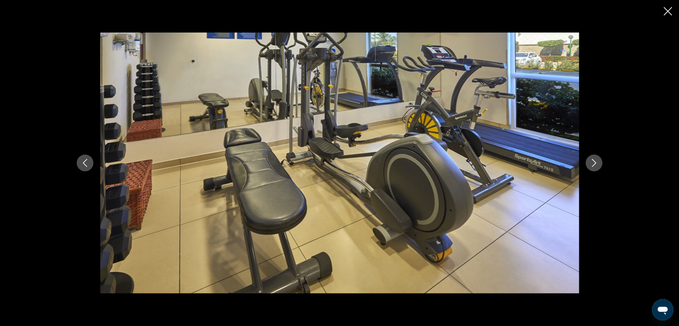
click at [595, 164] on icon "Next image" at bounding box center [594, 163] width 4 height 8
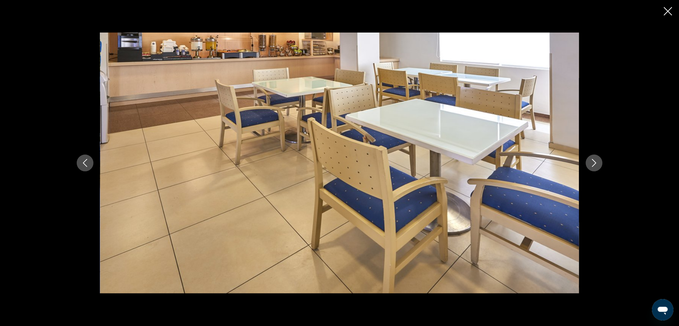
click at [595, 164] on icon "Next image" at bounding box center [594, 163] width 4 height 8
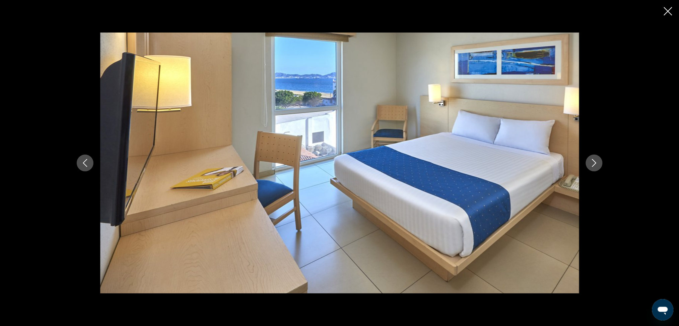
click at [595, 164] on icon "Next image" at bounding box center [594, 163] width 4 height 8
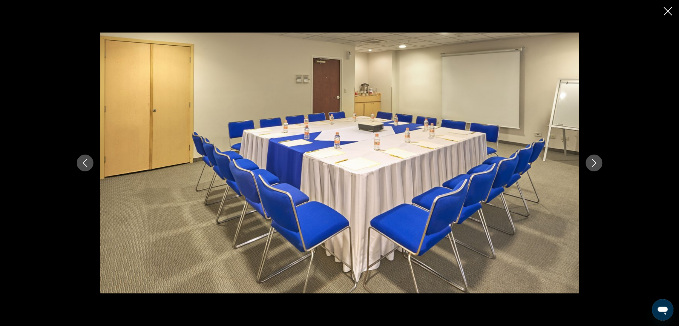
click at [595, 164] on icon "Next image" at bounding box center [594, 163] width 4 height 8
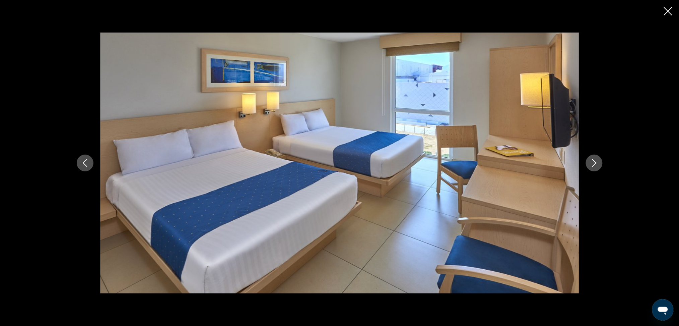
click at [595, 164] on icon "Next image" at bounding box center [594, 163] width 4 height 8
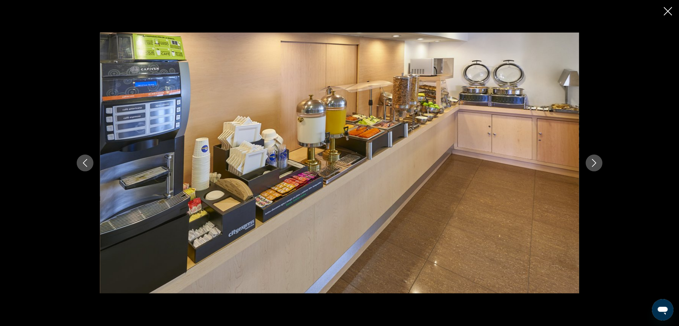
click at [595, 164] on icon "Next image" at bounding box center [594, 163] width 4 height 8
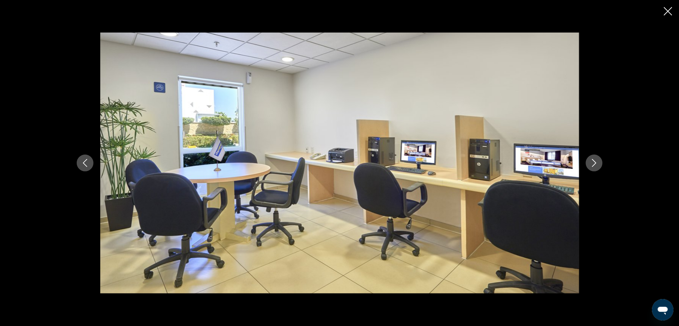
click at [595, 164] on icon "Next image" at bounding box center [594, 163] width 4 height 8
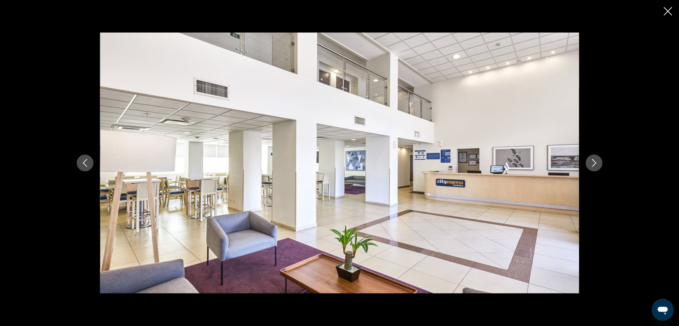
click at [594, 164] on icon "Next image" at bounding box center [594, 163] width 4 height 8
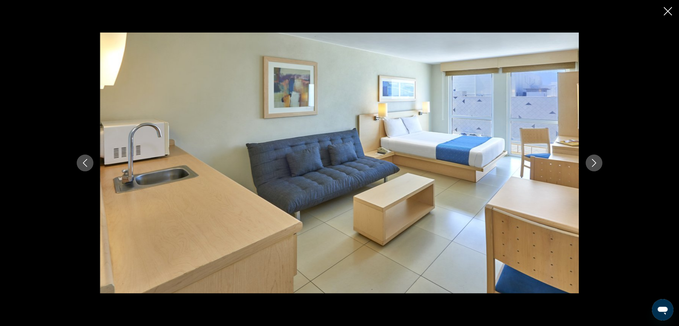
click at [594, 164] on icon "Next image" at bounding box center [594, 163] width 4 height 8
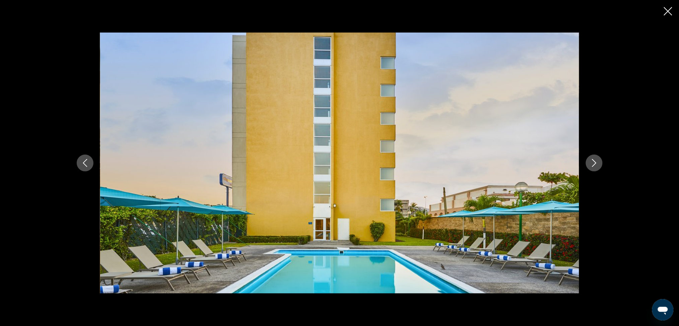
click at [594, 164] on icon "Next image" at bounding box center [595, 163] width 8 height 8
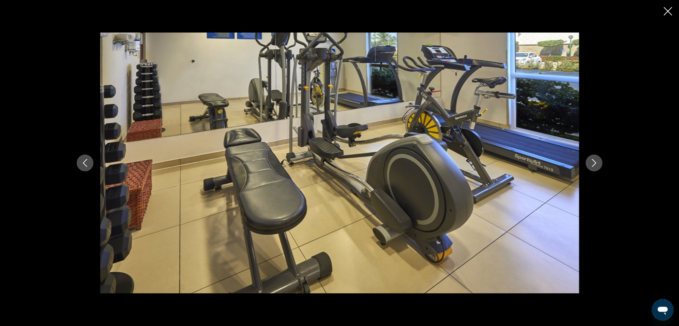
click at [671, 13] on icon "Close slideshow" at bounding box center [668, 11] width 8 height 8
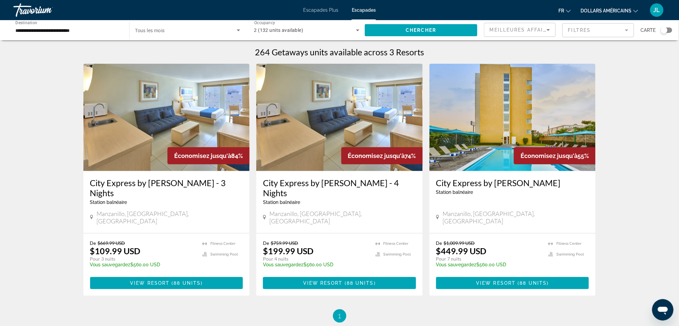
click at [34, 28] on input "**********" at bounding box center [67, 30] width 105 height 8
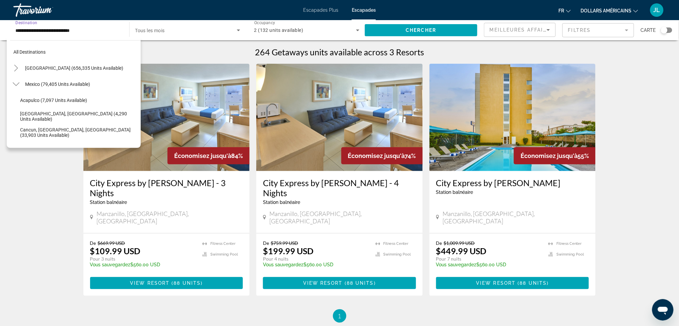
scroll to position [104, 0]
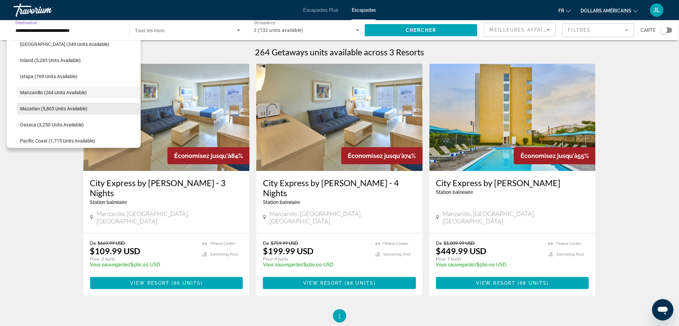
click at [52, 108] on span "Mazatlan (5,865 units available)" at bounding box center [53, 108] width 67 height 5
type input "**********"
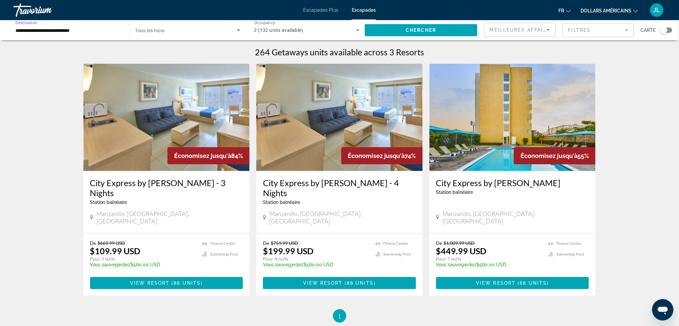
click at [238, 32] on icon "Search widget" at bounding box center [239, 30] width 8 height 8
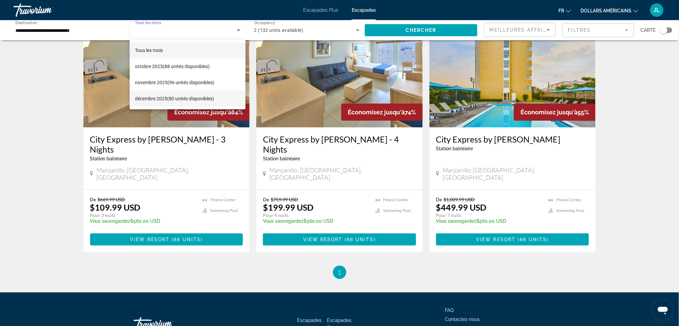
scroll to position [0, 0]
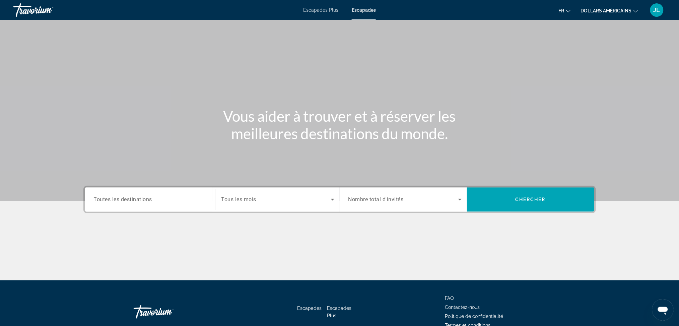
click at [636, 10] on icon "Changer de devise" at bounding box center [636, 11] width 5 height 5
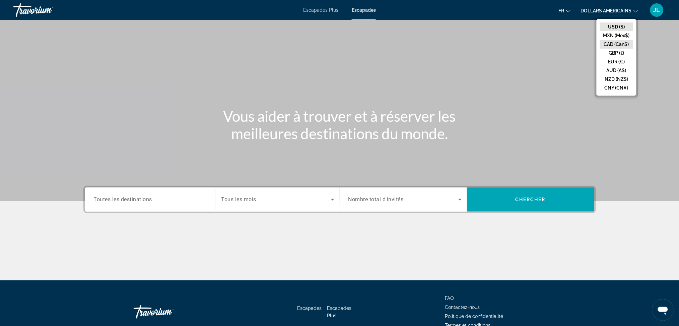
click at [617, 43] on button "CAD (Can$)" at bounding box center [616, 44] width 33 height 9
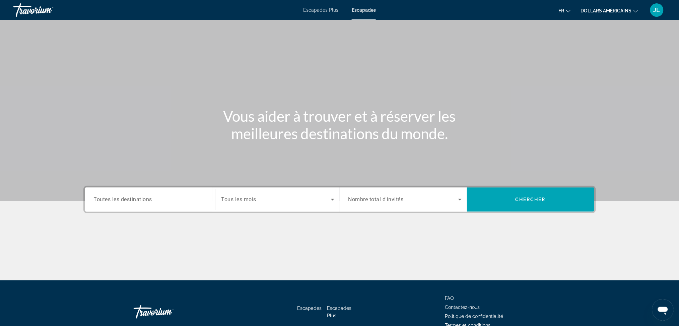
click at [157, 198] on input "Destination Toutes les destinations" at bounding box center [150, 200] width 113 height 8
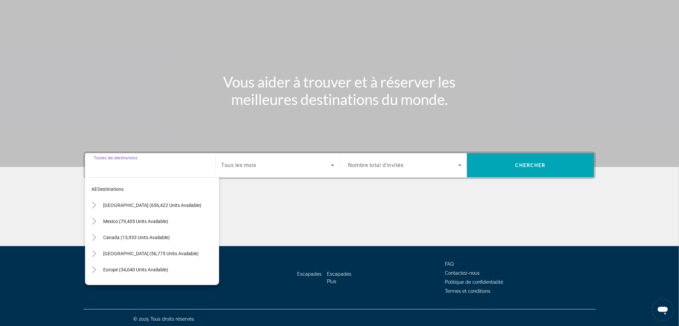
scroll to position [36, 0]
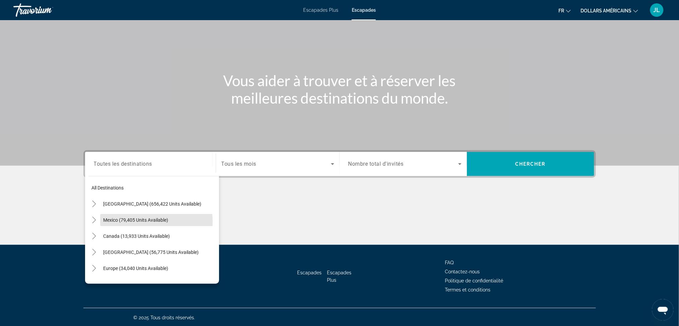
click at [149, 221] on span "Mexico (79,405 units available)" at bounding box center [136, 219] width 65 height 5
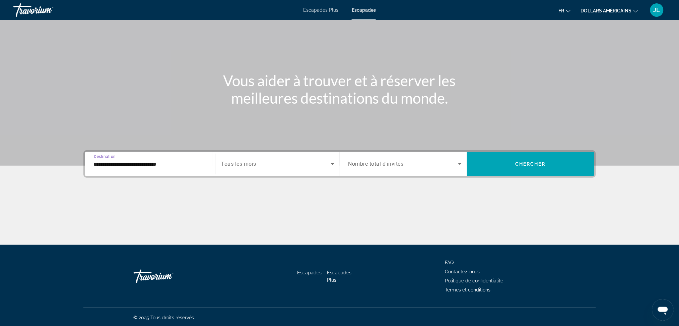
click at [164, 164] on input "**********" at bounding box center [150, 164] width 113 height 8
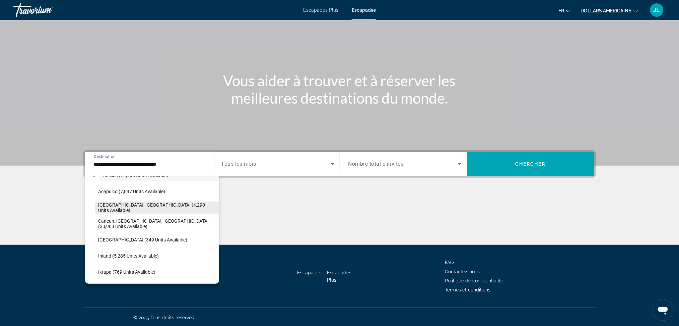
scroll to position [89, 0]
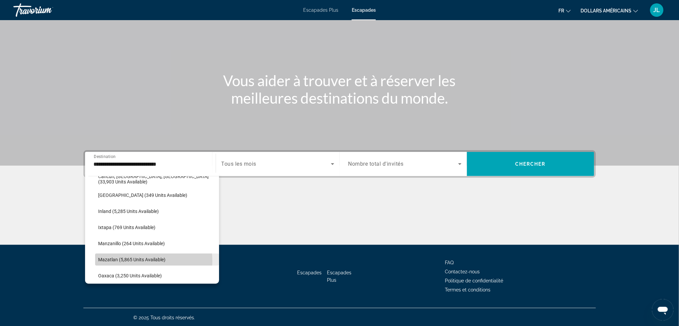
click at [142, 260] on span "Mazatlan (5,865 units available)" at bounding box center [132, 259] width 67 height 5
type input "**********"
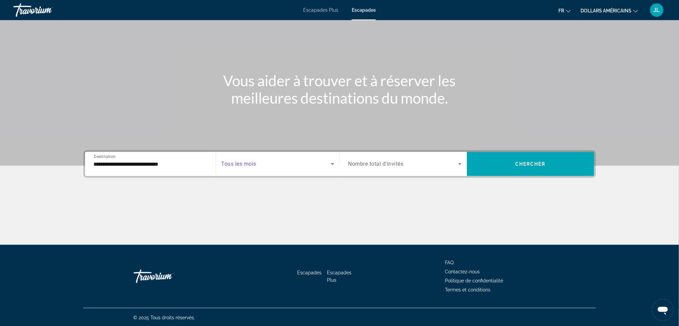
click at [331, 165] on icon "Search widget" at bounding box center [333, 164] width 8 height 8
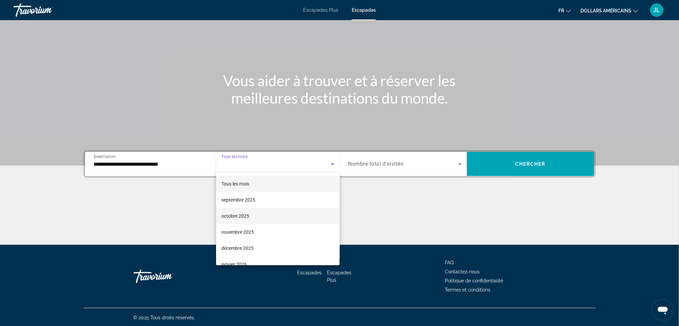
scroll to position [45, 0]
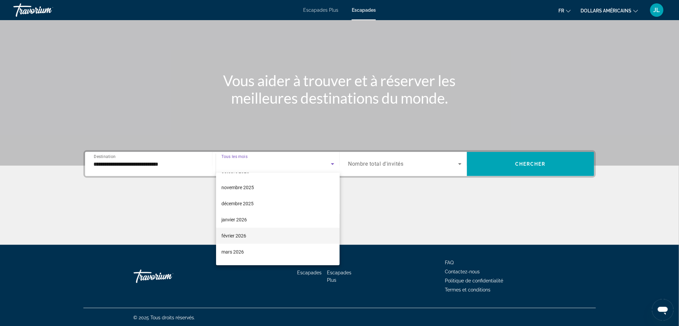
click at [264, 239] on mat-option "février 2026" at bounding box center [278, 236] width 124 height 16
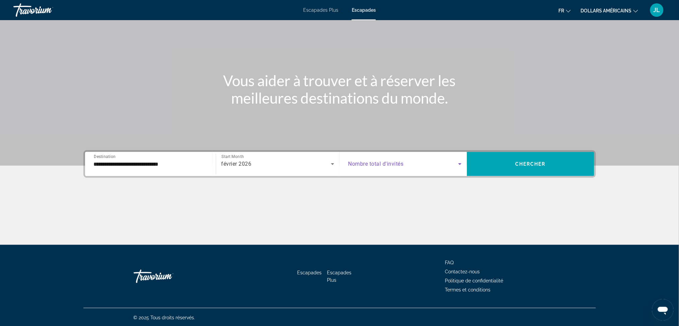
click at [460, 164] on icon "Search widget" at bounding box center [460, 164] width 8 height 8
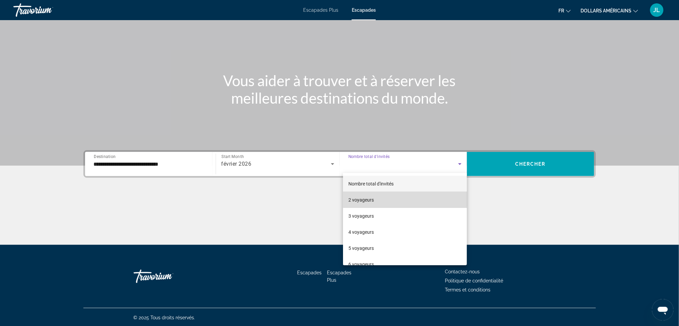
click at [434, 200] on mat-option "2 voyageurs" at bounding box center [405, 200] width 124 height 16
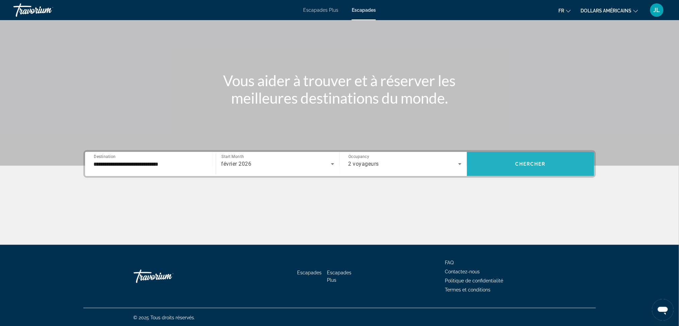
click at [514, 165] on span "Search widget" at bounding box center [530, 164] width 127 height 16
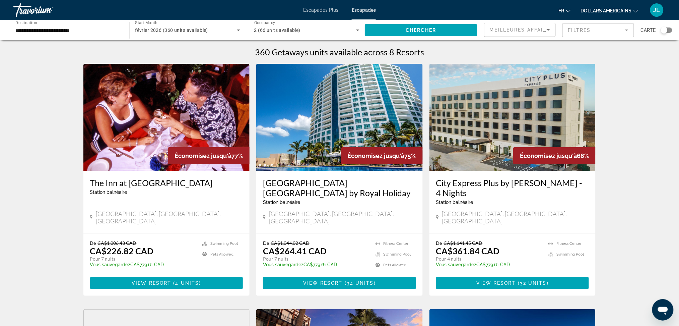
click at [521, 134] on img "Contenu principal" at bounding box center [513, 117] width 167 height 107
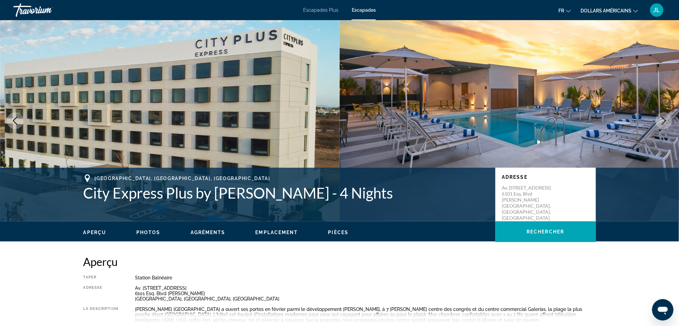
click at [148, 230] on span "Photos" at bounding box center [148, 232] width 24 height 5
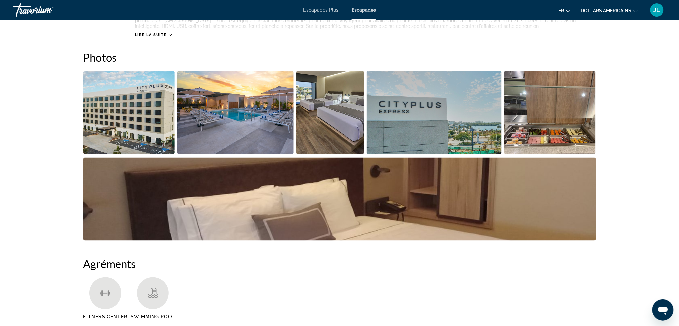
scroll to position [304, 0]
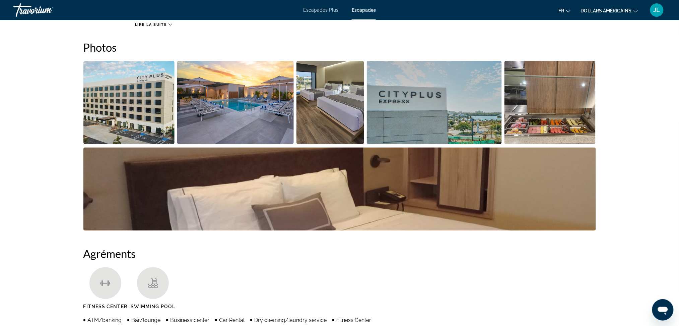
click at [159, 105] on img "Open full-screen image slider" at bounding box center [128, 102] width 91 height 83
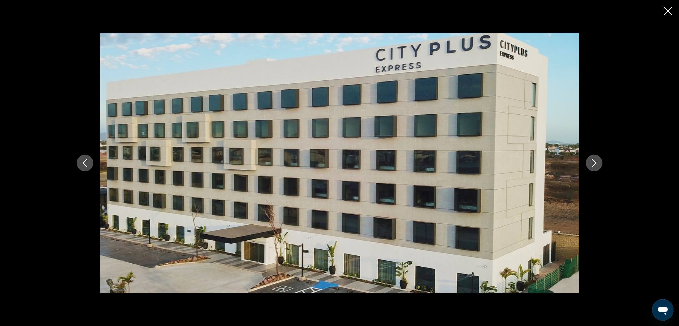
click at [594, 164] on icon "Next image" at bounding box center [595, 163] width 8 height 8
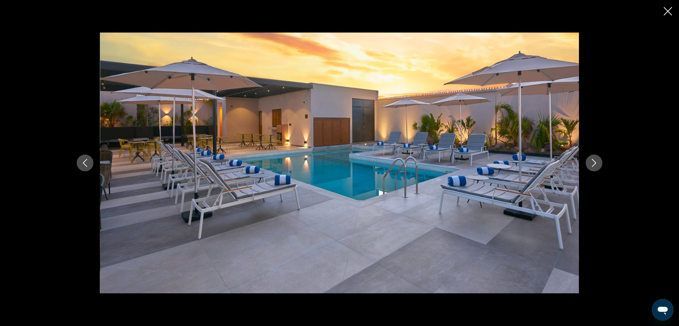
click at [594, 164] on icon "Next image" at bounding box center [595, 163] width 8 height 8
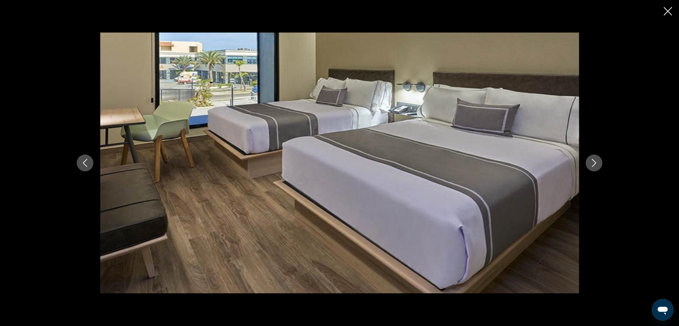
click at [594, 164] on icon "Next image" at bounding box center [595, 163] width 8 height 8
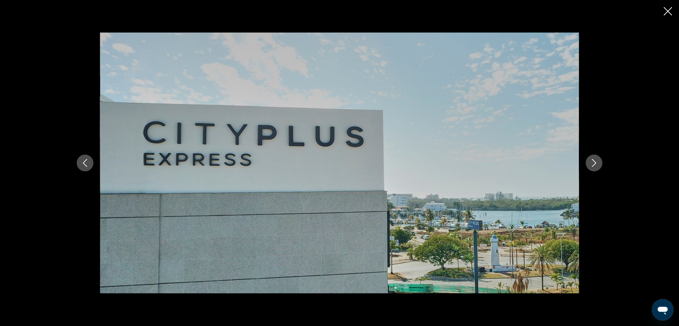
click at [594, 164] on icon "Next image" at bounding box center [595, 163] width 8 height 8
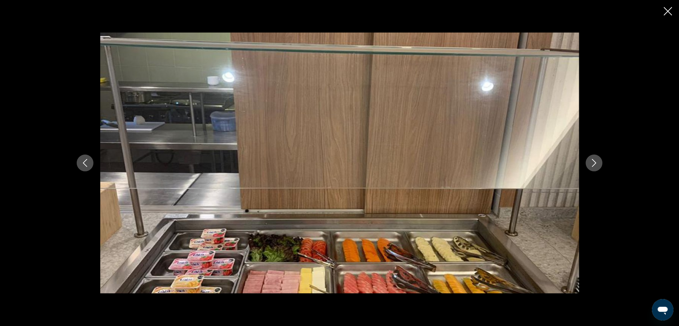
click at [594, 164] on icon "Next image" at bounding box center [595, 163] width 8 height 8
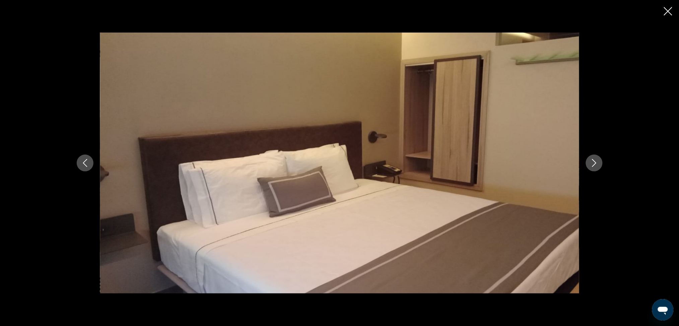
click at [594, 164] on icon "Next image" at bounding box center [595, 163] width 8 height 8
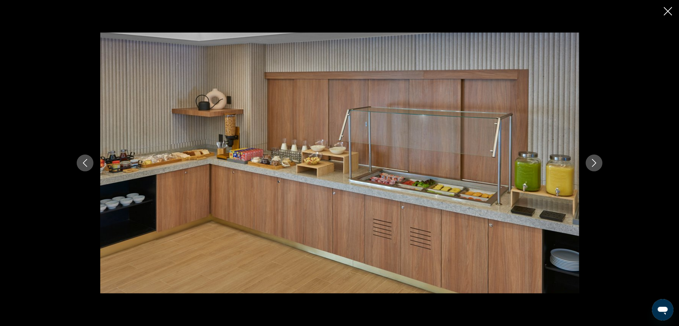
click at [594, 164] on icon "Next image" at bounding box center [595, 163] width 8 height 8
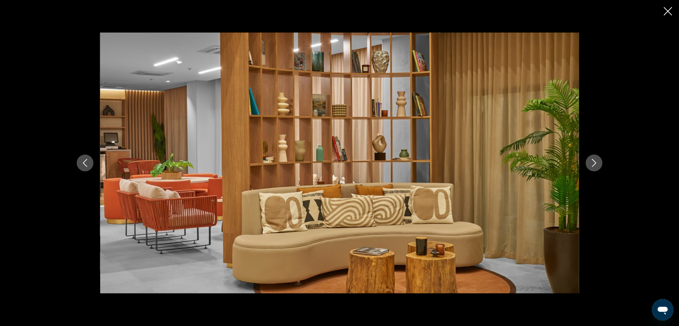
click at [594, 164] on icon "Next image" at bounding box center [595, 163] width 8 height 8
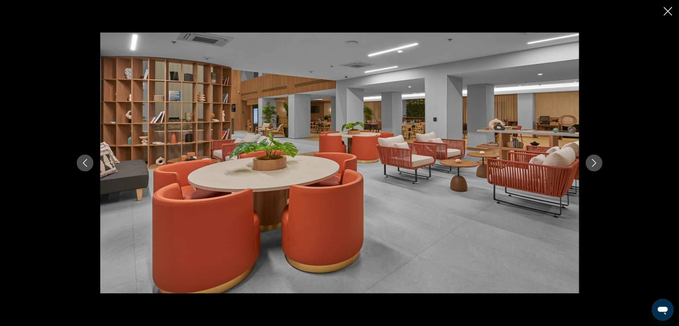
click at [594, 164] on icon "Next image" at bounding box center [595, 163] width 8 height 8
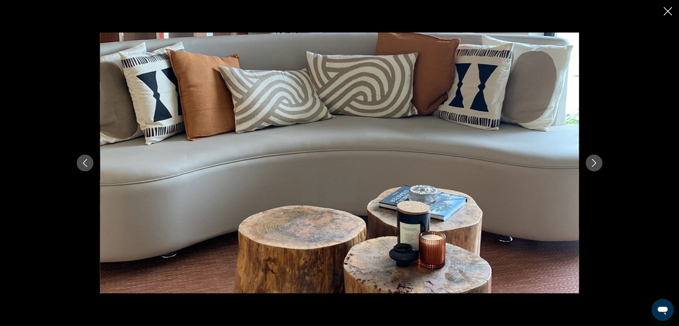
click at [594, 164] on icon "Next image" at bounding box center [595, 163] width 8 height 8
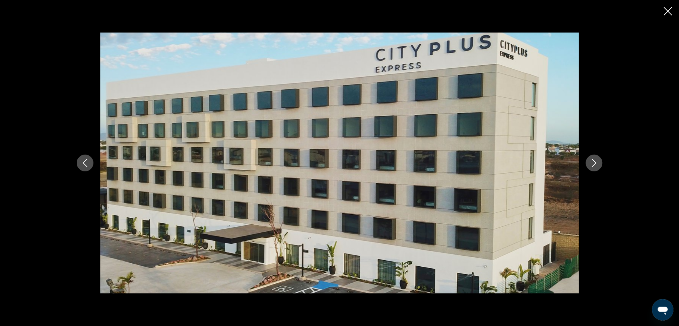
click at [594, 164] on icon "Next image" at bounding box center [595, 163] width 8 height 8
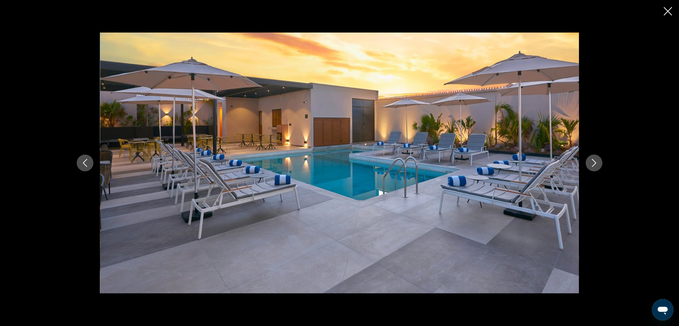
click at [594, 164] on icon "Next image" at bounding box center [595, 163] width 8 height 8
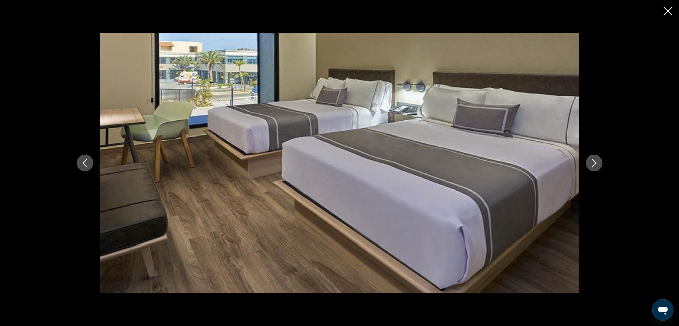
click at [668, 16] on button "Close slideshow" at bounding box center [668, 12] width 8 height 10
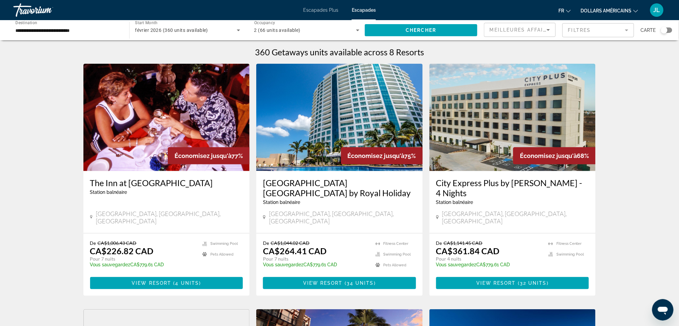
click at [367, 121] on img "Contenu principal" at bounding box center [339, 117] width 167 height 107
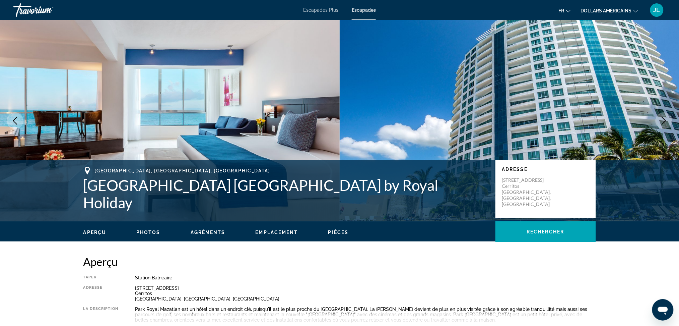
click at [145, 231] on span "Photos" at bounding box center [148, 232] width 24 height 5
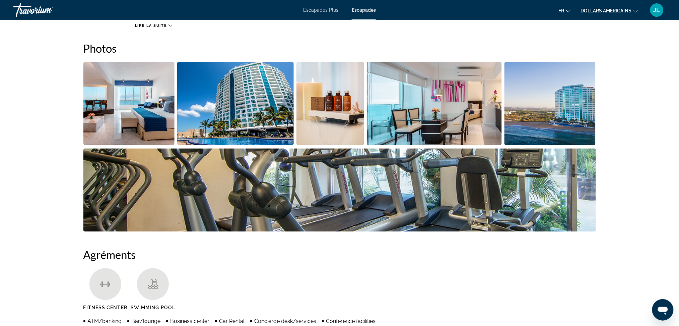
scroll to position [304, 0]
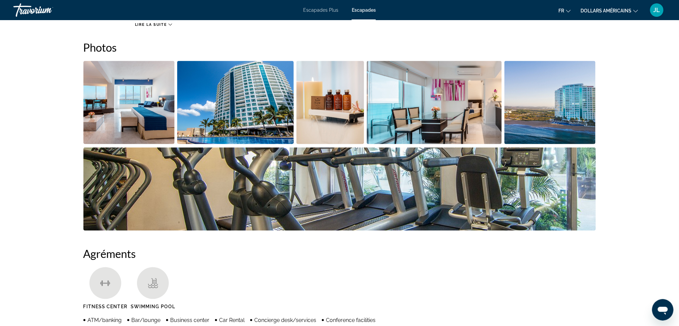
click at [112, 105] on img "Open full-screen image slider" at bounding box center [128, 102] width 91 height 83
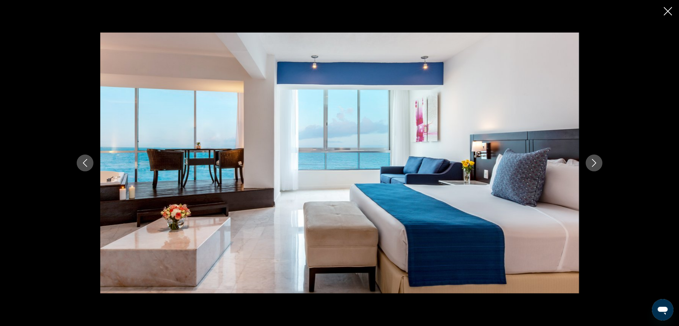
click at [599, 163] on button "Next image" at bounding box center [594, 163] width 17 height 17
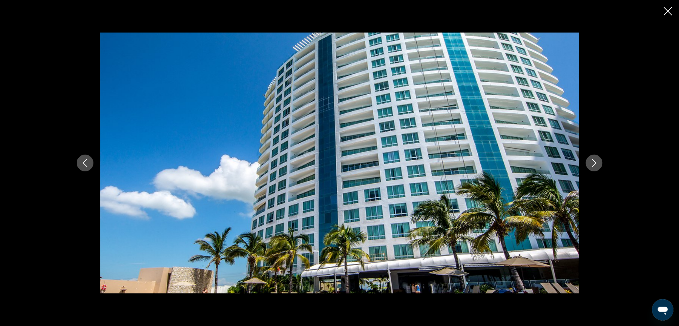
click at [599, 163] on button "Next image" at bounding box center [594, 163] width 17 height 17
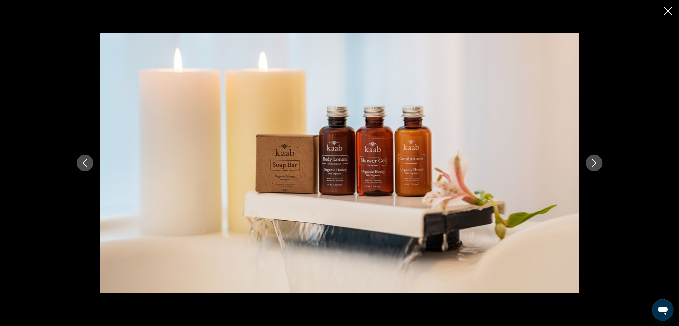
click at [599, 163] on button "Next image" at bounding box center [594, 163] width 17 height 17
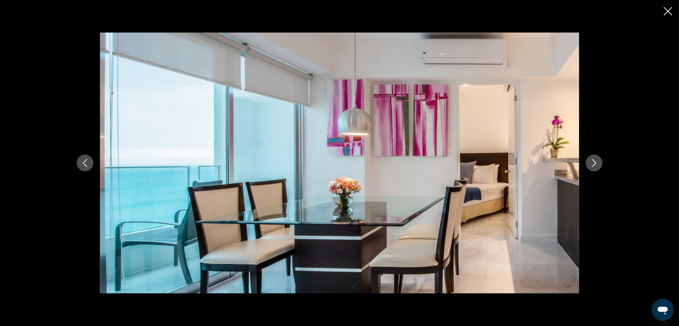
click at [599, 163] on button "Next image" at bounding box center [594, 163] width 17 height 17
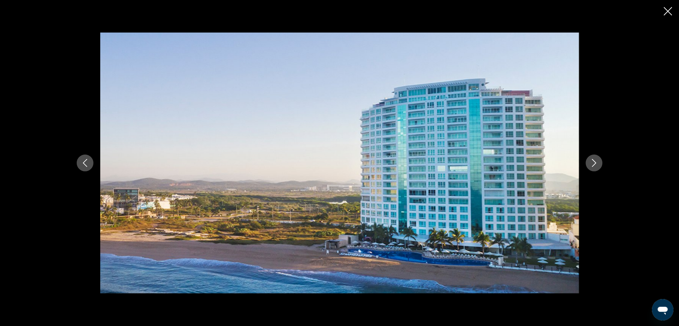
click at [599, 163] on button "Next image" at bounding box center [594, 163] width 17 height 17
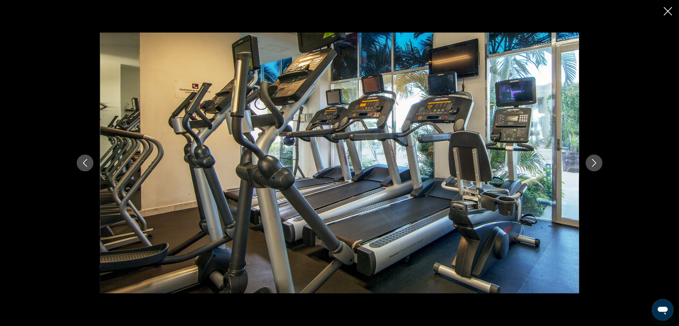
click at [599, 163] on button "Next image" at bounding box center [594, 163] width 17 height 17
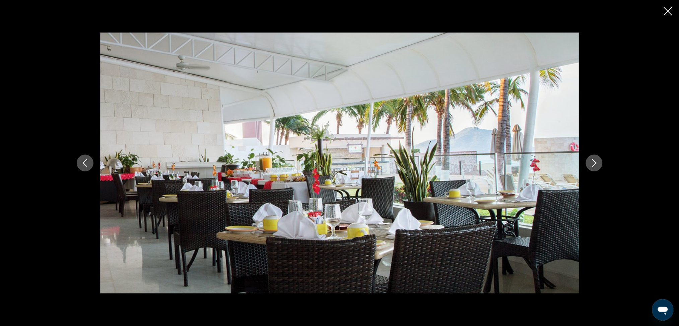
click at [599, 163] on button "Next image" at bounding box center [594, 163] width 17 height 17
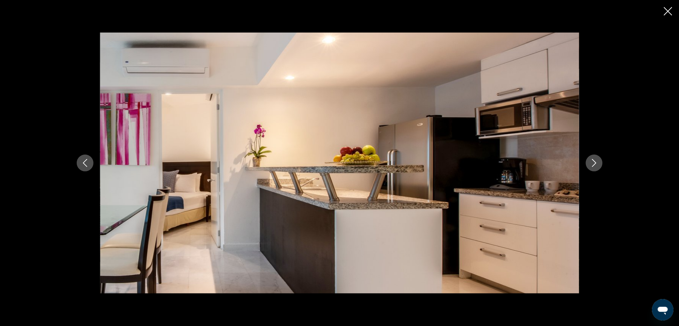
click at [599, 163] on button "Next image" at bounding box center [594, 163] width 17 height 17
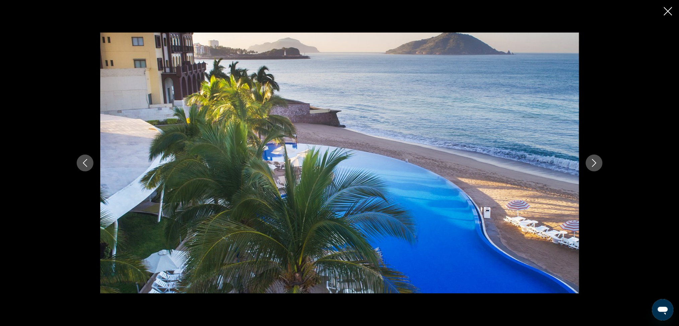
click at [599, 163] on button "Next image" at bounding box center [594, 163] width 17 height 17
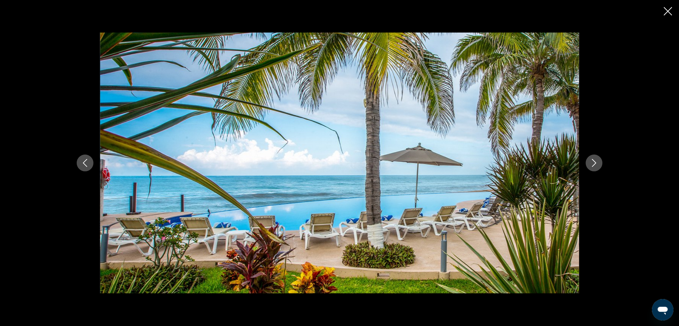
click at [599, 163] on button "Next image" at bounding box center [594, 163] width 17 height 17
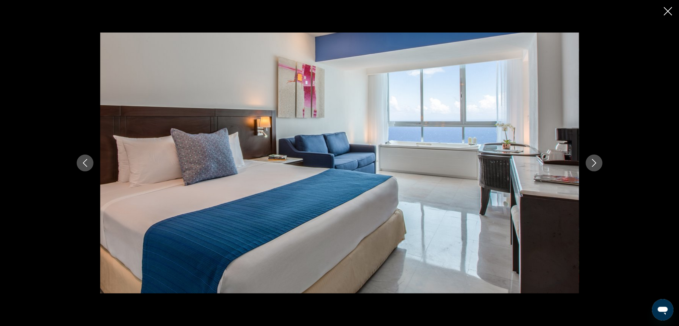
click at [599, 163] on button "Next image" at bounding box center [594, 163] width 17 height 17
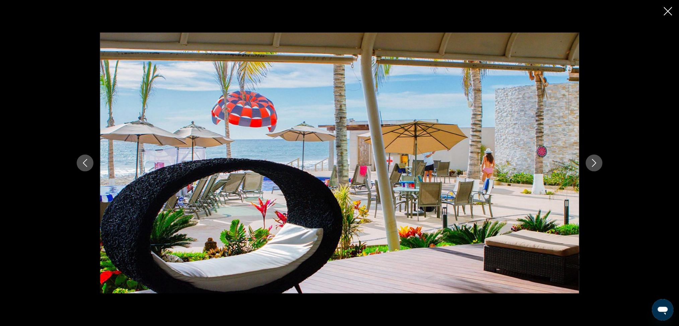
click at [599, 163] on button "Next image" at bounding box center [594, 163] width 17 height 17
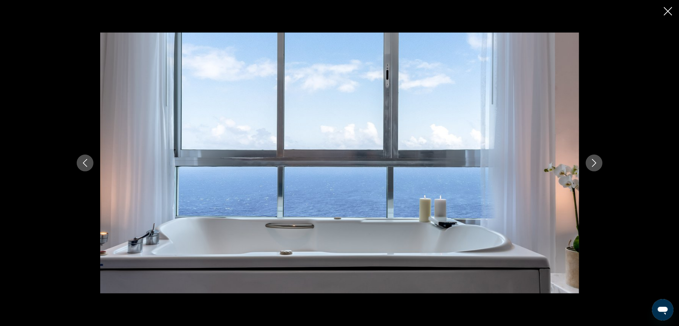
click at [599, 163] on button "Next image" at bounding box center [594, 163] width 17 height 17
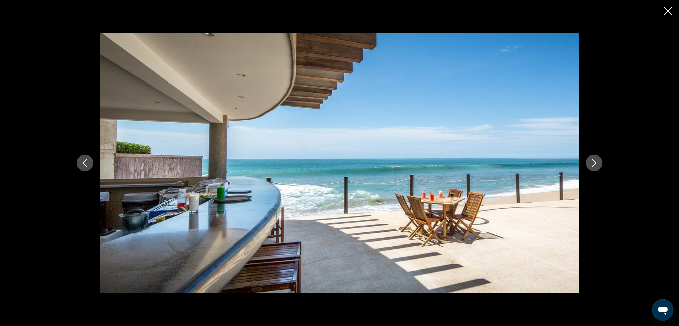
click at [599, 163] on button "Next image" at bounding box center [594, 163] width 17 height 17
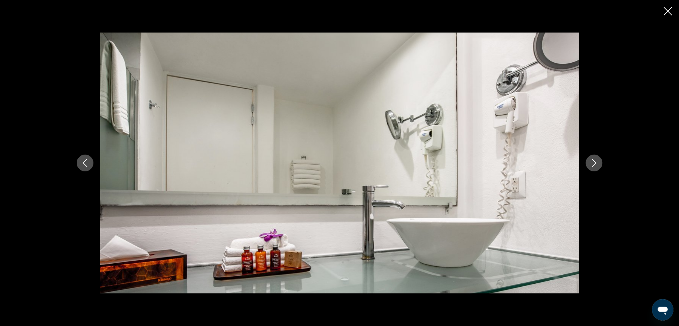
click at [599, 163] on button "Next image" at bounding box center [594, 163] width 17 height 17
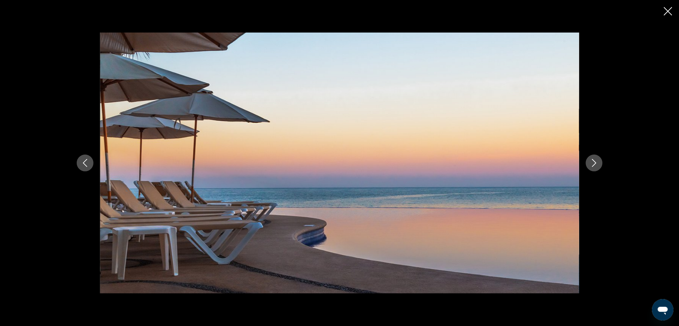
click at [599, 163] on button "Next image" at bounding box center [594, 163] width 17 height 17
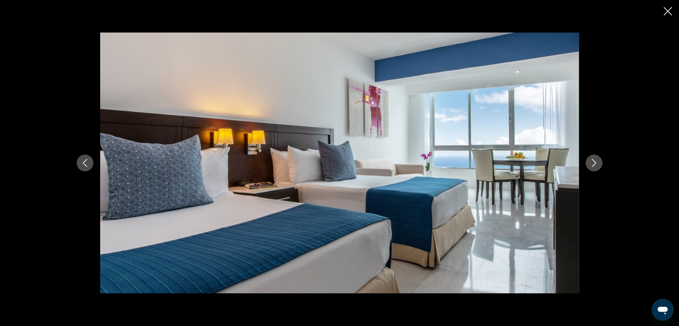
click at [599, 163] on button "Next image" at bounding box center [594, 163] width 17 height 17
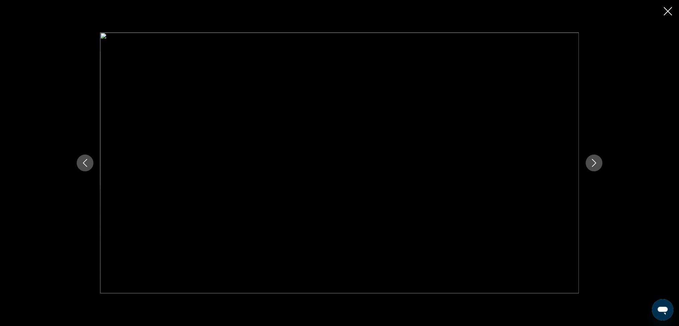
click at [599, 163] on button "Next image" at bounding box center [594, 163] width 17 height 17
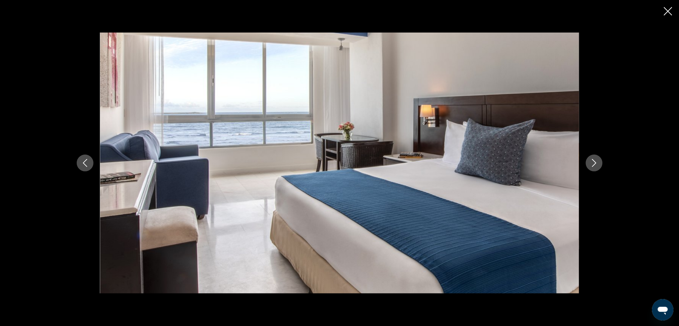
click at [668, 14] on icon "Close slideshow" at bounding box center [668, 11] width 8 height 8
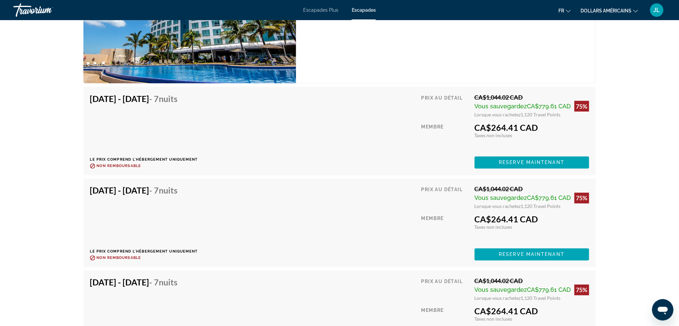
scroll to position [1242, 0]
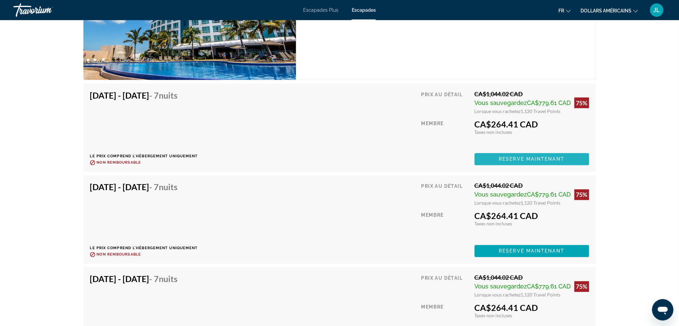
click at [535, 157] on span "Reserve maintenant" at bounding box center [532, 159] width 66 height 5
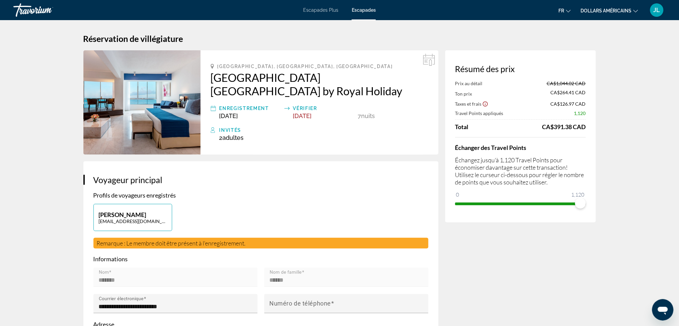
click at [430, 61] on icon "Contenu principal" at bounding box center [429, 60] width 12 height 12
click at [427, 60] on icon "Contenu principal" at bounding box center [429, 60] width 12 height 12
click at [655, 12] on font "JL" at bounding box center [657, 9] width 7 height 7
drag, startPoint x: 653, startPoint y: 12, endPoint x: 483, endPoint y: 39, distance: 172.1
click at [483, 39] on h1 "Réservation de villégiature" at bounding box center [339, 39] width 513 height 10
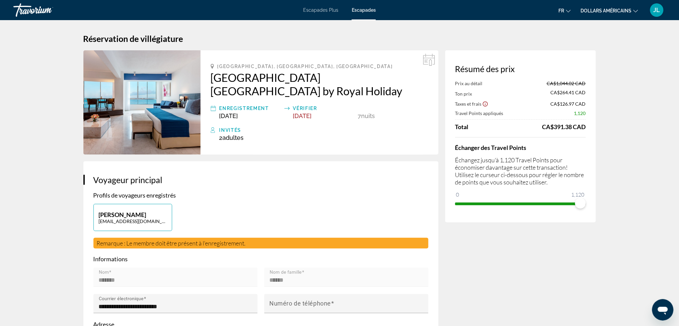
click at [268, 77] on h2 "[GEOGRAPHIC_DATA] [GEOGRAPHIC_DATA] by Royal Holiday" at bounding box center [320, 84] width 218 height 27
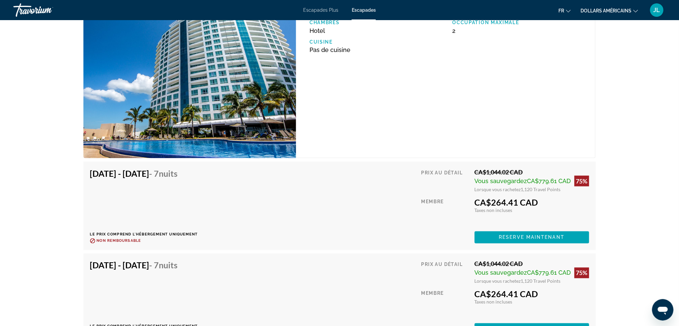
scroll to position [1162, 0]
